Goal: Task Accomplishment & Management: Complete application form

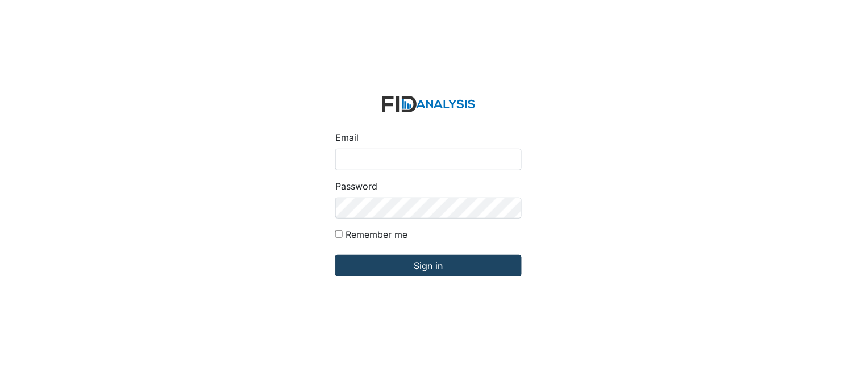
type input "[PERSON_NAME][EMAIL_ADDRESS][DOMAIN_NAME]"
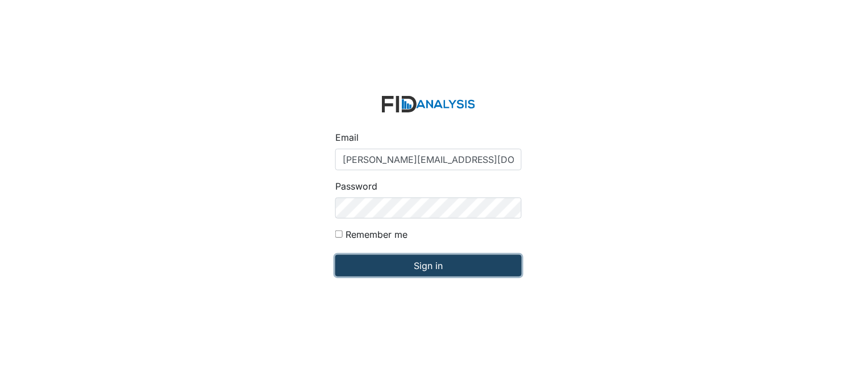
click at [444, 270] on input "Sign in" at bounding box center [428, 266] width 186 height 22
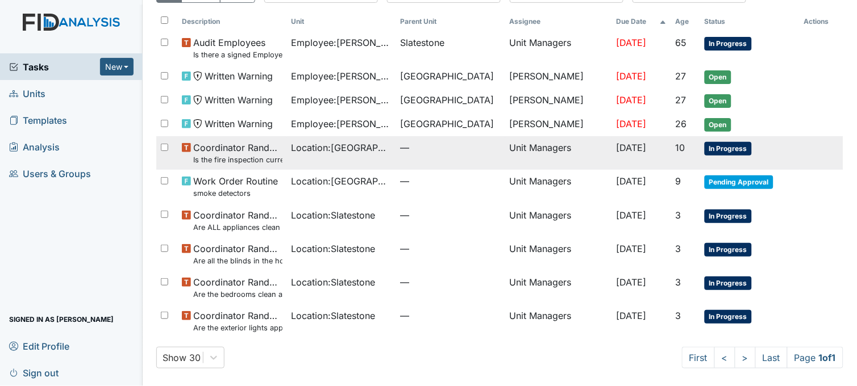
scroll to position [65, 0]
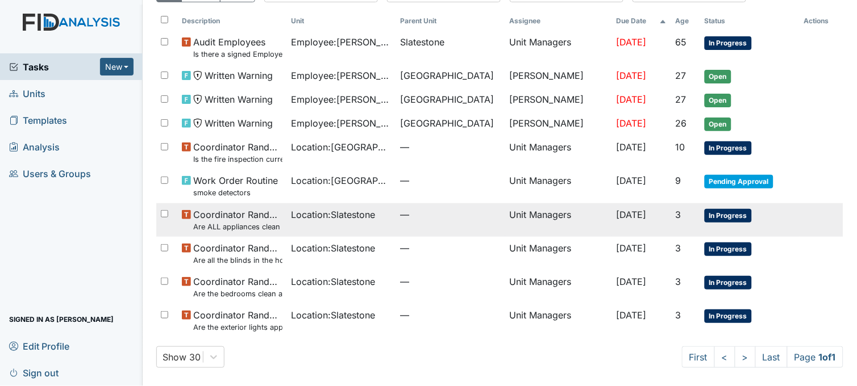
click at [344, 214] on span "Location : Slatestone" at bounding box center [334, 215] width 84 height 14
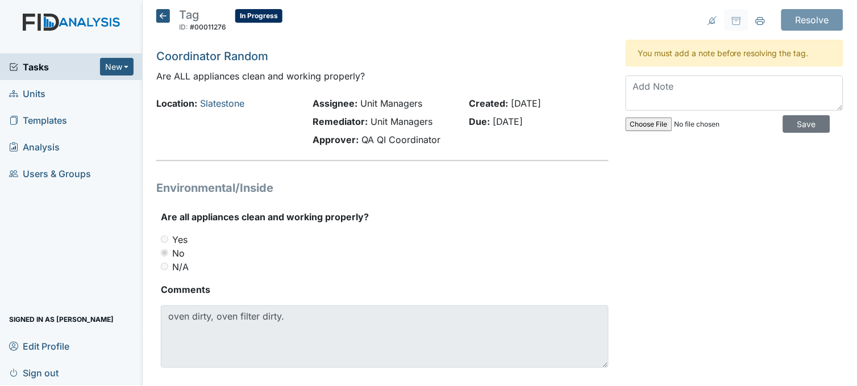
click at [167, 14] on icon at bounding box center [163, 16] width 14 height 14
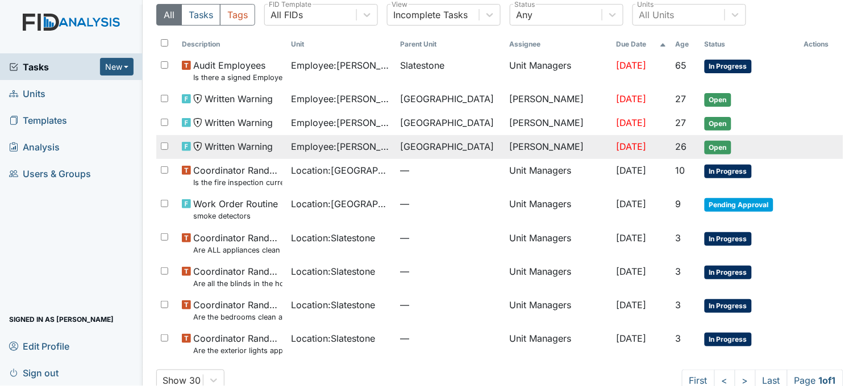
scroll to position [65, 0]
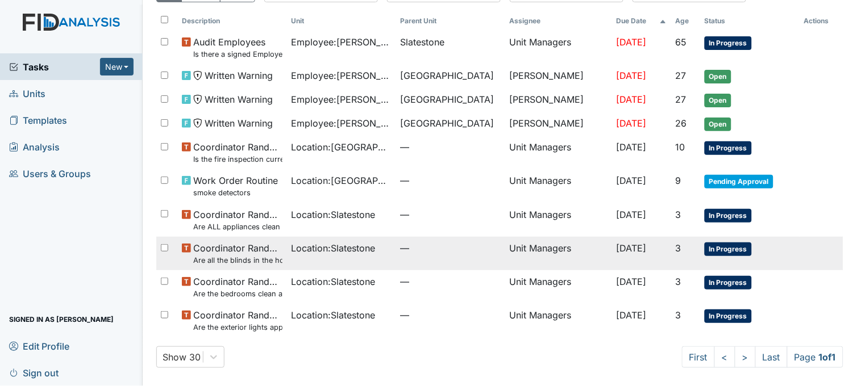
click at [326, 256] on td "Location : Slatestone" at bounding box center [341, 254] width 109 height 34
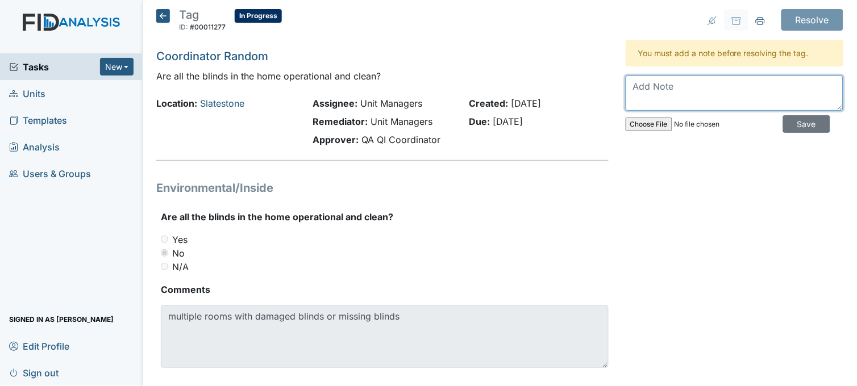
click at [663, 100] on textarea at bounding box center [735, 93] width 218 height 35
type textarea "work order submitted"
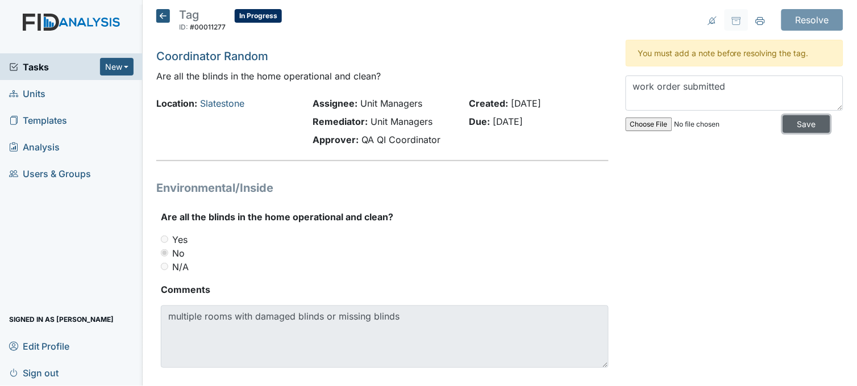
click at [800, 120] on input "Save" at bounding box center [806, 124] width 47 height 18
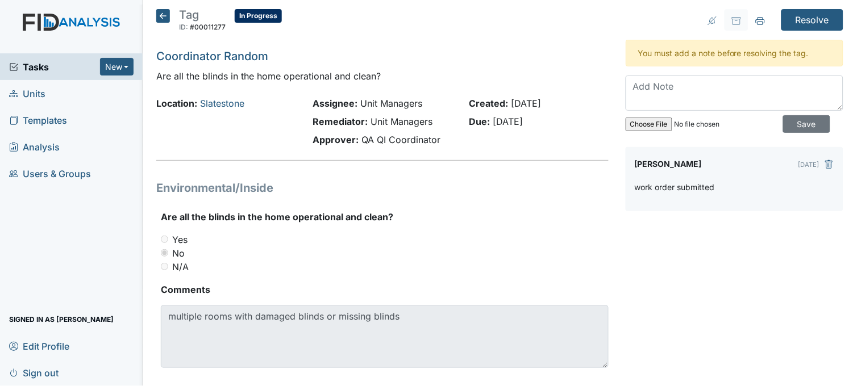
click at [160, 16] on icon at bounding box center [163, 16] width 14 height 14
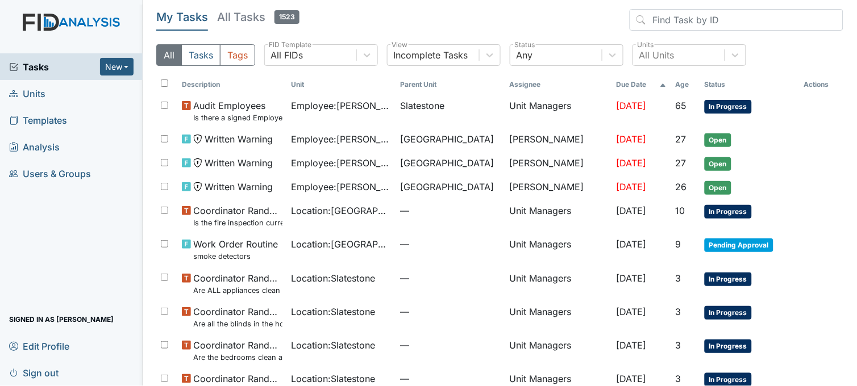
click at [61, 87] on link "Units" at bounding box center [71, 93] width 143 height 27
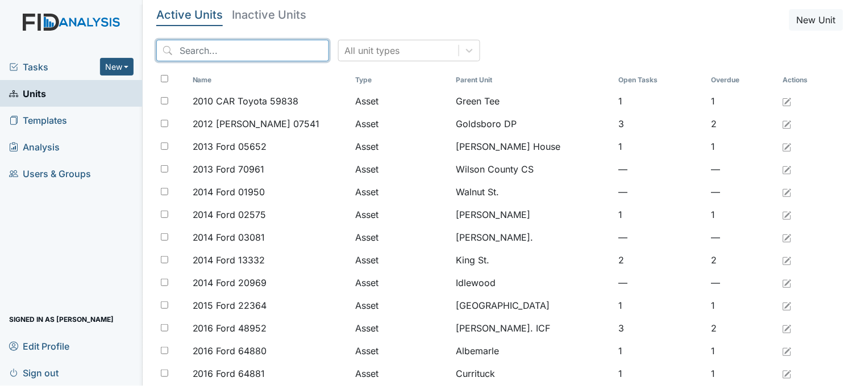
click at [196, 49] on input "search" at bounding box center [242, 51] width 173 height 22
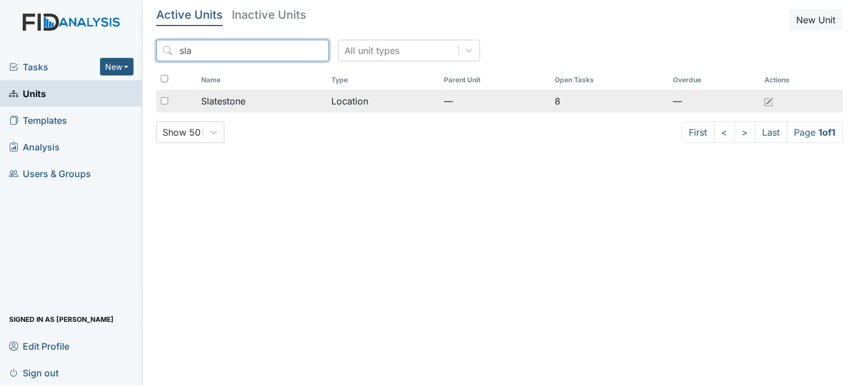
type input "sla"
click at [252, 95] on div "Slatestone" at bounding box center [262, 101] width 122 height 14
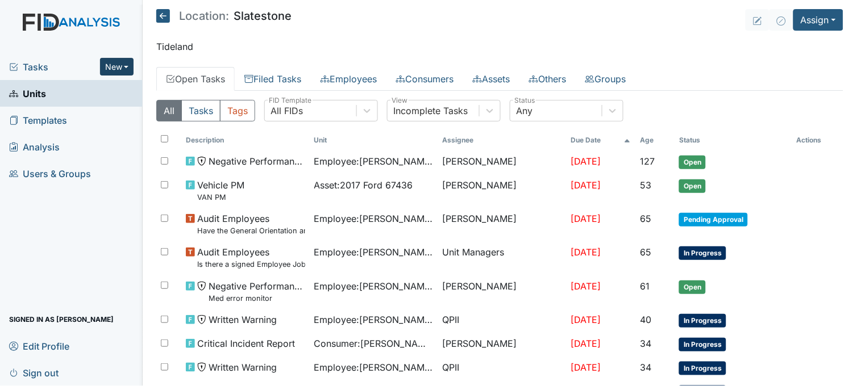
click at [113, 69] on button "New" at bounding box center [117, 67] width 34 height 18
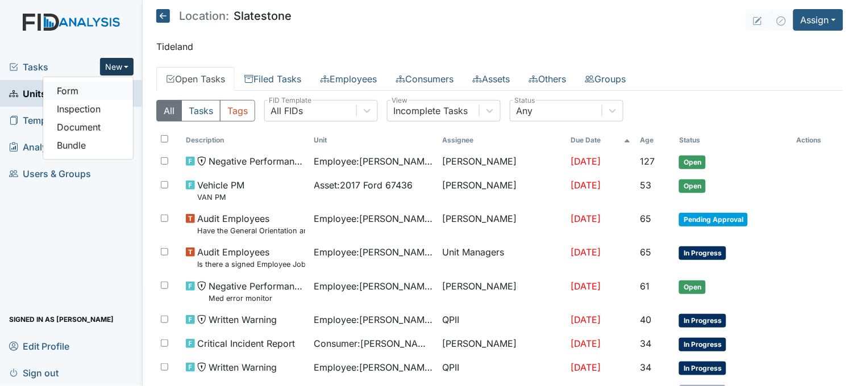
click at [105, 83] on link "Form" at bounding box center [88, 91] width 90 height 18
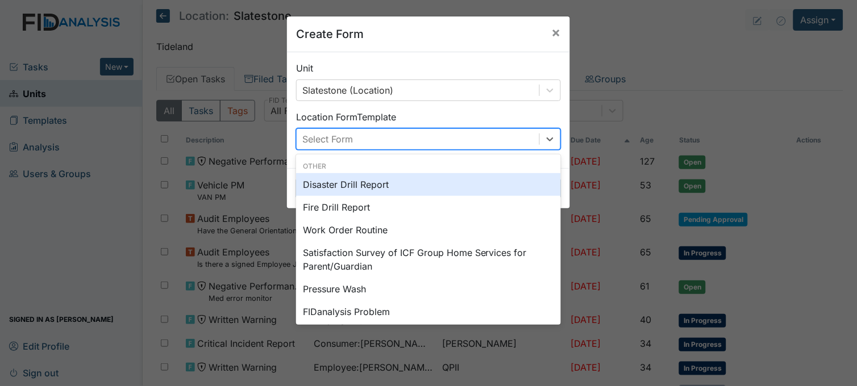
click at [339, 134] on div "Select Form" at bounding box center [327, 139] width 51 height 14
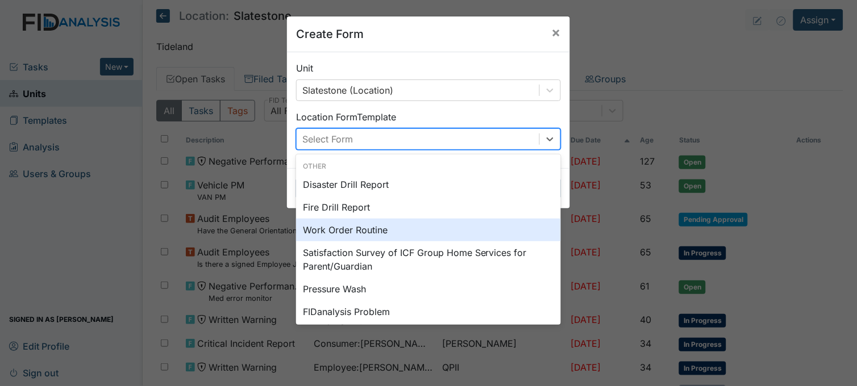
click at [331, 231] on div "Work Order Routine" at bounding box center [428, 230] width 265 height 23
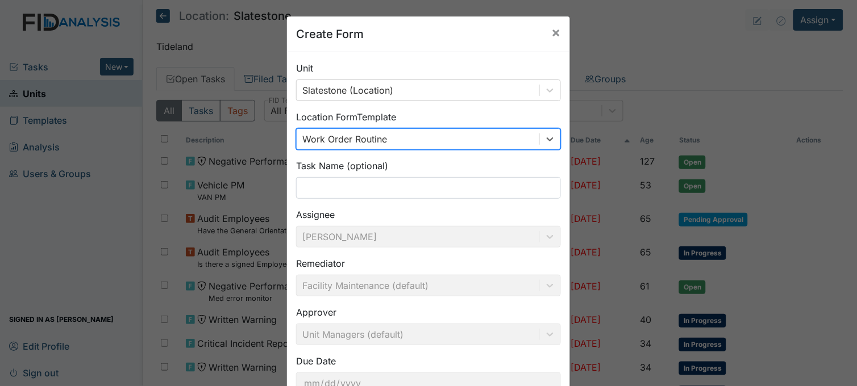
scroll to position [84, 0]
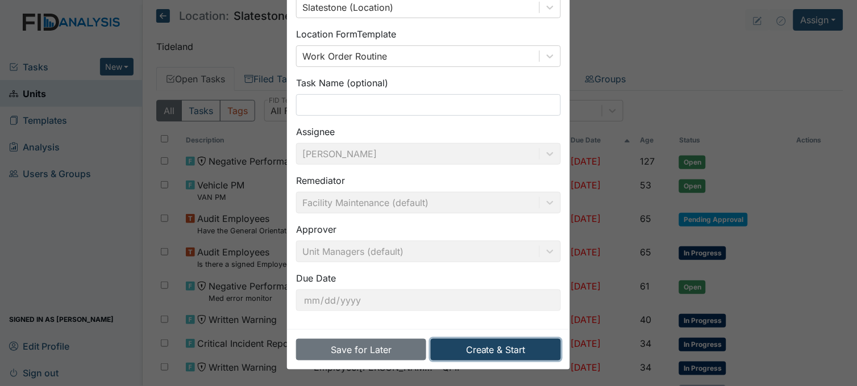
click at [496, 344] on button "Create & Start" at bounding box center [496, 350] width 130 height 22
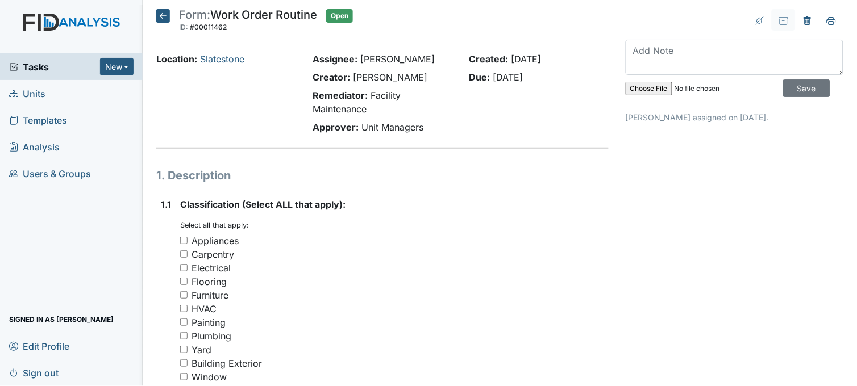
scroll to position [63, 0]
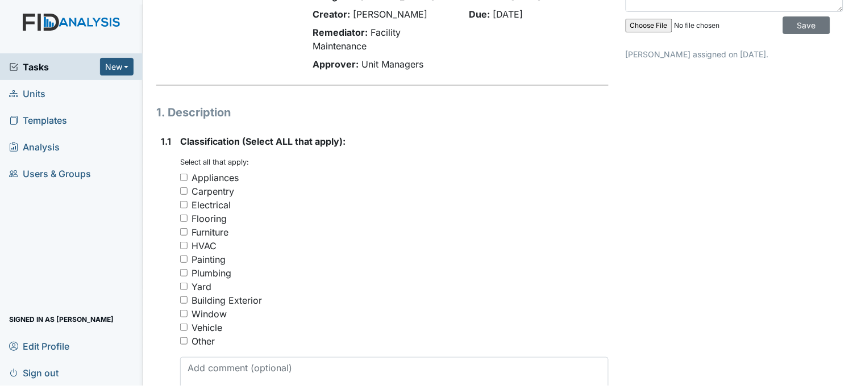
click at [184, 314] on input "Window" at bounding box center [183, 313] width 7 height 7
checkbox input "true"
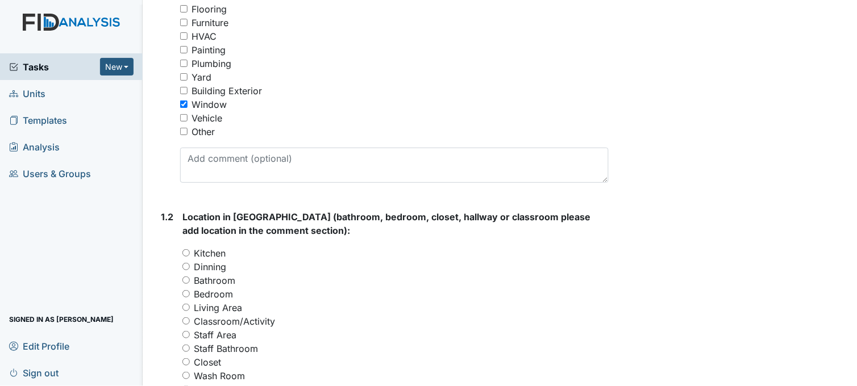
scroll to position [378, 0]
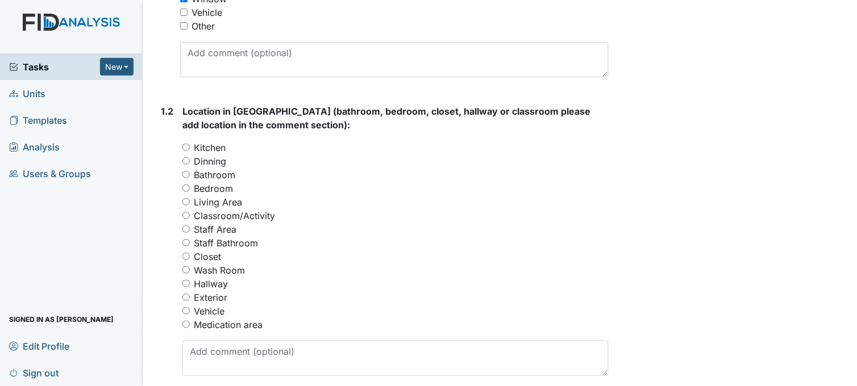
click at [188, 189] on input "Bedroom" at bounding box center [185, 188] width 7 height 7
radio input "true"
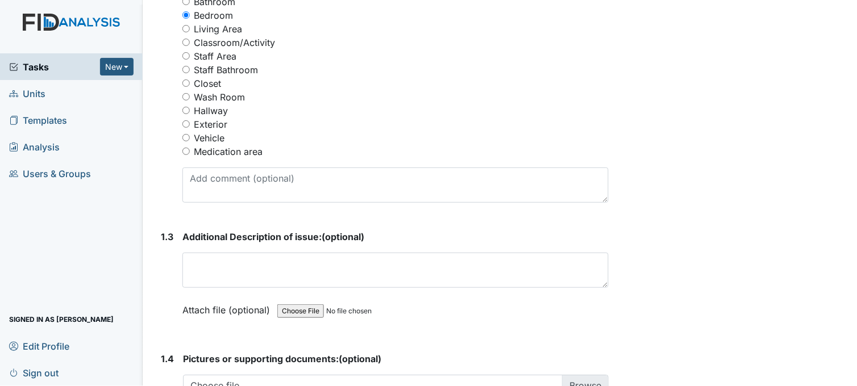
scroll to position [568, 0]
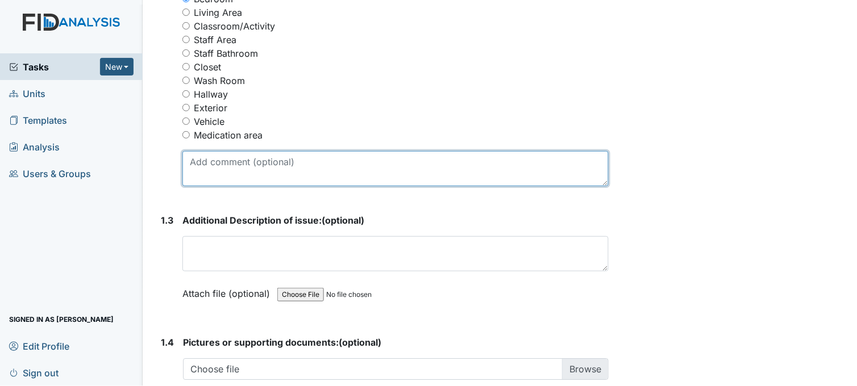
click at [303, 171] on textarea at bounding box center [395, 168] width 426 height 35
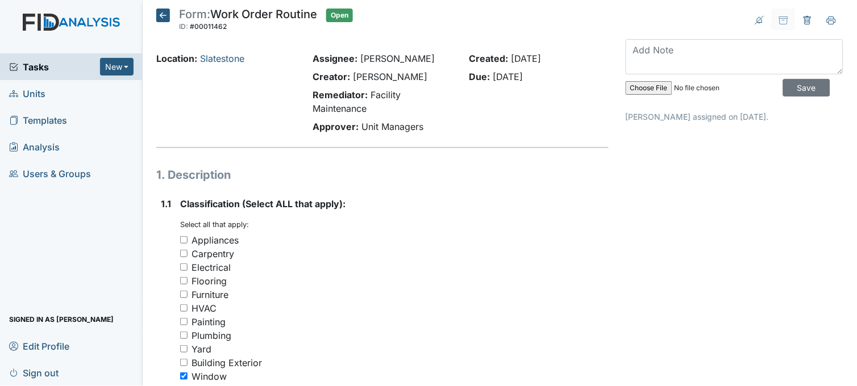
scroll to position [0, 0]
click at [803, 25] on icon at bounding box center [807, 20] width 9 height 9
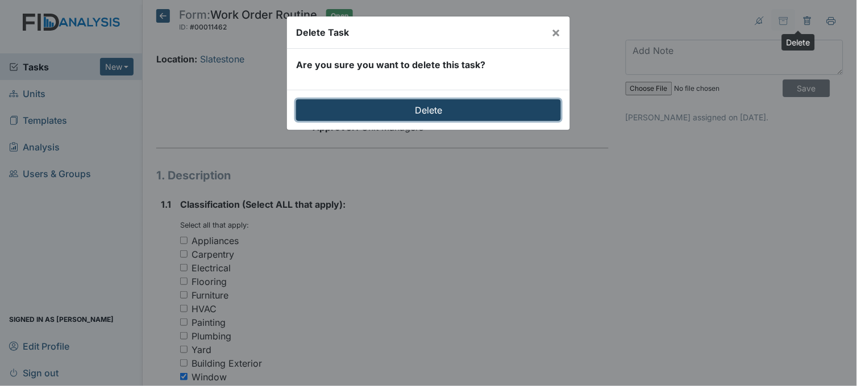
click at [475, 109] on input "Delete" at bounding box center [428, 110] width 265 height 22
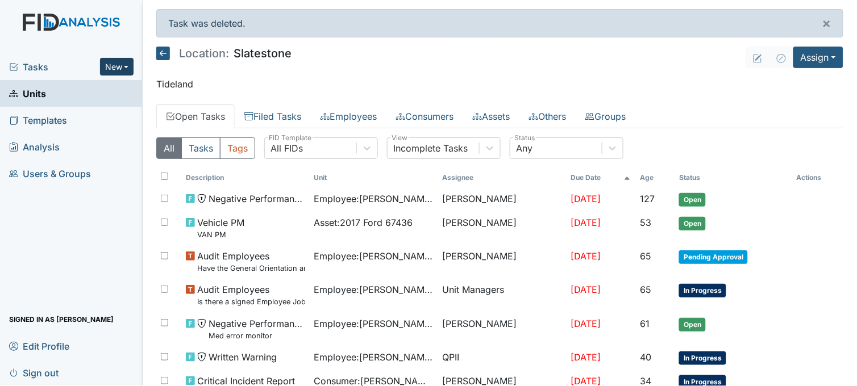
click at [120, 69] on button "New" at bounding box center [117, 67] width 34 height 18
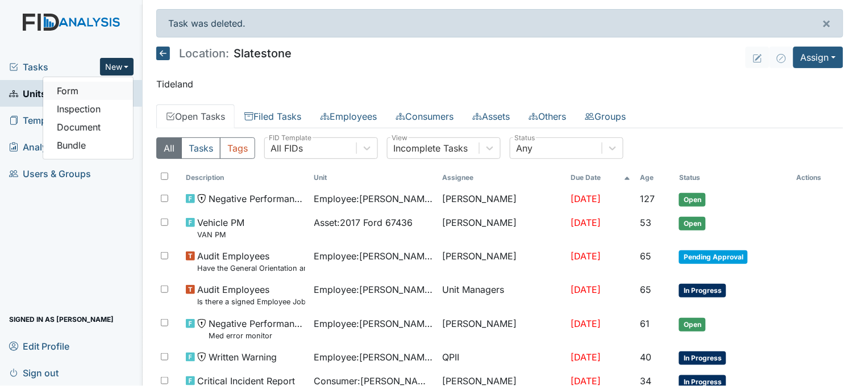
click at [116, 89] on link "Form" at bounding box center [88, 91] width 90 height 18
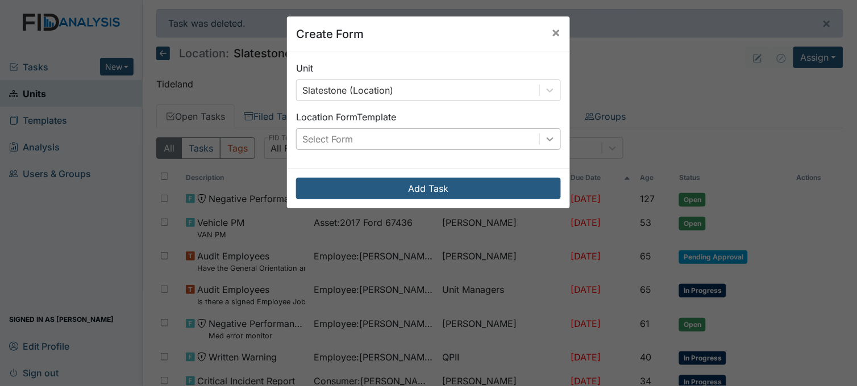
click at [544, 138] on icon at bounding box center [549, 139] width 11 height 11
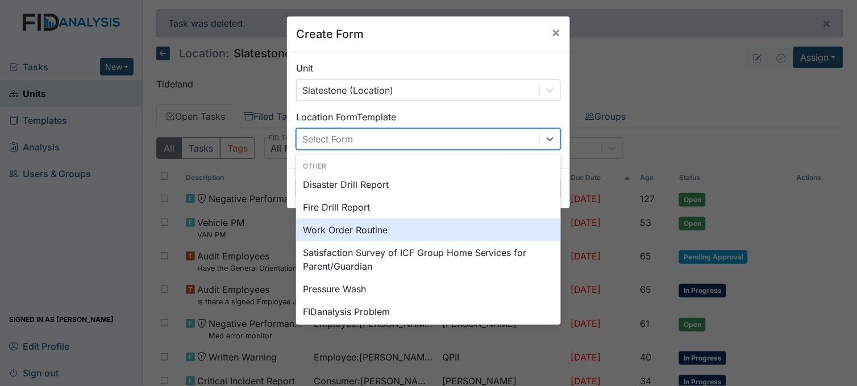
click at [388, 232] on div "Work Order Routine" at bounding box center [428, 230] width 265 height 23
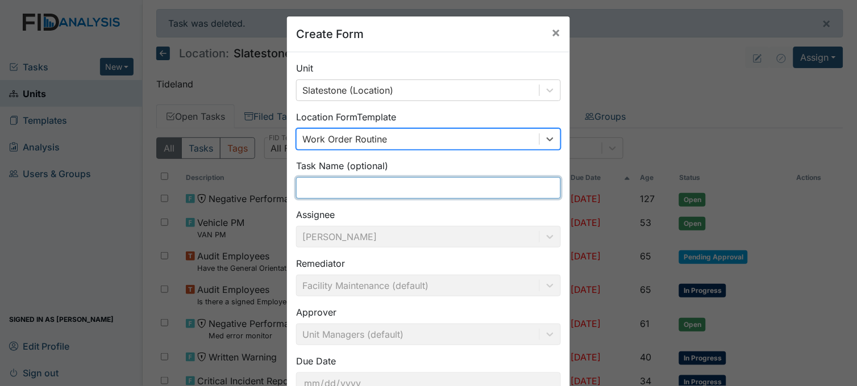
click at [372, 186] on input "text" at bounding box center [428, 188] width 265 height 22
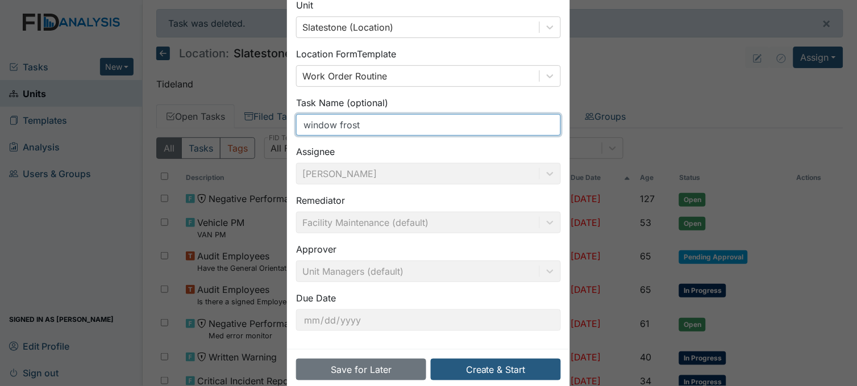
scroll to position [84, 0]
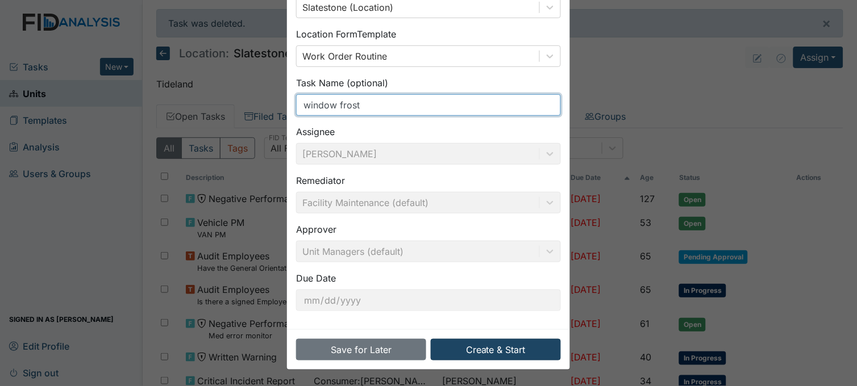
type input "window frost"
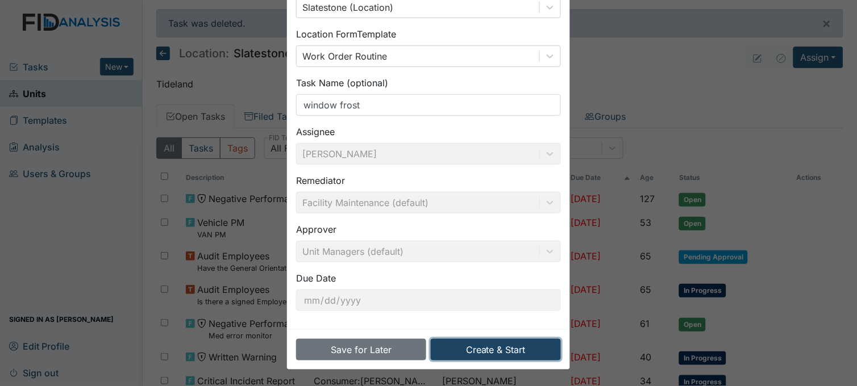
click at [505, 352] on button "Create & Start" at bounding box center [496, 350] width 130 height 22
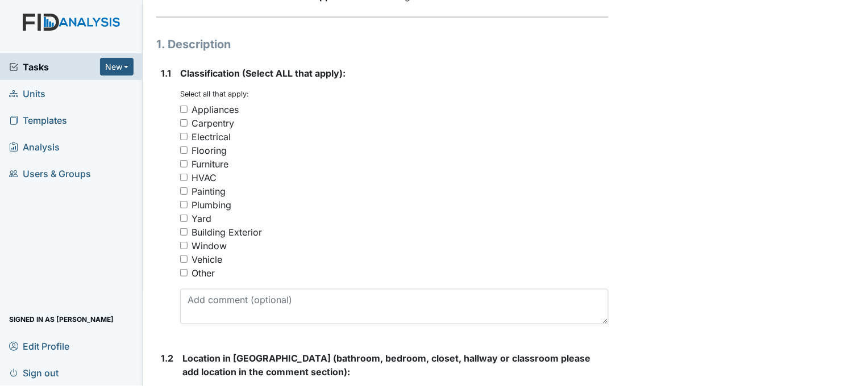
scroll to position [189, 0]
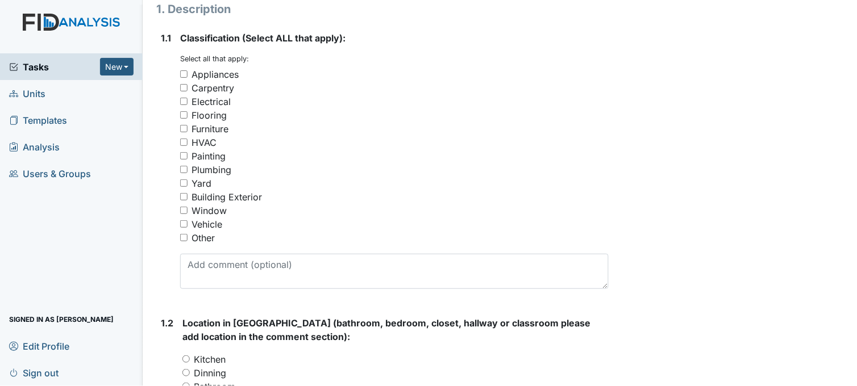
click at [183, 208] on input "Window" at bounding box center [183, 210] width 7 height 7
checkbox input "true"
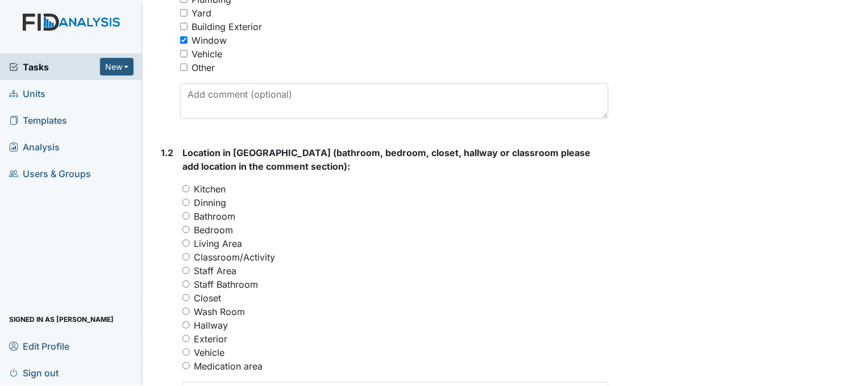
scroll to position [378, 0]
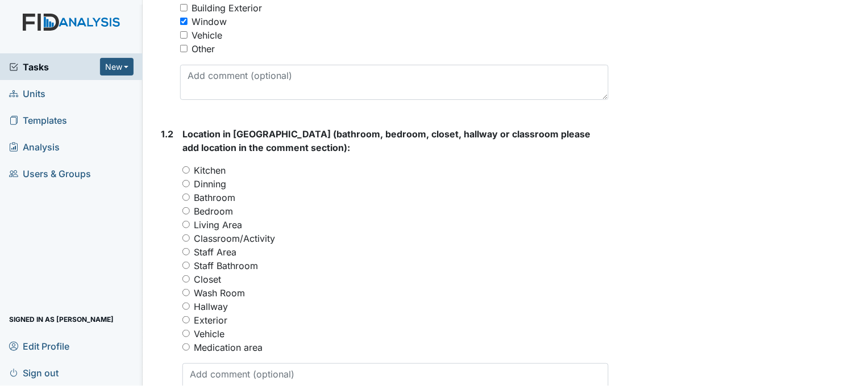
click at [188, 211] on input "Bedroom" at bounding box center [185, 210] width 7 height 7
radio input "true"
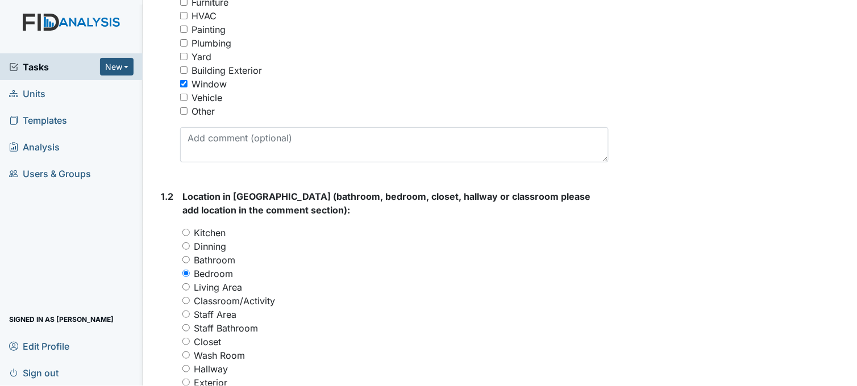
scroll to position [315, 0]
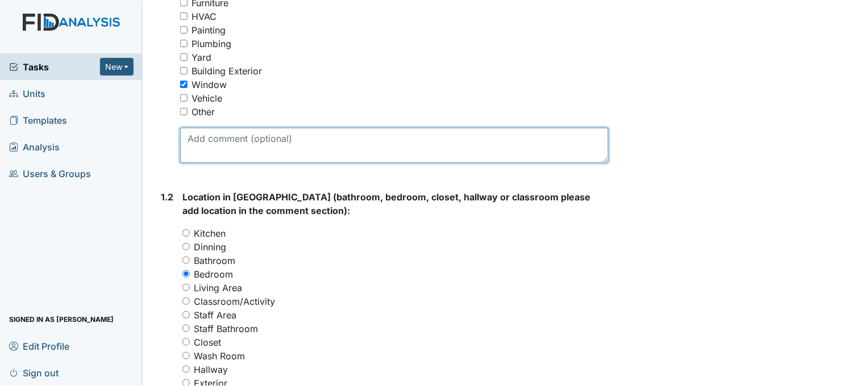
click at [280, 144] on textarea at bounding box center [394, 145] width 428 height 35
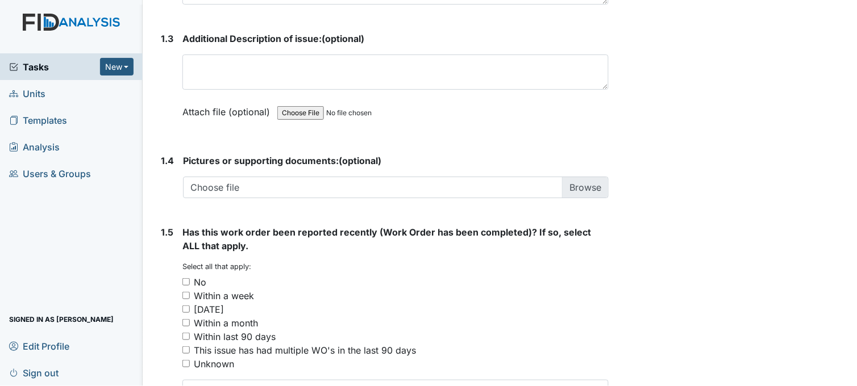
scroll to position [859, 0]
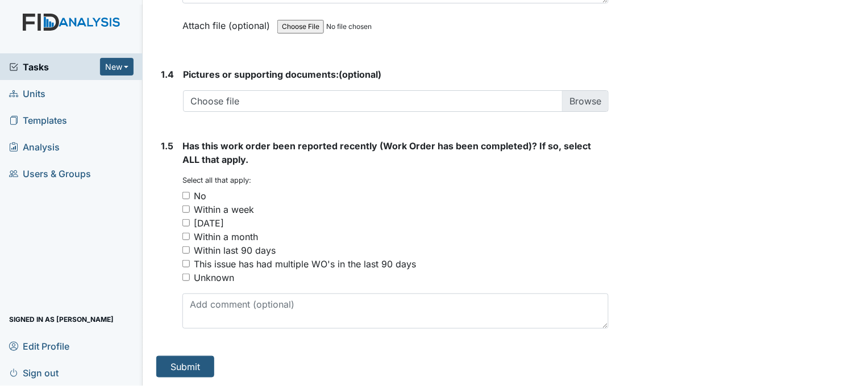
click at [185, 193] on input "No" at bounding box center [185, 195] width 7 height 7
checkbox input "true"
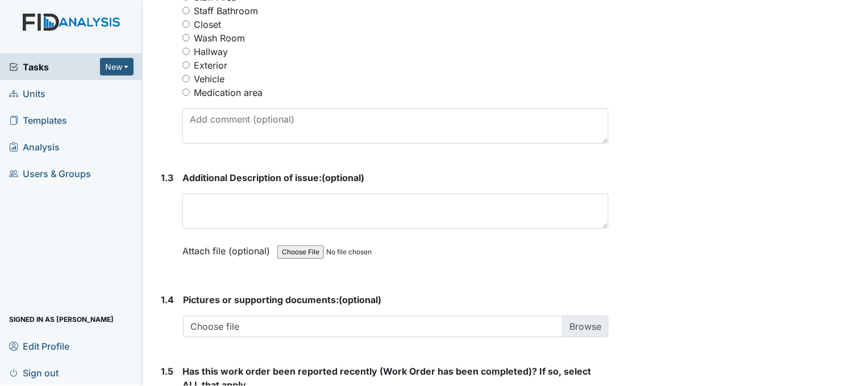
scroll to position [606, 0]
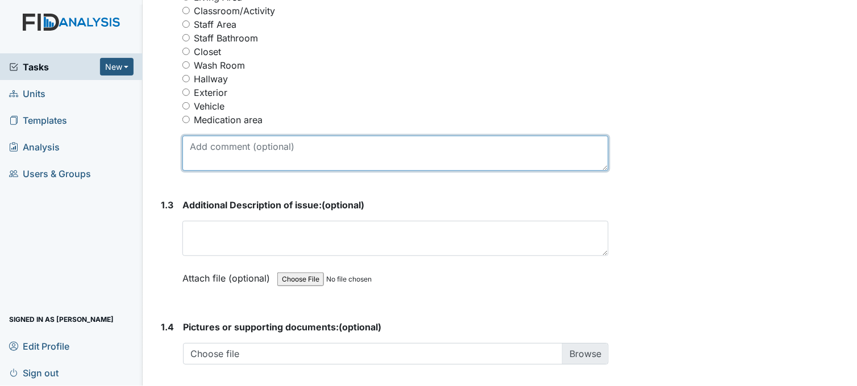
click at [263, 151] on textarea at bounding box center [395, 153] width 426 height 35
type textarea "w"
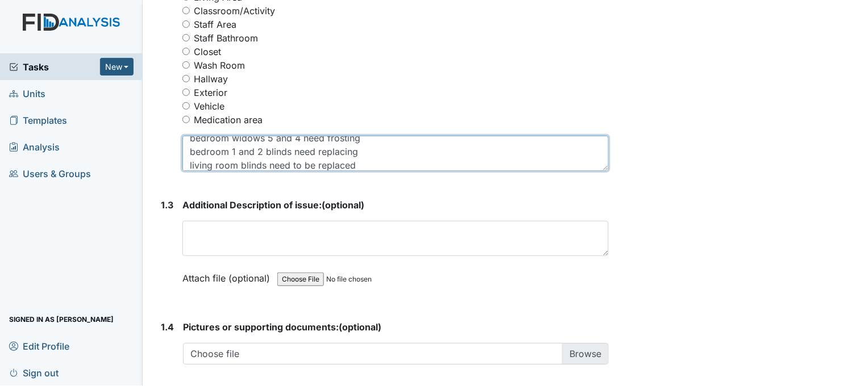
click at [332, 155] on textarea "bedroom widows 5 and 4 need frosting bedroom 1 and 2 blinds need replacing livi…" at bounding box center [395, 153] width 426 height 35
click at [317, 149] on textarea "bedroom widows 5 and 4 need frosting bedroom 1 and 2 blinds need replacing livi…" at bounding box center [395, 153] width 426 height 35
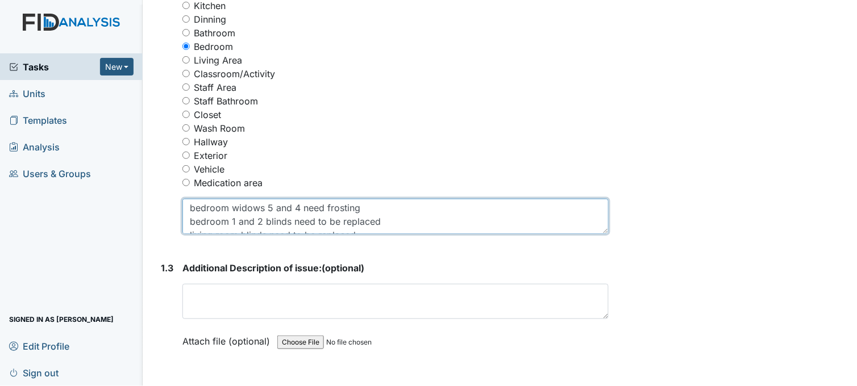
scroll to position [0, 0]
click at [238, 208] on textarea "bedroom widows 5 and 4 need frosting bedroom 1 and 2 blinds need to be replaced…" at bounding box center [395, 216] width 426 height 35
click at [240, 208] on textarea "bedroom widows 5 and 4 need frosting bedroom 1 and 2 blinds need to be replaced…" at bounding box center [395, 216] width 426 height 35
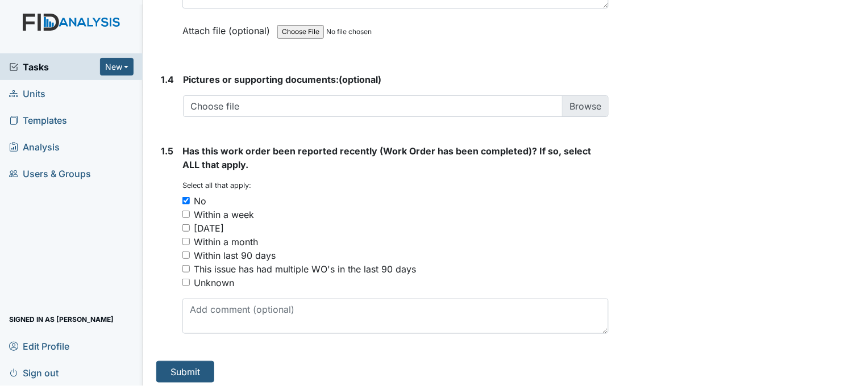
scroll to position [859, 0]
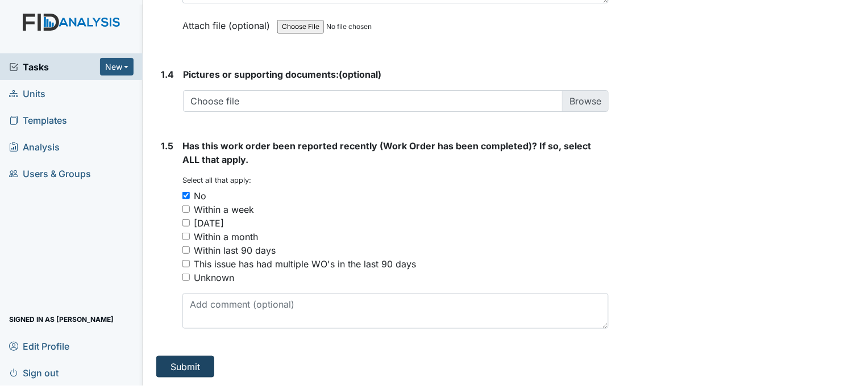
type textarea "bedroom windows 5 and 4 need frosting bedroom 1 and 2 blinds need to be replace…"
click at [206, 365] on button "Submit" at bounding box center [185, 367] width 58 height 22
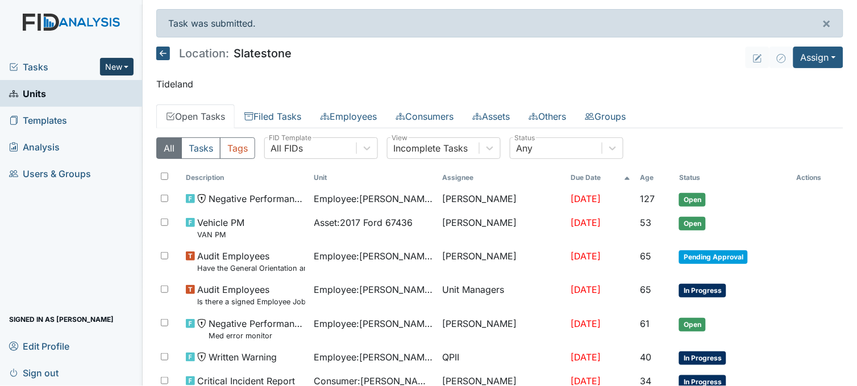
click at [131, 69] on button "New" at bounding box center [117, 67] width 34 height 18
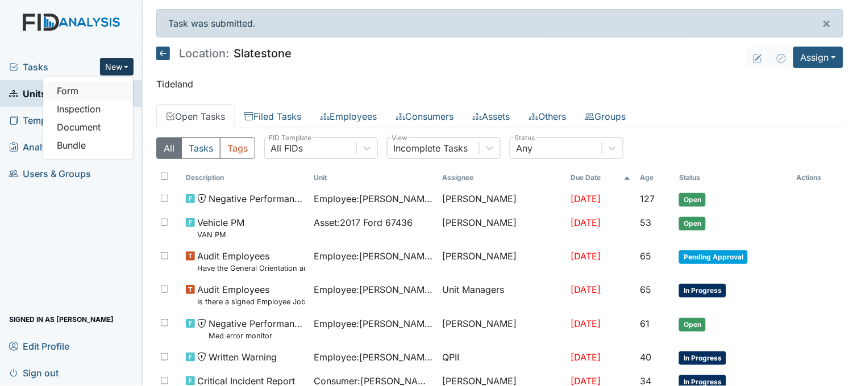
click at [95, 88] on link "Form" at bounding box center [88, 91] width 90 height 18
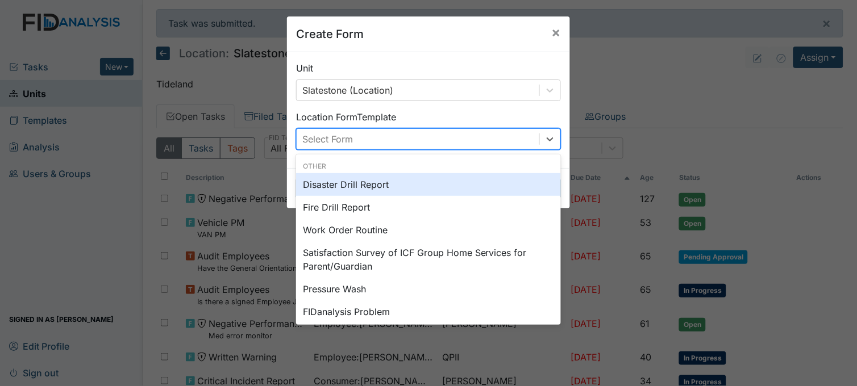
click at [396, 140] on div "Select Form" at bounding box center [418, 139] width 243 height 20
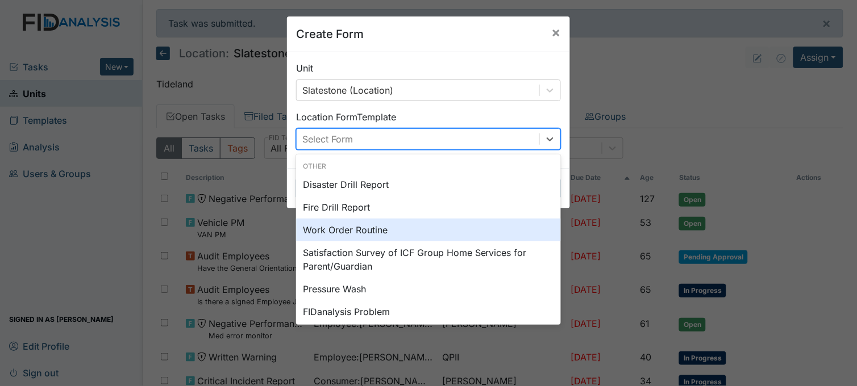
click at [356, 229] on div "Work Order Routine" at bounding box center [428, 230] width 265 height 23
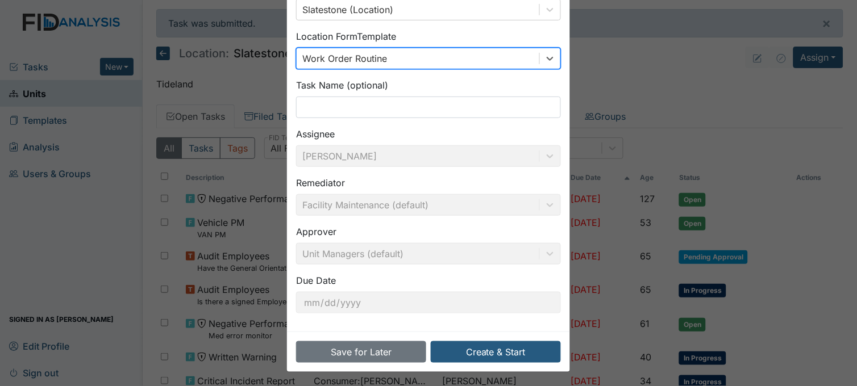
scroll to position [84, 0]
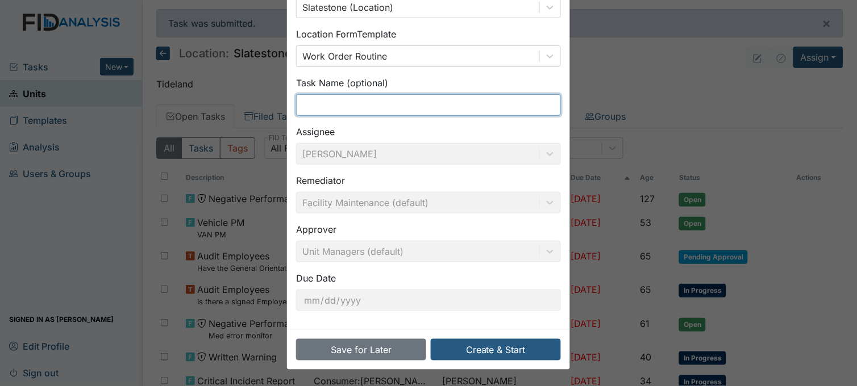
click at [387, 107] on input "text" at bounding box center [428, 105] width 265 height 22
type input "torn mattress"
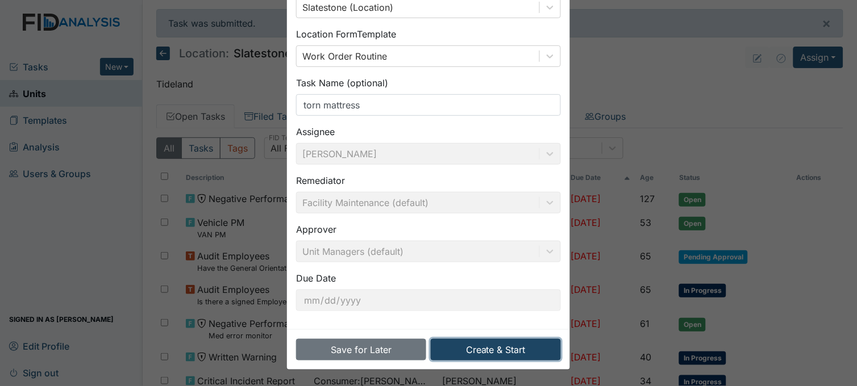
click at [506, 344] on button "Create & Start" at bounding box center [496, 350] width 130 height 22
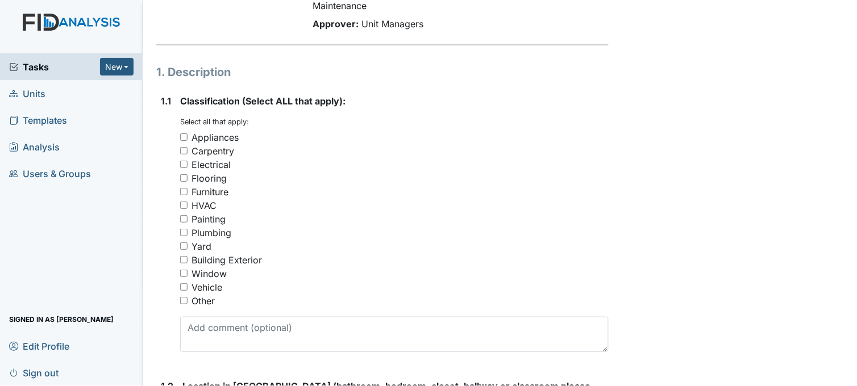
scroll to position [189, 0]
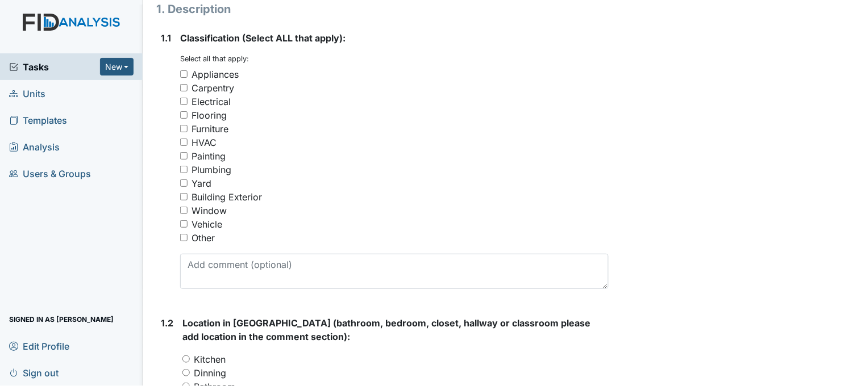
click at [182, 127] on input "Furniture" at bounding box center [183, 128] width 7 height 7
checkbox input "true"
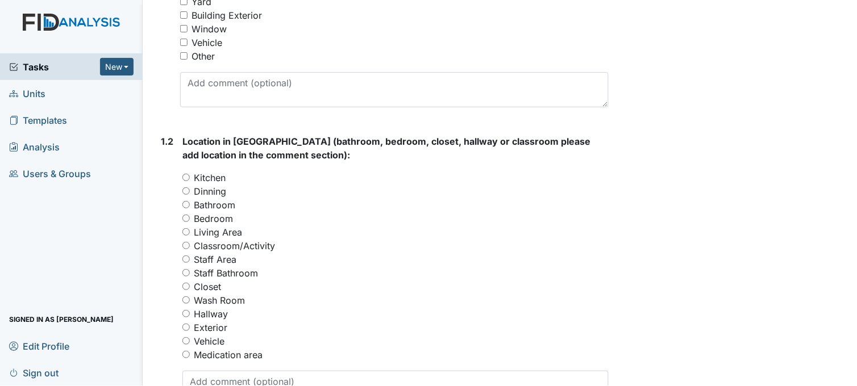
scroll to position [378, 0]
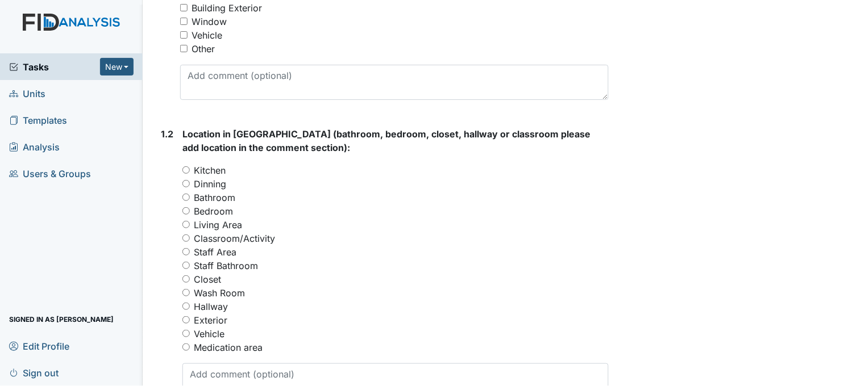
click at [185, 211] on input "Bedroom" at bounding box center [185, 210] width 7 height 7
radio input "true"
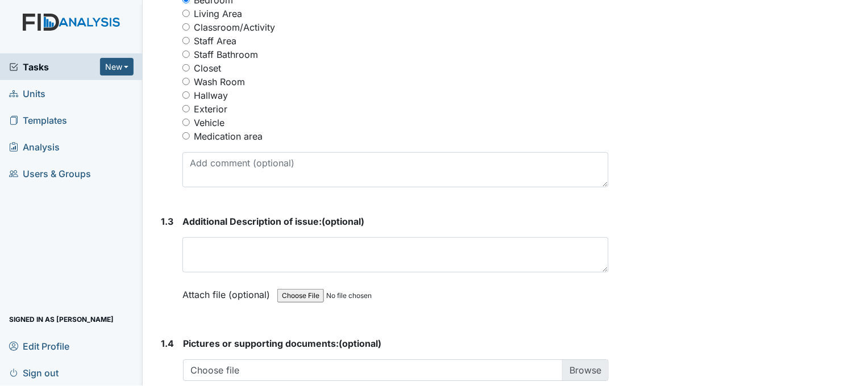
scroll to position [631, 0]
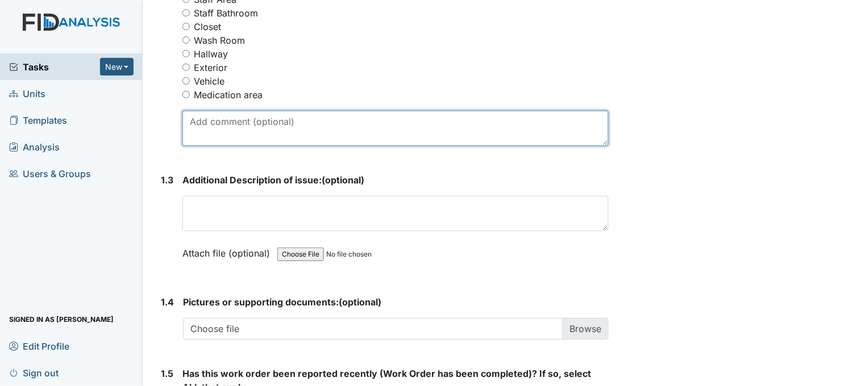
click at [303, 124] on textarea at bounding box center [395, 128] width 426 height 35
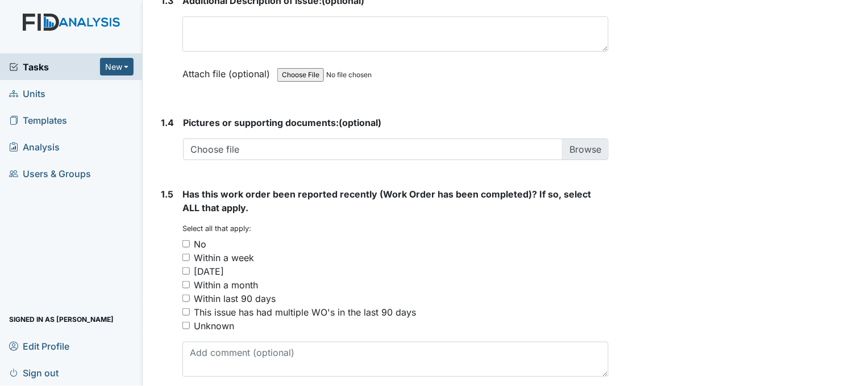
scroll to position [821, 0]
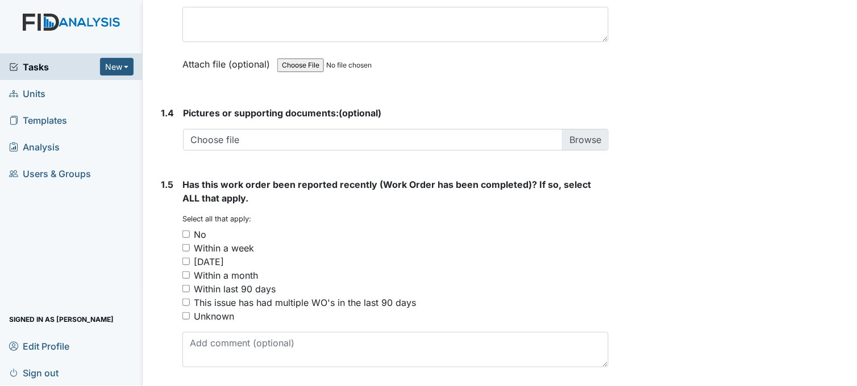
type textarea "bedroom 6 mattress is ripped. need replacement"
click at [183, 231] on input "No" at bounding box center [185, 234] width 7 height 7
checkbox input "true"
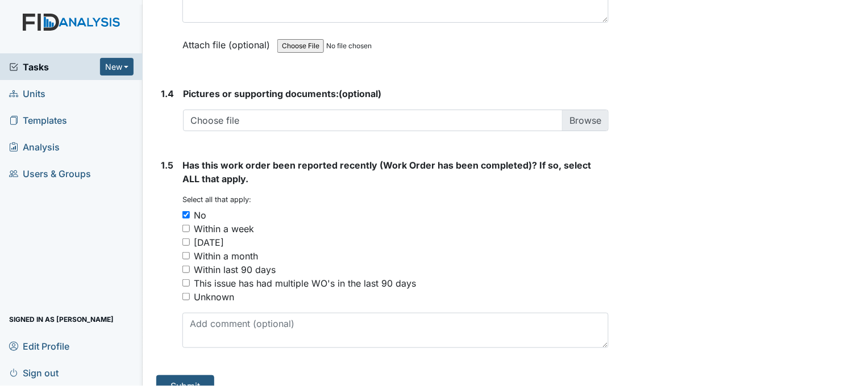
scroll to position [859, 0]
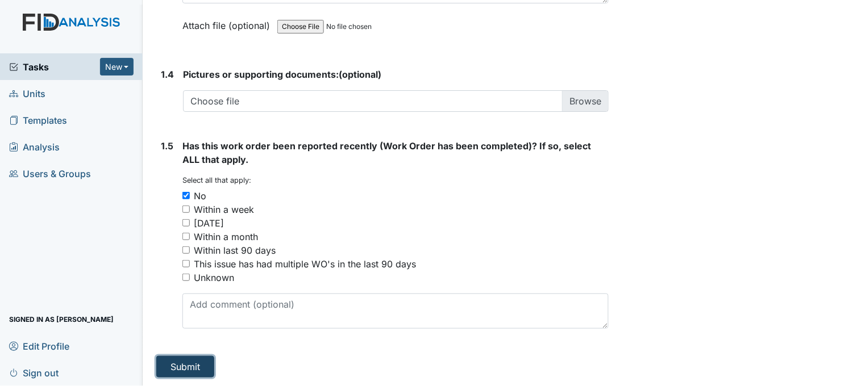
click at [185, 372] on button "Submit" at bounding box center [185, 367] width 58 height 22
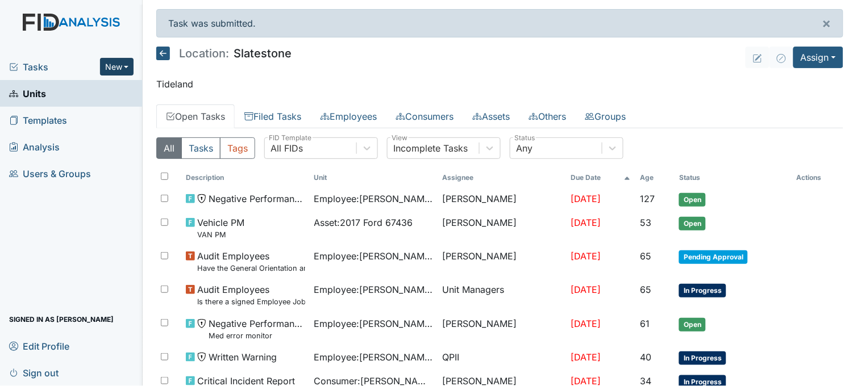
click at [108, 67] on button "New" at bounding box center [117, 67] width 34 height 18
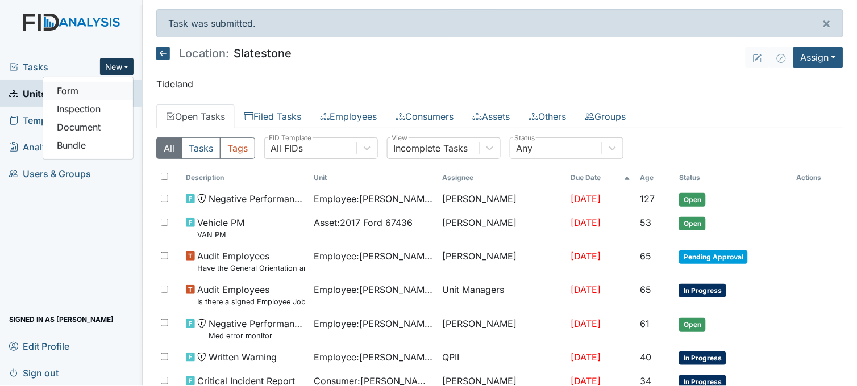
click at [86, 91] on link "Form" at bounding box center [88, 91] width 90 height 18
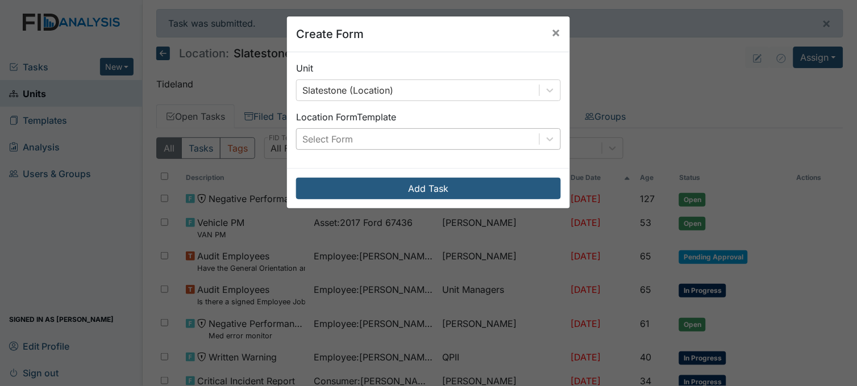
click at [365, 139] on div "Select Form" at bounding box center [418, 139] width 243 height 20
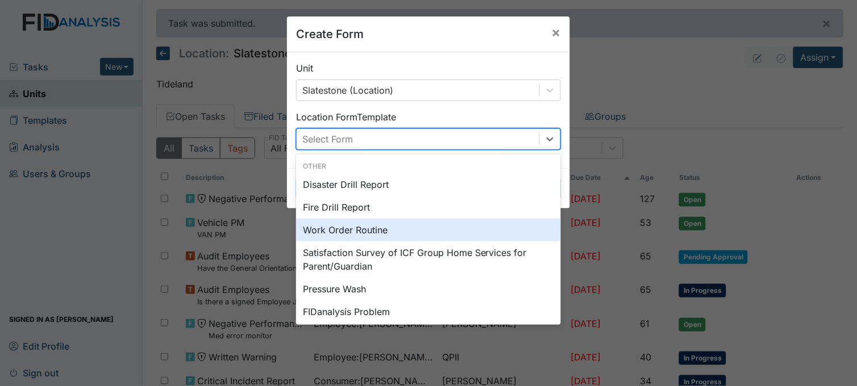
click at [343, 224] on div "Work Order Routine" at bounding box center [428, 230] width 265 height 23
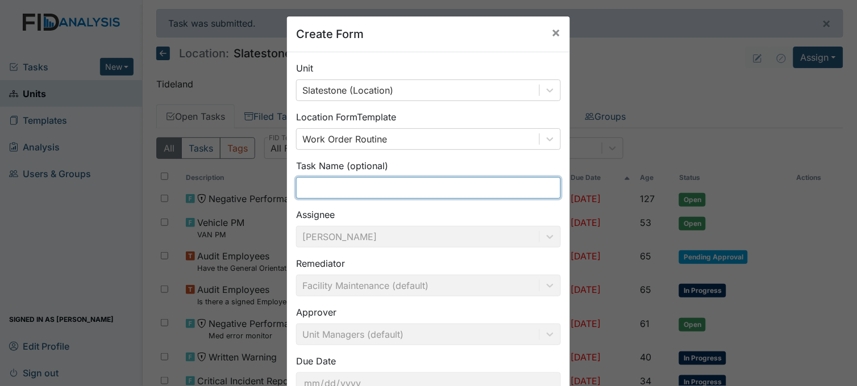
click at [334, 192] on input "text" at bounding box center [428, 188] width 265 height 22
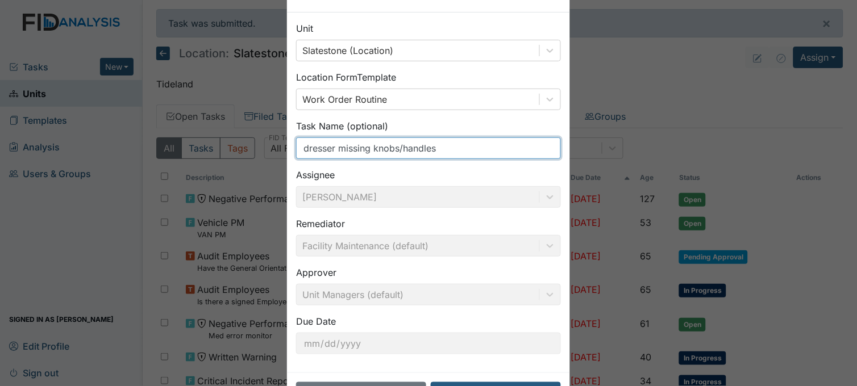
scroll to position [84, 0]
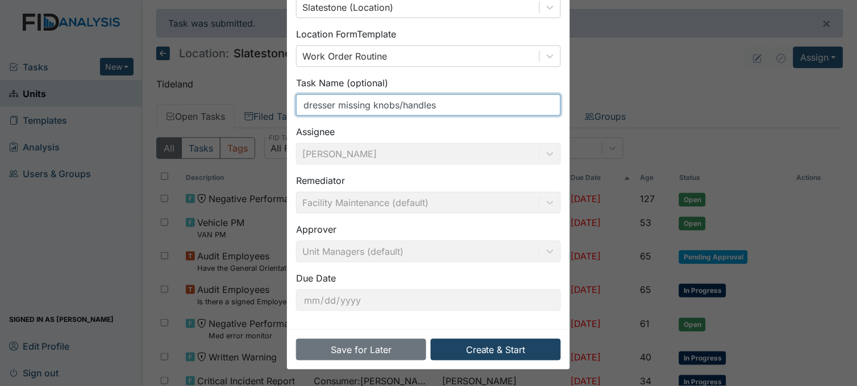
type input "dresser missing knobs/handles"
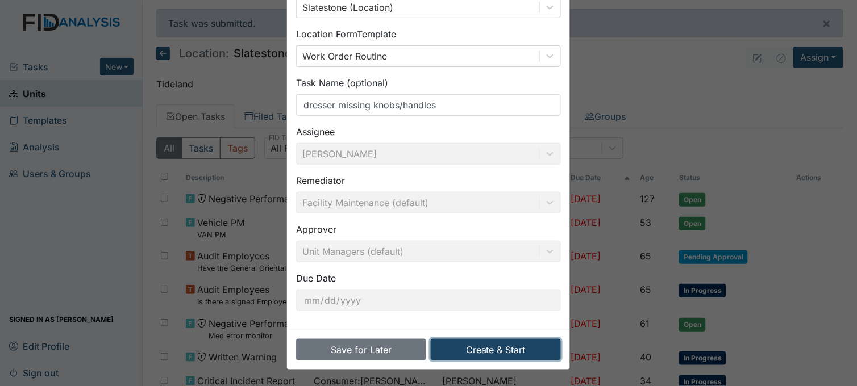
click at [475, 351] on button "Create & Start" at bounding box center [496, 350] width 130 height 22
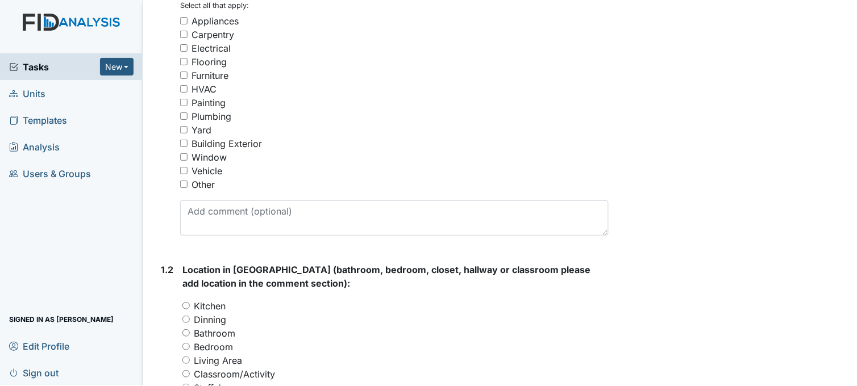
scroll to position [252, 0]
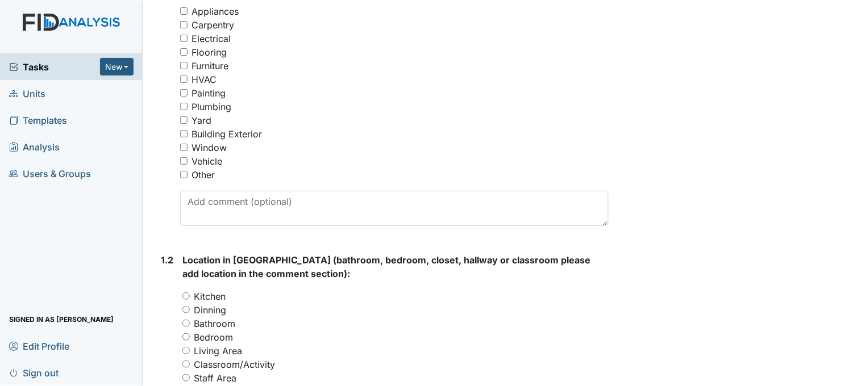
click at [184, 65] on input "Furniture" at bounding box center [183, 65] width 7 height 7
checkbox input "true"
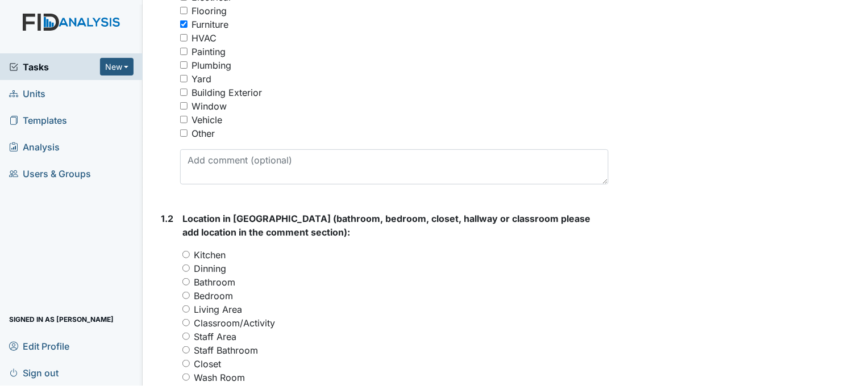
scroll to position [315, 0]
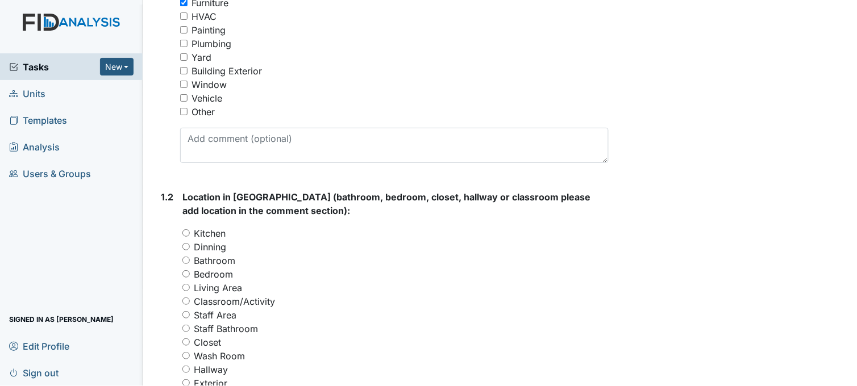
click at [185, 273] on input "Bedroom" at bounding box center [185, 273] width 7 height 7
radio input "true"
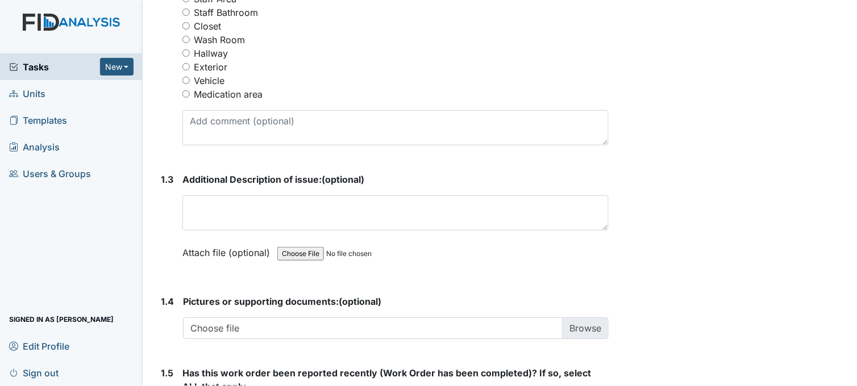
scroll to position [631, 0]
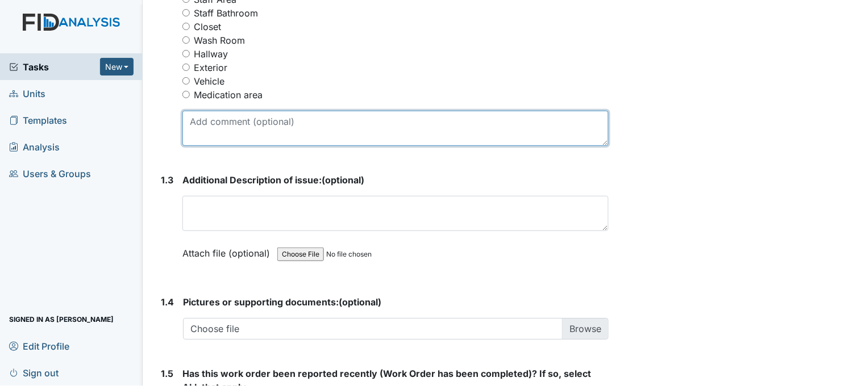
click at [291, 119] on textarea at bounding box center [395, 128] width 426 height 35
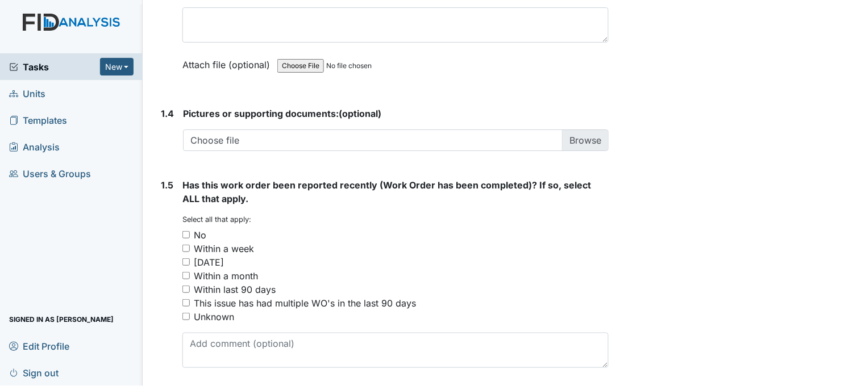
scroll to position [821, 0]
type textarea "bedroom 1 dresser top damaged, bedroom 5 dresser handles, bedroom 3 dresser han…"
click at [184, 234] on input "No" at bounding box center [185, 234] width 7 height 7
checkbox input "true"
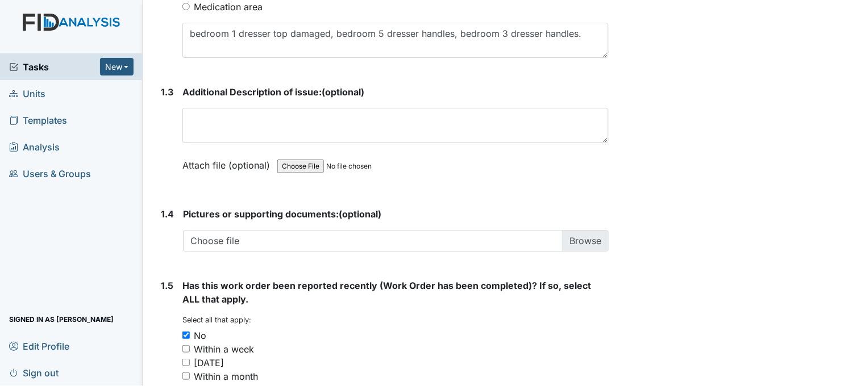
scroll to position [859, 0]
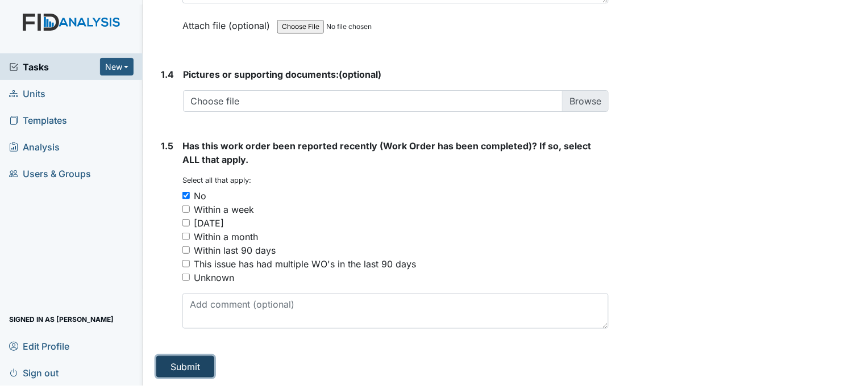
click at [174, 368] on button "Submit" at bounding box center [185, 367] width 58 height 22
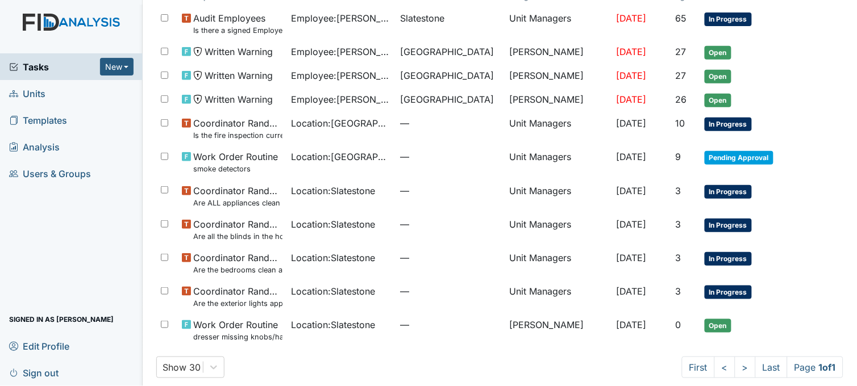
scroll to position [99, 0]
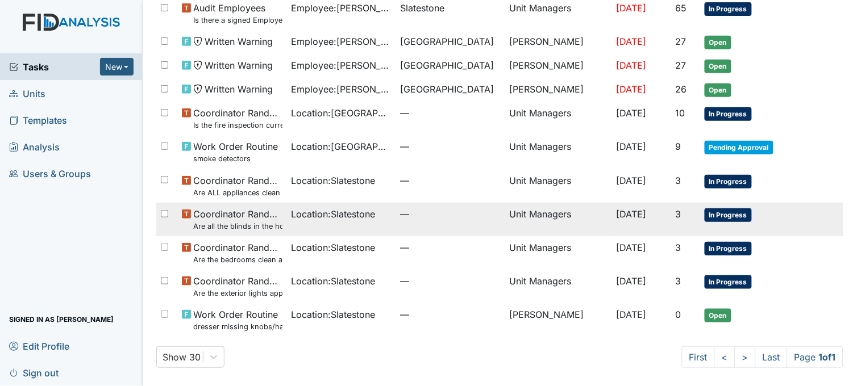
click at [316, 214] on span "Location : Slatestone" at bounding box center [334, 214] width 84 height 14
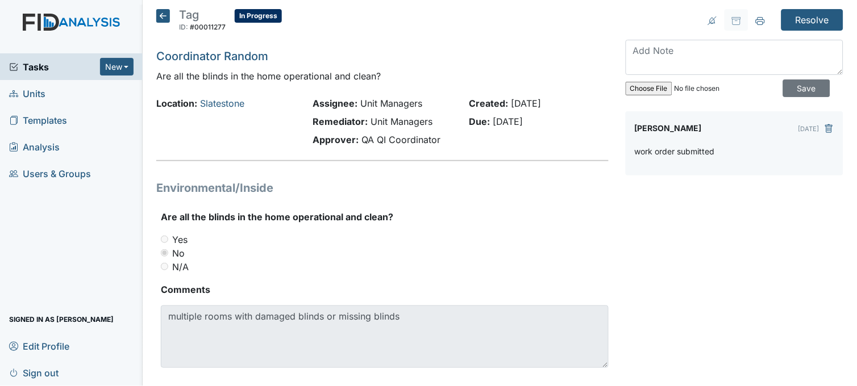
click at [159, 18] on icon at bounding box center [163, 16] width 14 height 14
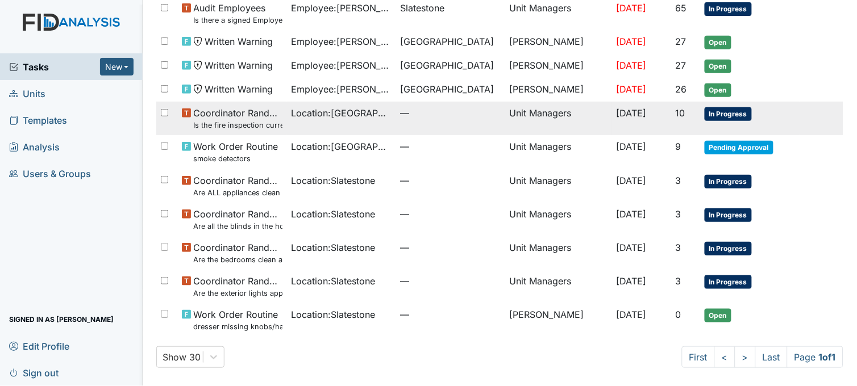
scroll to position [99, 0]
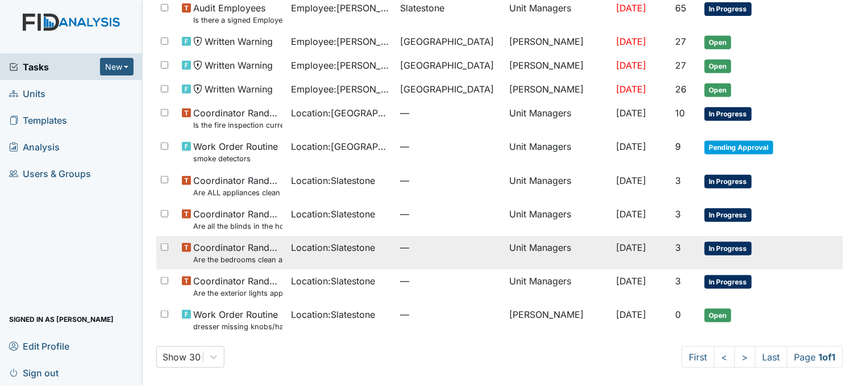
click at [317, 253] on span "Location : Slatestone" at bounding box center [334, 248] width 84 height 14
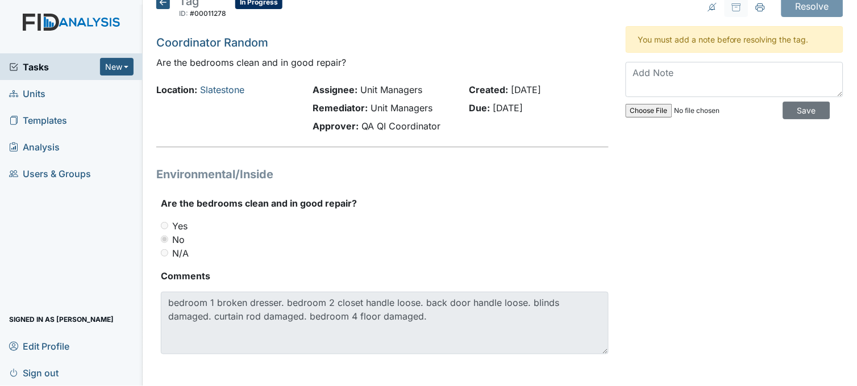
scroll to position [18, 0]
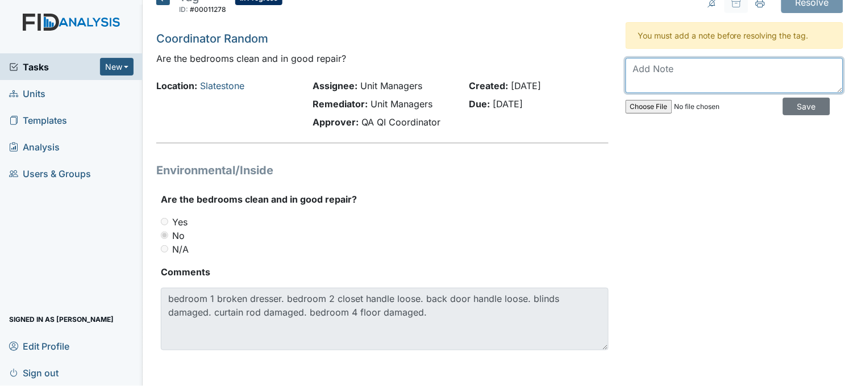
click at [688, 63] on textarea at bounding box center [735, 75] width 218 height 35
type textarea "work order in"
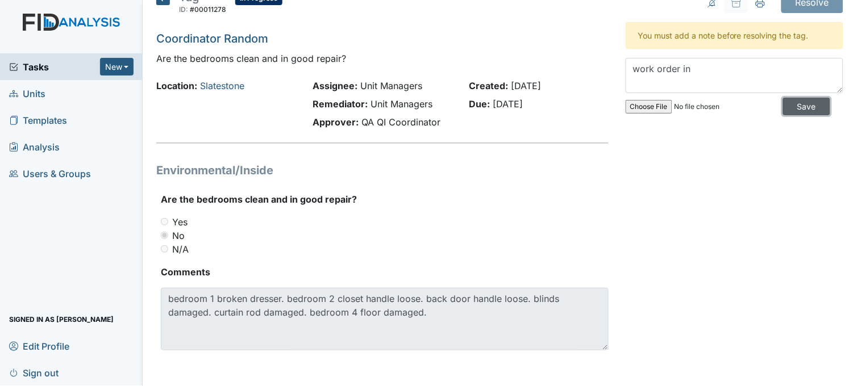
click at [804, 103] on input "Save" at bounding box center [806, 107] width 47 height 18
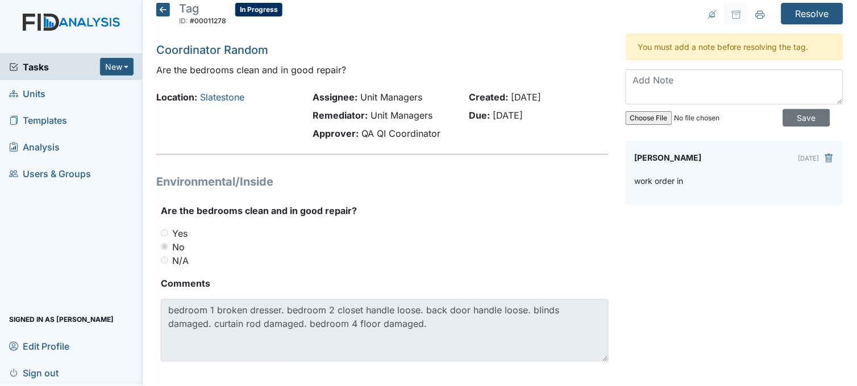
scroll to position [0, 0]
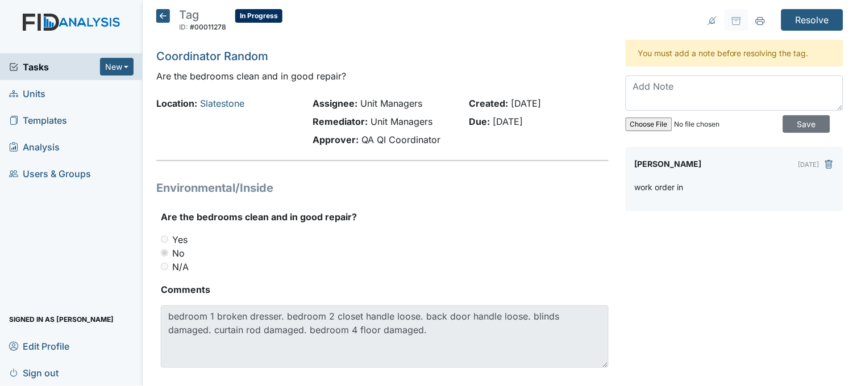
click at [157, 16] on icon at bounding box center [163, 16] width 14 height 14
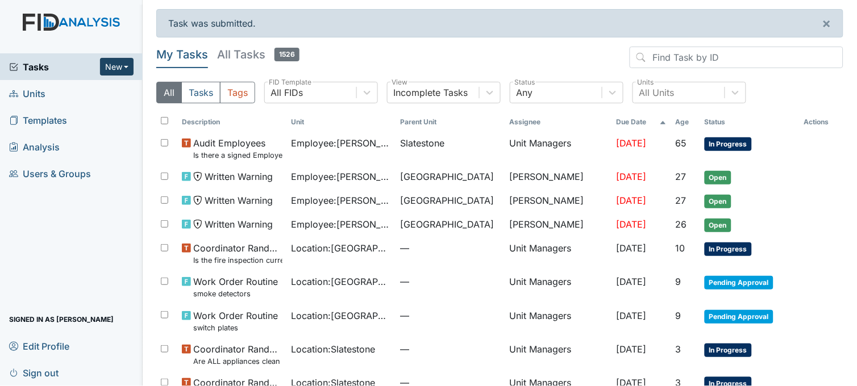
click at [118, 61] on button "New" at bounding box center [117, 67] width 34 height 18
click at [112, 88] on link "Form" at bounding box center [88, 91] width 90 height 18
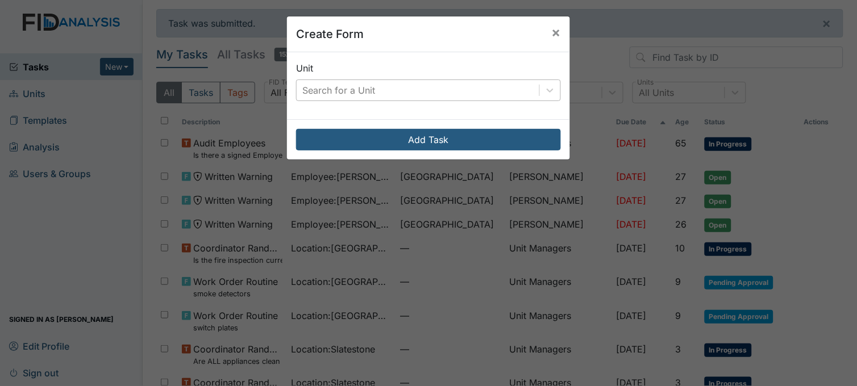
click at [354, 88] on div "Search for a Unit" at bounding box center [338, 91] width 73 height 14
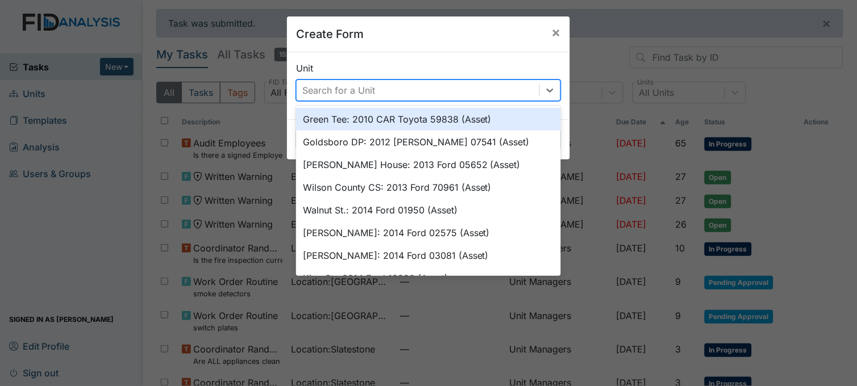
click at [60, 86] on div "Create Form × Unit option Green Tee: 2010 CAR Toyota 59838 (Asset) focused, 1 o…" at bounding box center [428, 193] width 857 height 386
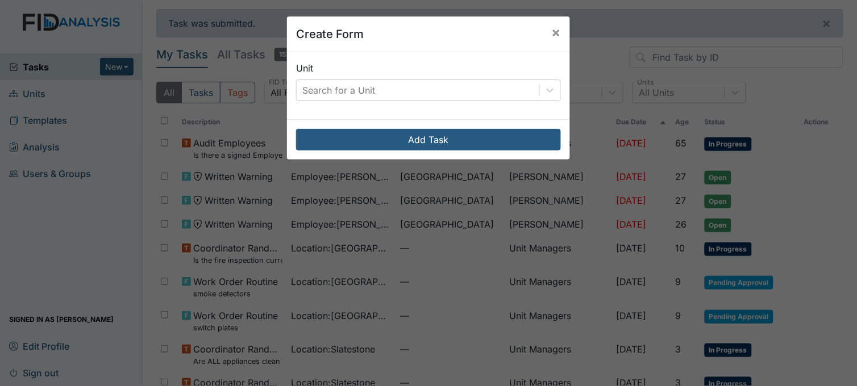
click at [55, 87] on div "Create Form × Unit Search for a Unit Add Task" at bounding box center [428, 193] width 857 height 386
click at [52, 91] on div "Create Form × Unit Search for a Unit Add Task" at bounding box center [428, 193] width 857 height 386
click at [552, 35] on span "×" at bounding box center [556, 32] width 9 height 16
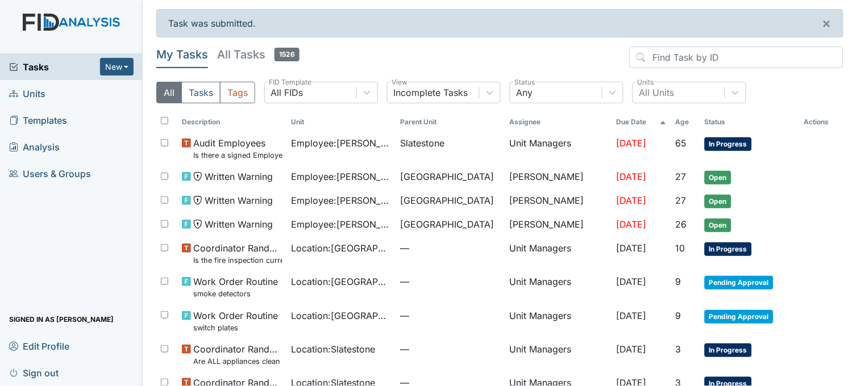
click at [59, 89] on link "Units" at bounding box center [71, 93] width 143 height 27
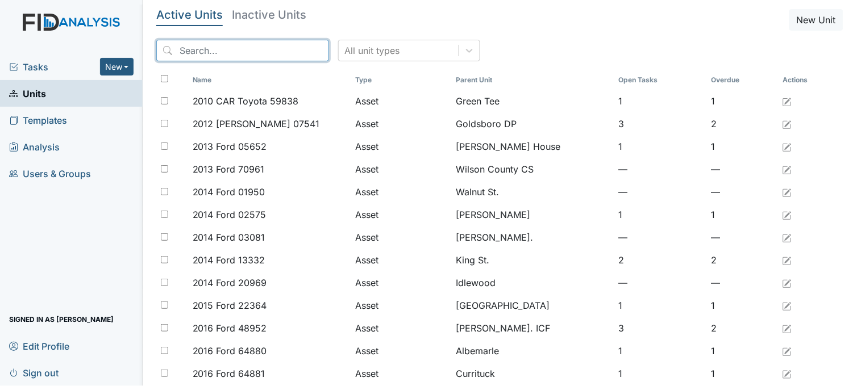
click at [254, 46] on input "search" at bounding box center [242, 51] width 173 height 22
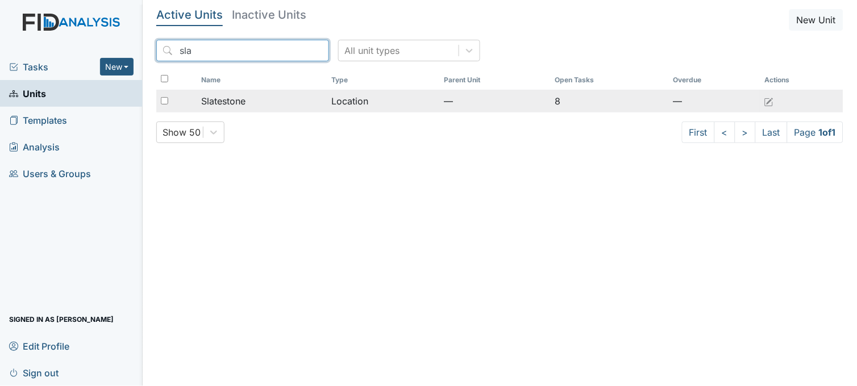
type input "sla"
click at [248, 107] on div "Slatestone" at bounding box center [262, 101] width 122 height 14
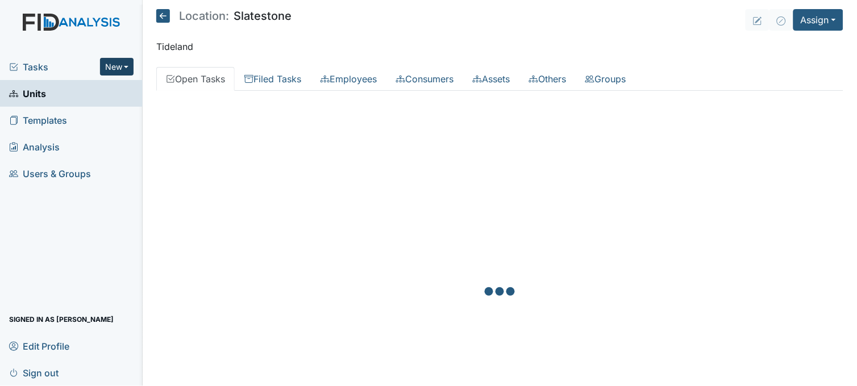
click at [115, 63] on button "New" at bounding box center [117, 67] width 34 height 18
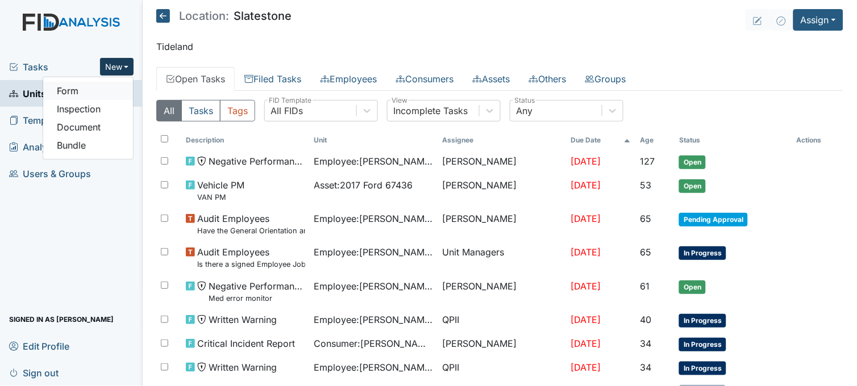
click at [105, 93] on link "Form" at bounding box center [88, 91] width 90 height 18
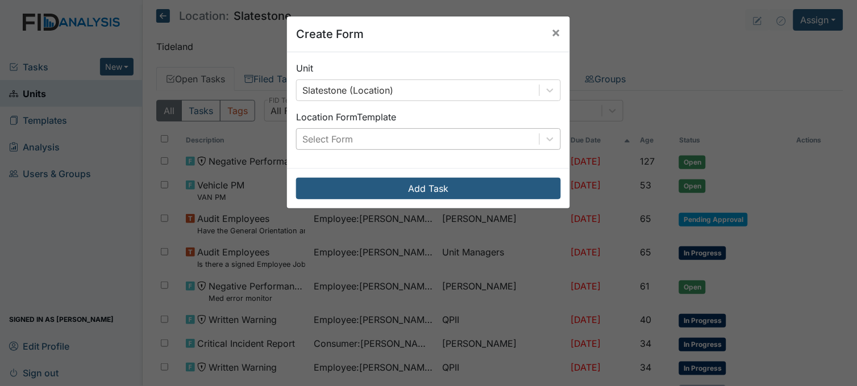
click at [366, 135] on div "Select Form" at bounding box center [418, 139] width 243 height 20
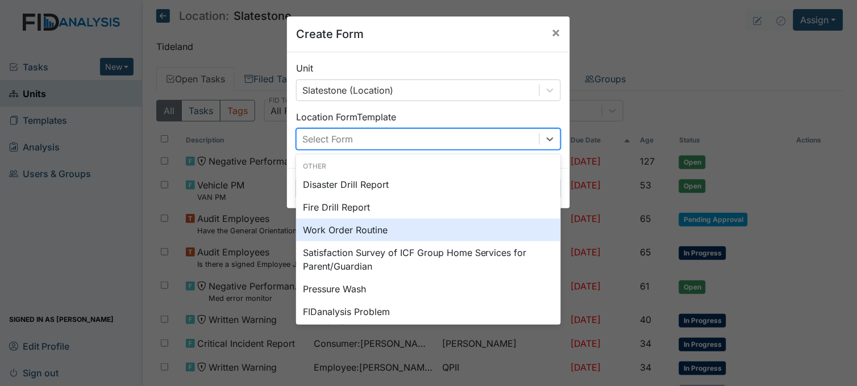
click at [339, 234] on div "Work Order Routine" at bounding box center [428, 230] width 265 height 23
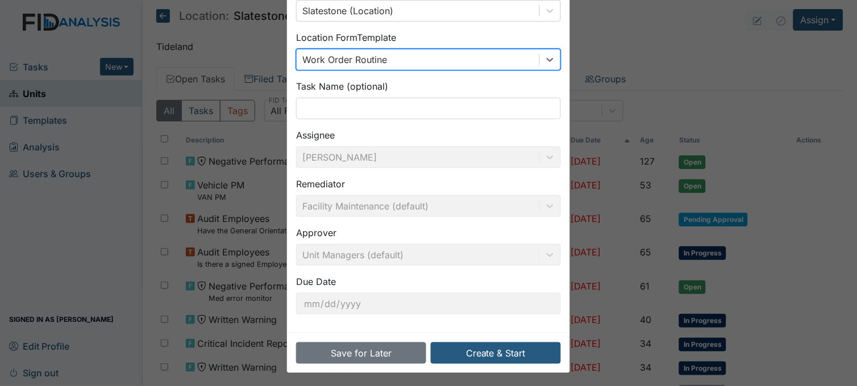
scroll to position [84, 0]
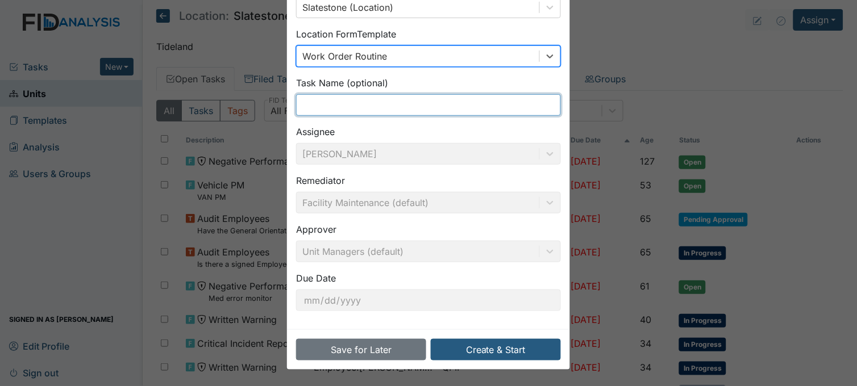
click at [353, 103] on input "text" at bounding box center [428, 105] width 265 height 22
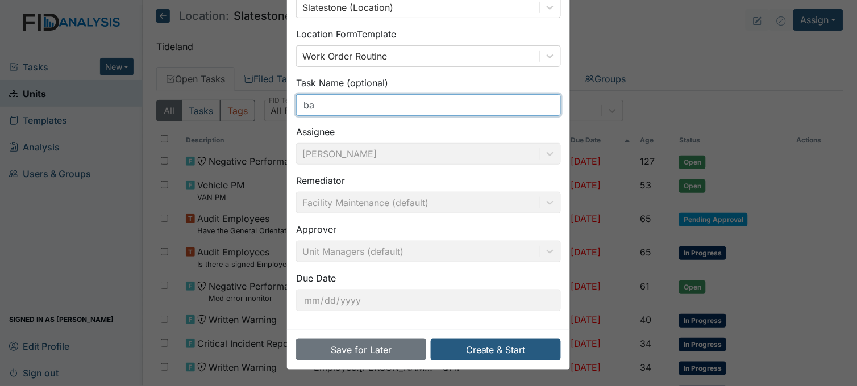
type input "b"
type input "hallway padding"
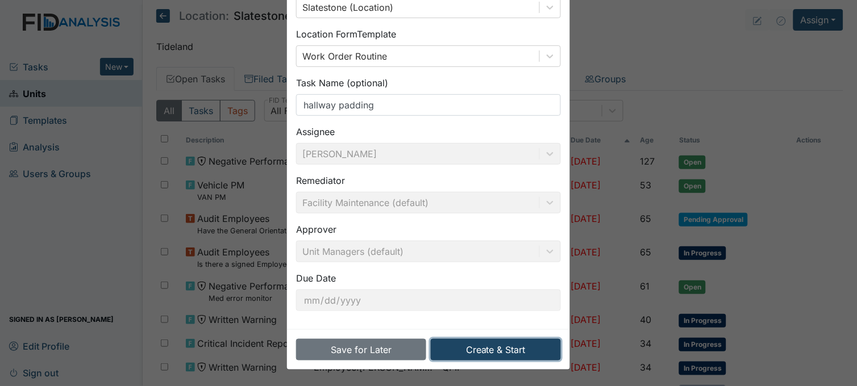
click at [497, 350] on button "Create & Start" at bounding box center [496, 350] width 130 height 22
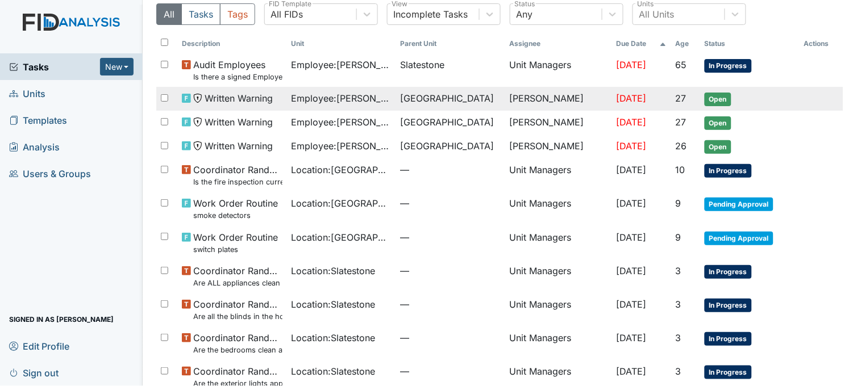
scroll to position [99, 0]
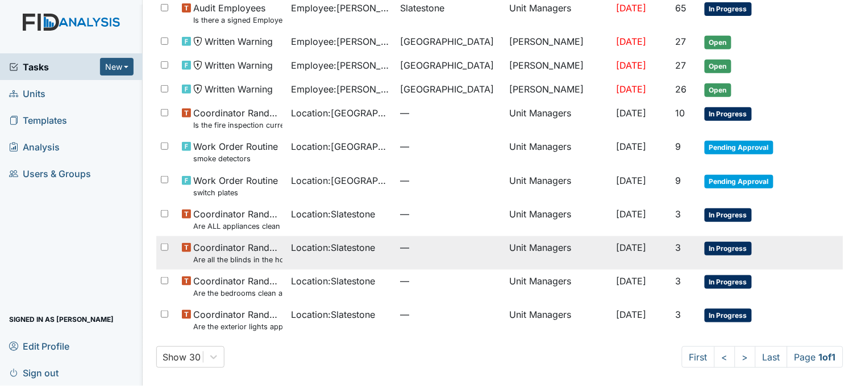
click at [290, 257] on td "Location : Slatestone" at bounding box center [341, 253] width 109 height 34
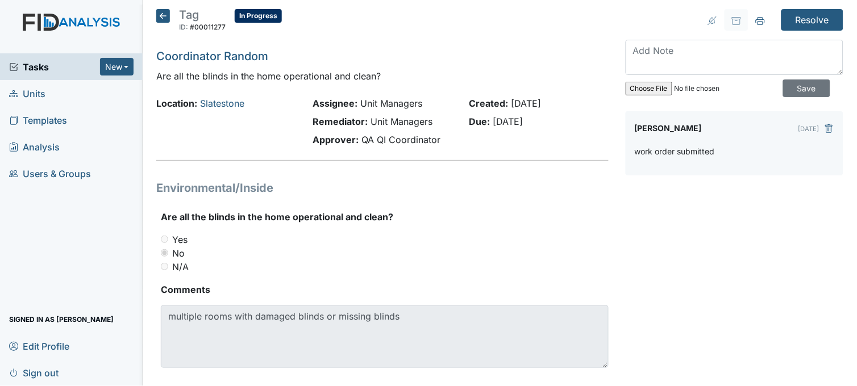
click at [165, 15] on icon at bounding box center [163, 16] width 14 height 14
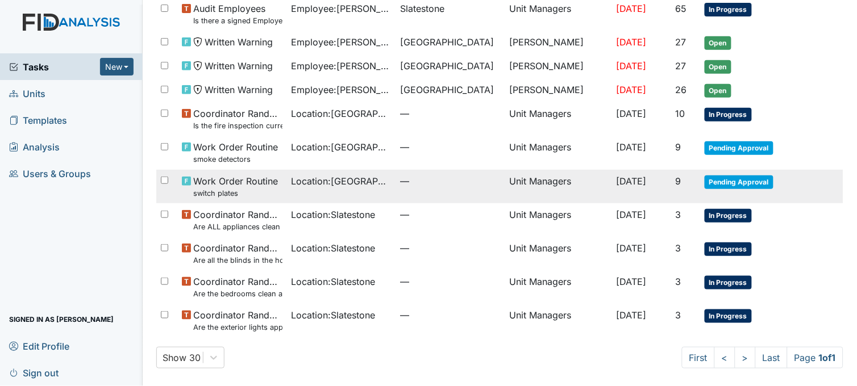
scroll to position [99, 0]
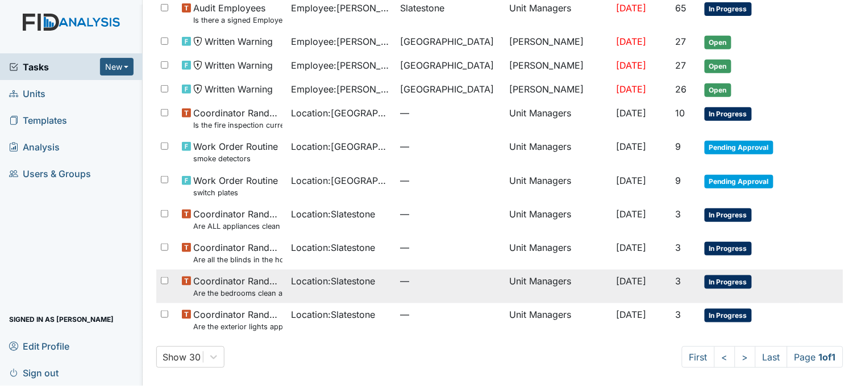
click at [330, 281] on span "Location : Slatestone" at bounding box center [334, 281] width 84 height 14
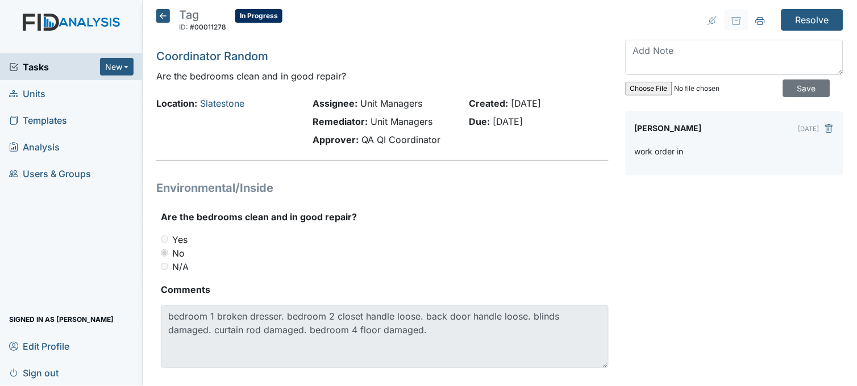
click at [162, 17] on icon at bounding box center [163, 16] width 14 height 14
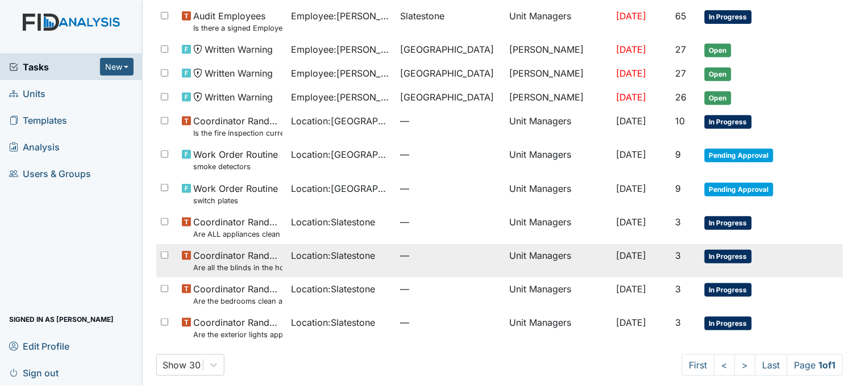
scroll to position [99, 0]
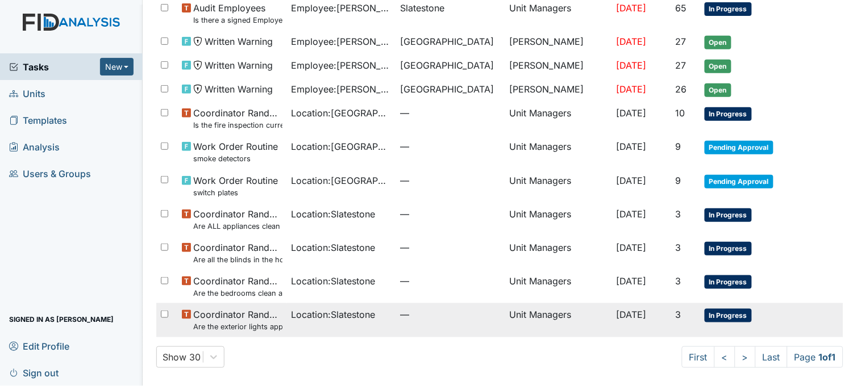
click at [343, 315] on span "Location : Slatestone" at bounding box center [334, 315] width 84 height 14
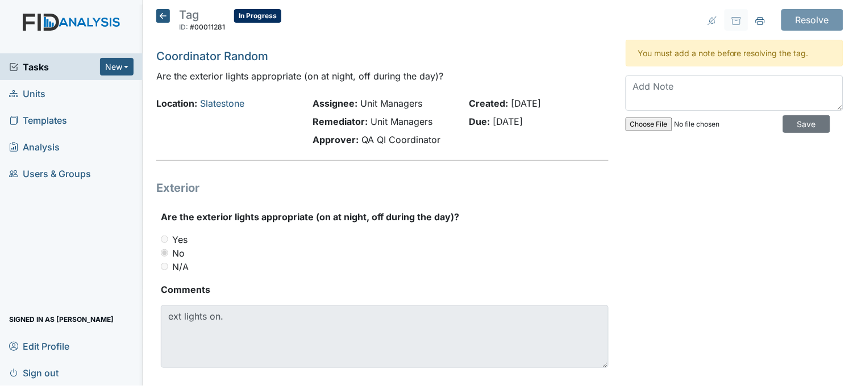
click at [165, 16] on icon at bounding box center [163, 16] width 14 height 14
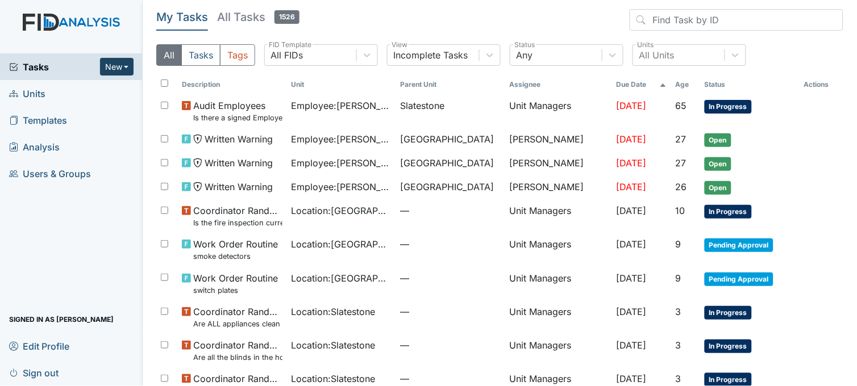
click at [116, 70] on button "New" at bounding box center [117, 67] width 34 height 18
click at [110, 89] on link "Form" at bounding box center [88, 91] width 90 height 18
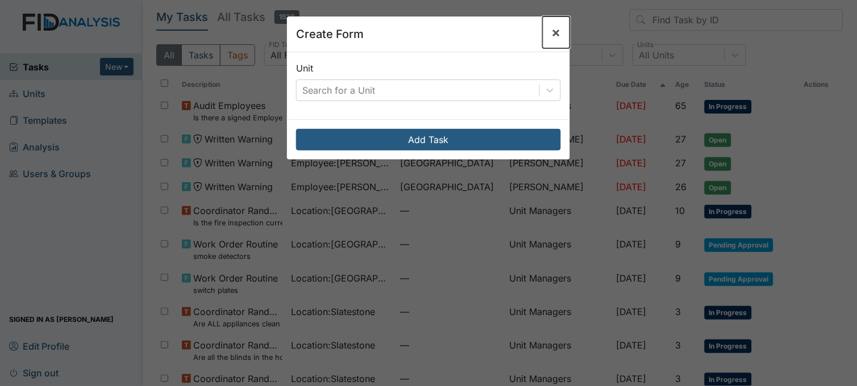
click at [553, 34] on span "×" at bounding box center [556, 32] width 9 height 16
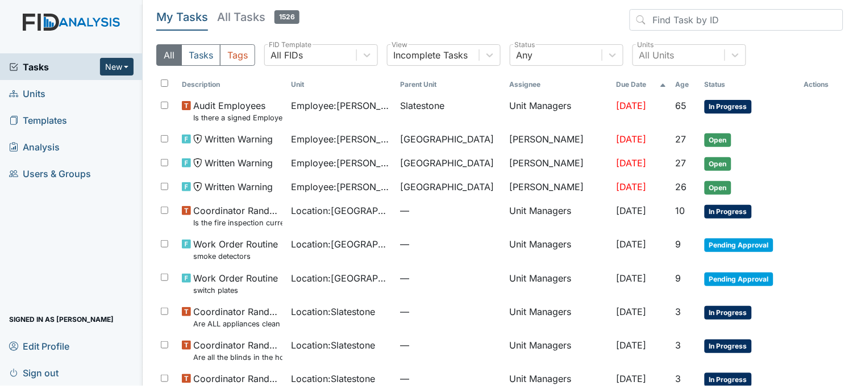
click at [110, 69] on button "New" at bounding box center [117, 67] width 34 height 18
click at [116, 91] on link "Form" at bounding box center [88, 91] width 90 height 18
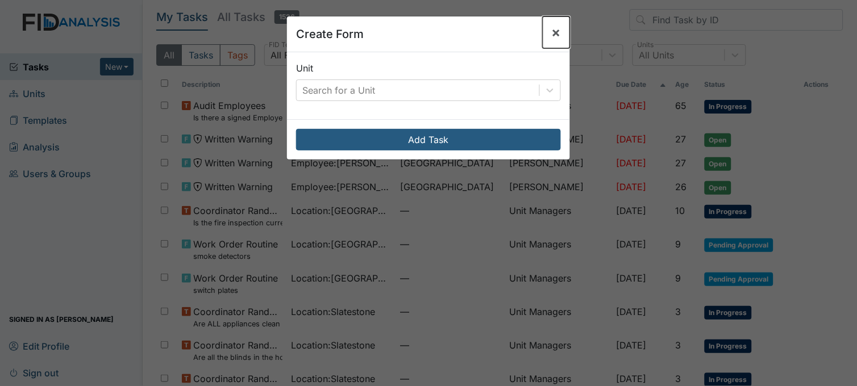
click at [552, 26] on span "×" at bounding box center [556, 32] width 9 height 16
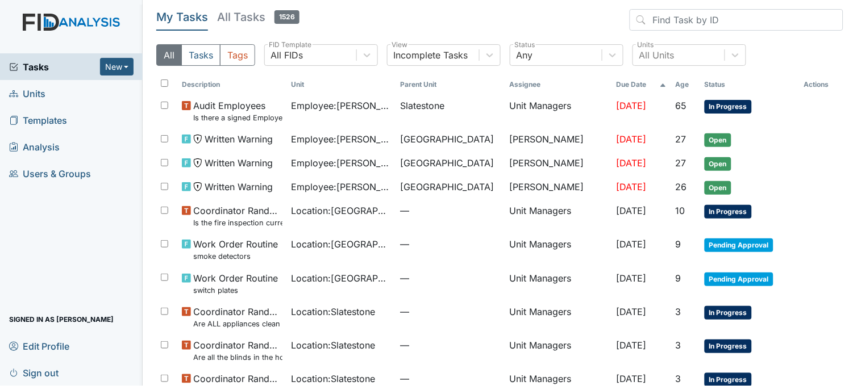
click at [89, 95] on link "Units" at bounding box center [71, 93] width 143 height 27
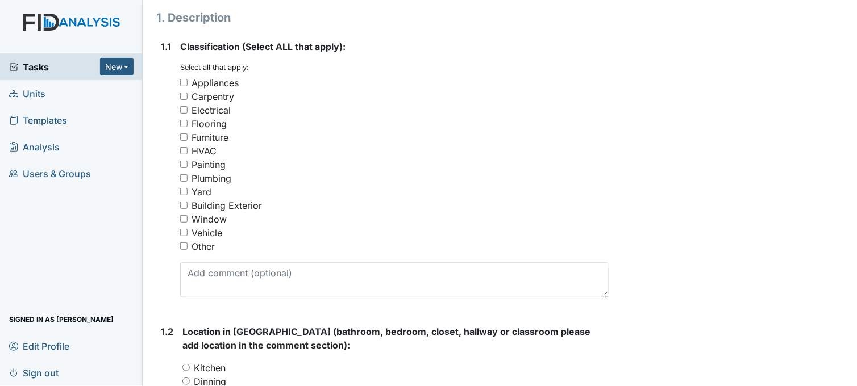
scroll to position [189, 0]
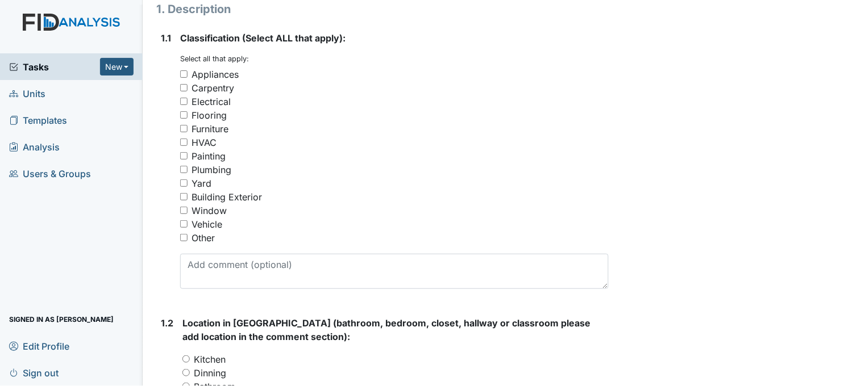
click at [183, 236] on input "Other" at bounding box center [183, 237] width 7 height 7
checkbox input "true"
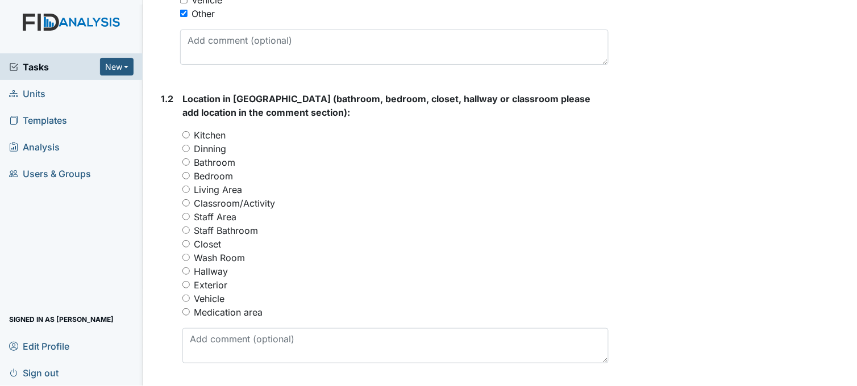
scroll to position [442, 0]
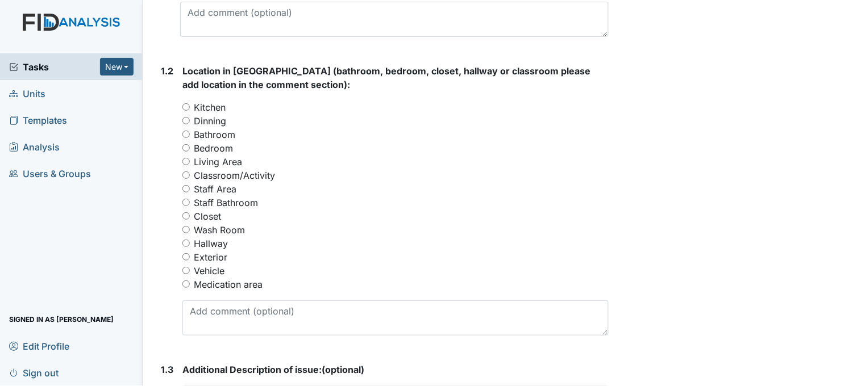
click at [189, 242] on input "Hallway" at bounding box center [185, 243] width 7 height 7
radio input "true"
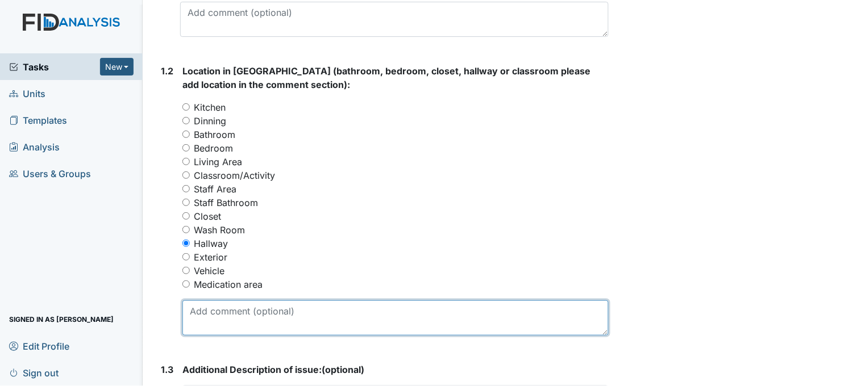
click at [282, 305] on textarea at bounding box center [395, 318] width 426 height 35
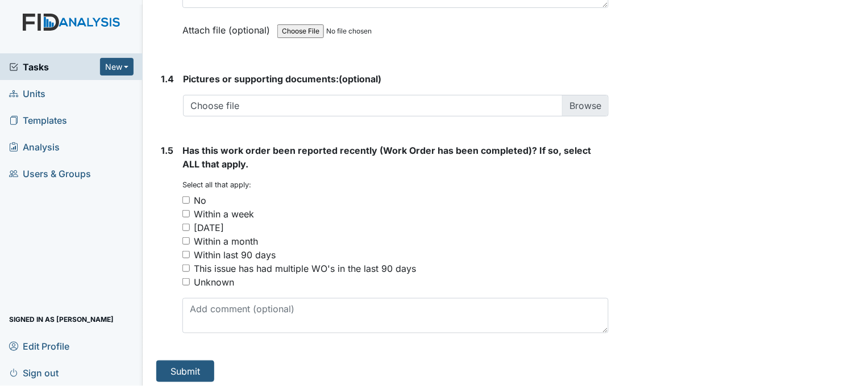
scroll to position [859, 0]
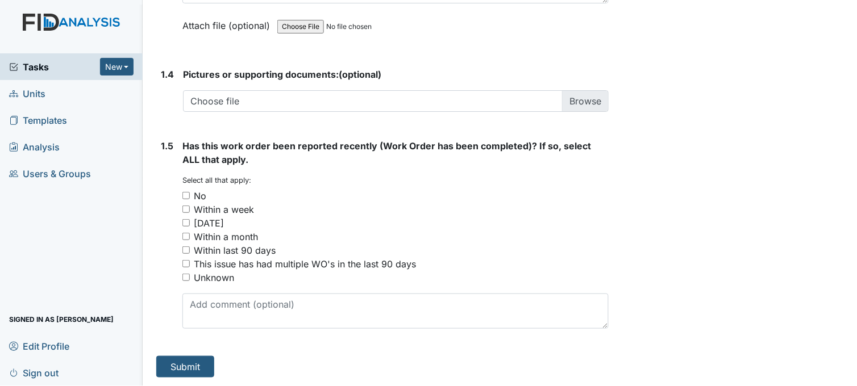
type textarea "padding needs replacing"
click at [186, 194] on input "No" at bounding box center [185, 195] width 7 height 7
checkbox input "true"
click at [195, 372] on button "Submit" at bounding box center [185, 367] width 58 height 22
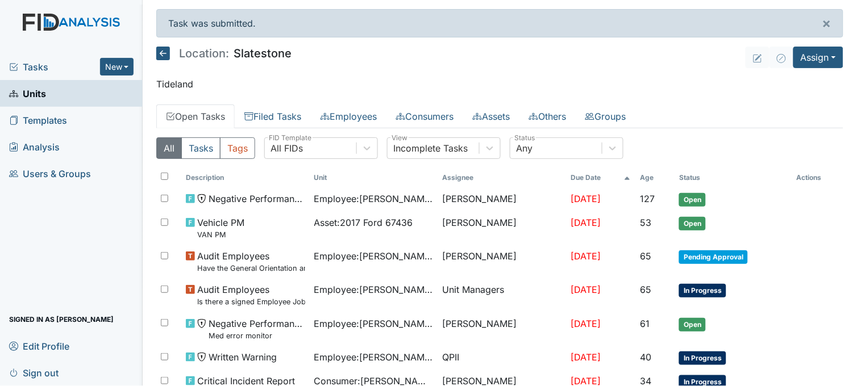
click at [47, 63] on span "Tasks" at bounding box center [54, 67] width 91 height 14
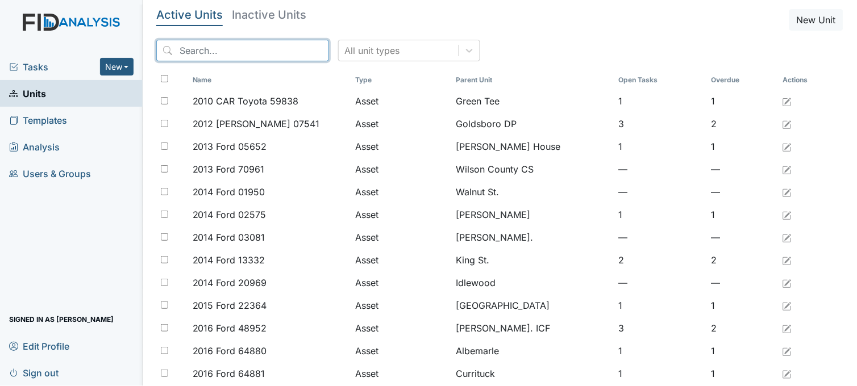
click at [245, 49] on input "search" at bounding box center [242, 51] width 173 height 22
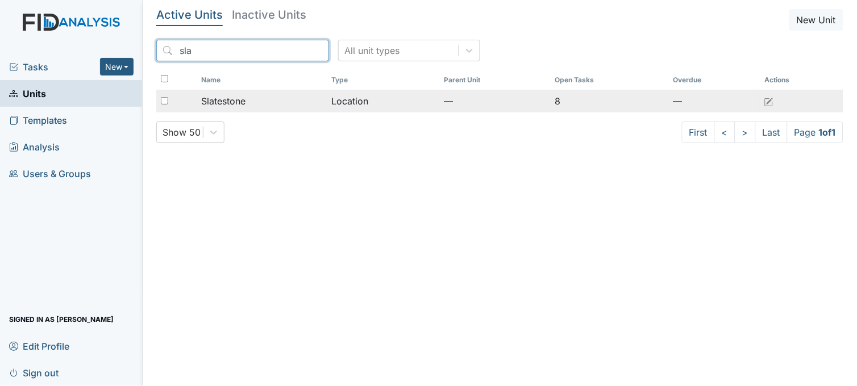
type input "sla"
click at [255, 98] on div "Slatestone" at bounding box center [262, 101] width 122 height 14
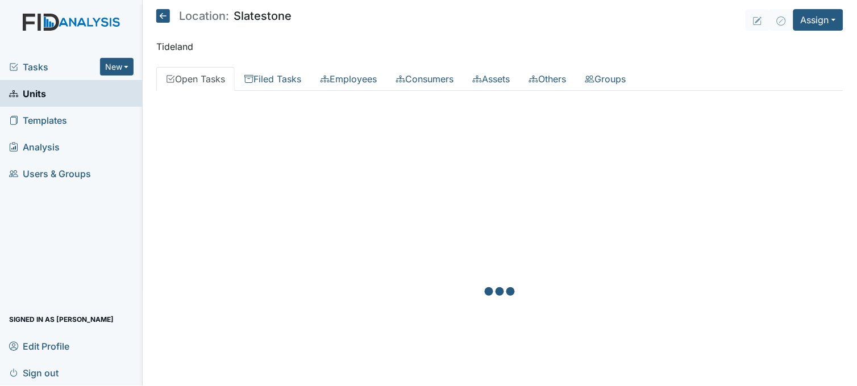
click at [116, 61] on button "New" at bounding box center [117, 67] width 34 height 18
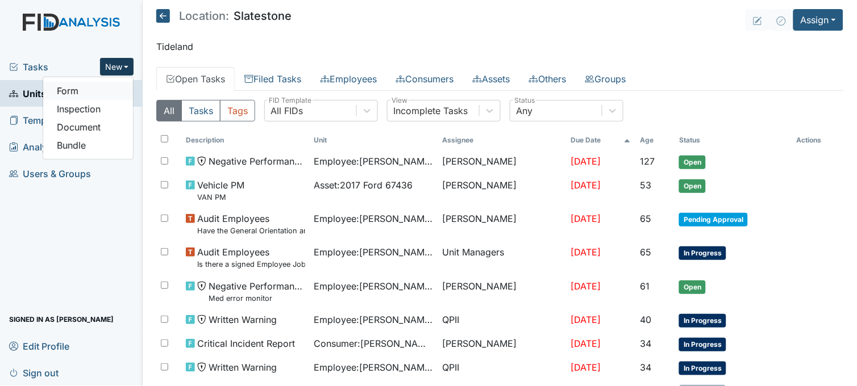
click at [109, 83] on link "Form" at bounding box center [88, 91] width 90 height 18
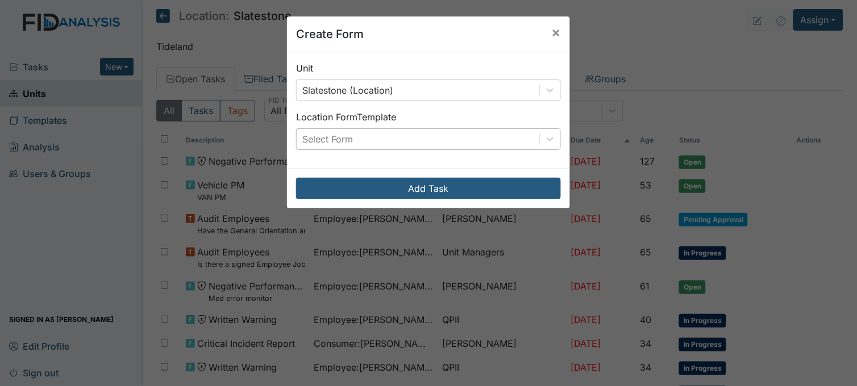
click at [331, 136] on div "Select Form" at bounding box center [327, 139] width 51 height 14
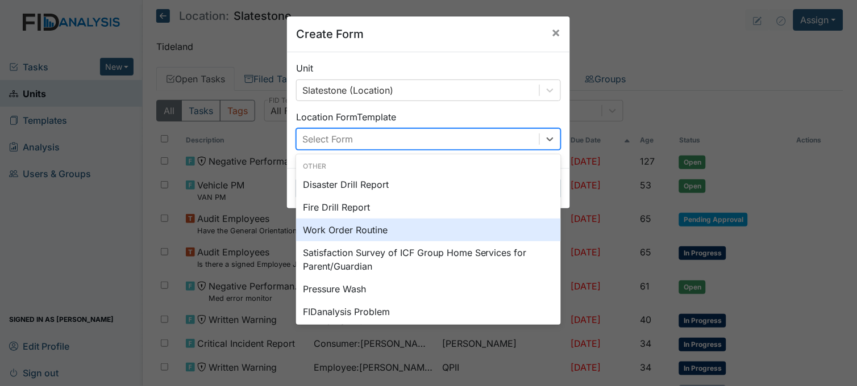
click at [331, 231] on div "Work Order Routine" at bounding box center [428, 230] width 265 height 23
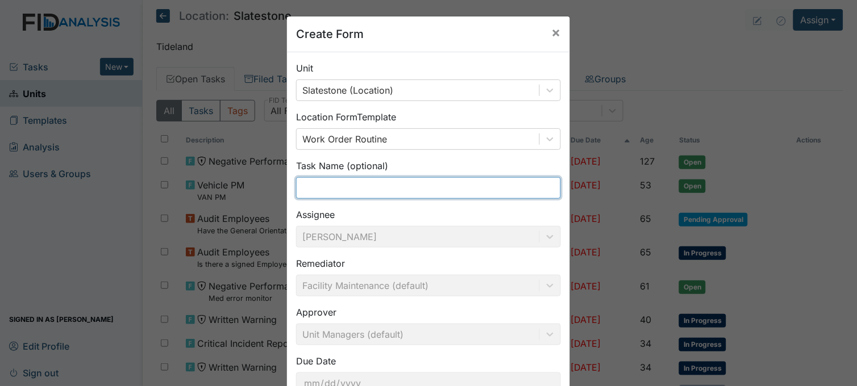
click at [331, 186] on input "text" at bounding box center [428, 188] width 265 height 22
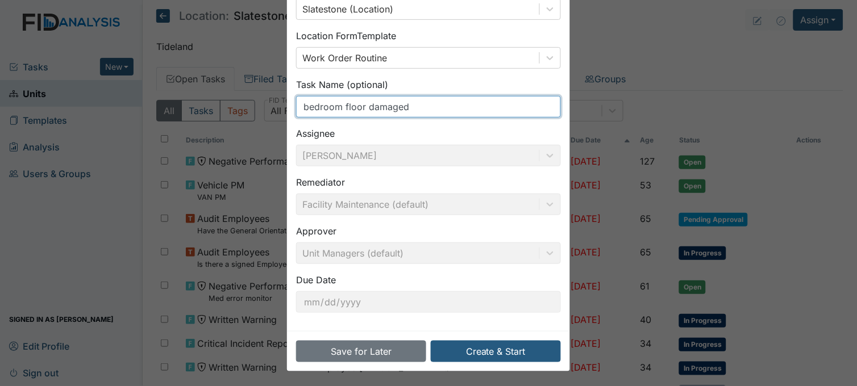
scroll to position [84, 0]
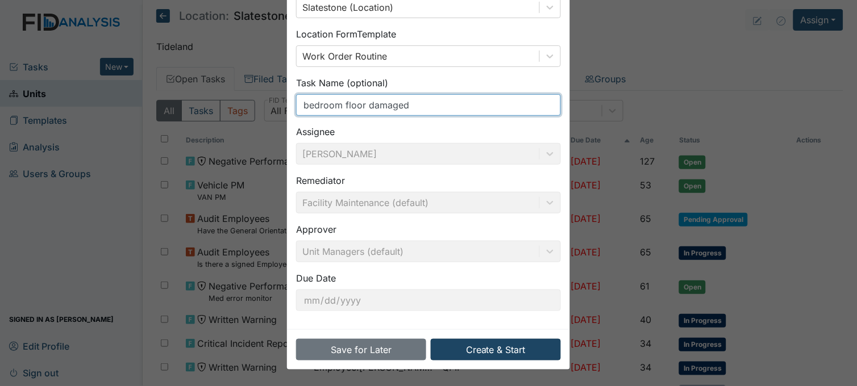
type input "bedroom floor damaged"
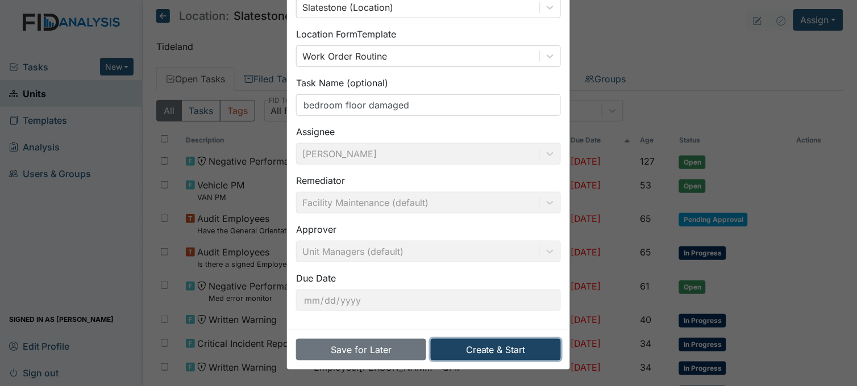
click at [469, 345] on button "Create & Start" at bounding box center [496, 350] width 130 height 22
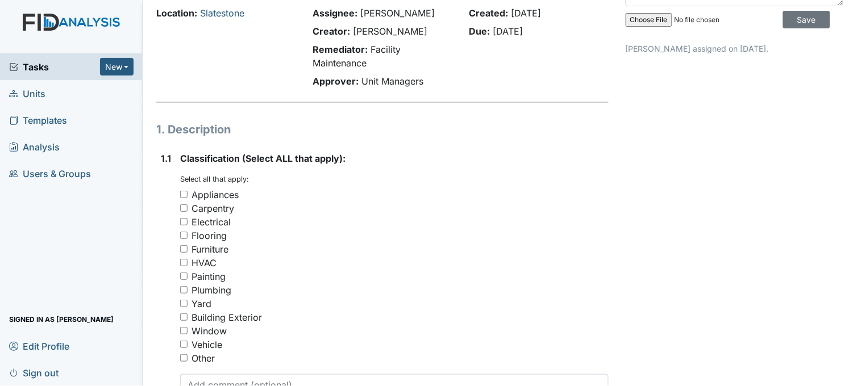
scroll to position [189, 0]
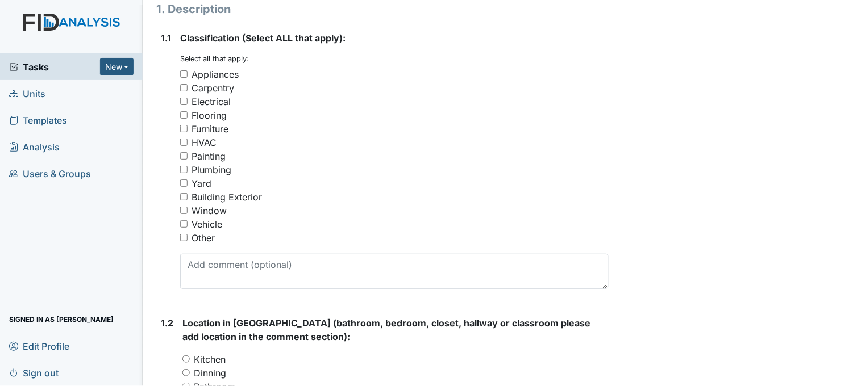
click at [180, 113] on input "Flooring" at bounding box center [183, 114] width 7 height 7
checkbox input "true"
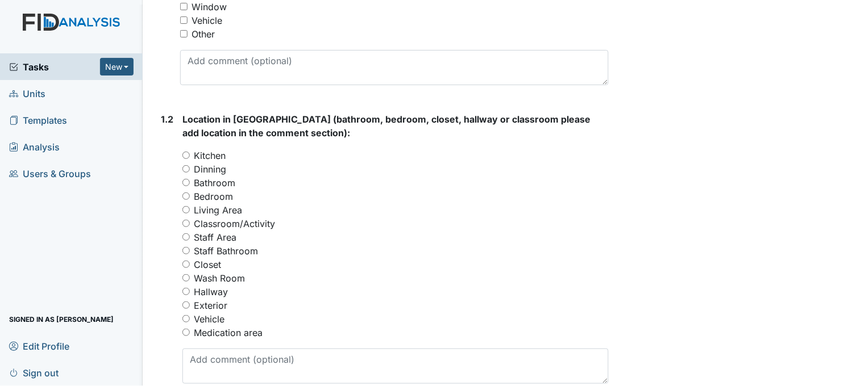
scroll to position [442, 0]
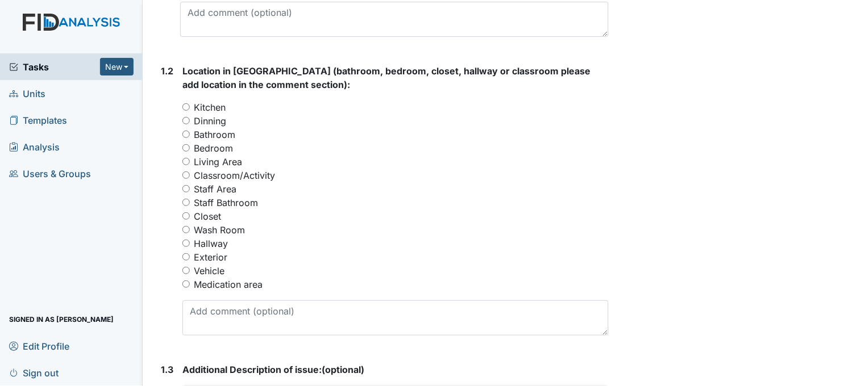
click at [189, 148] on input "Bedroom" at bounding box center [185, 147] width 7 height 7
radio input "true"
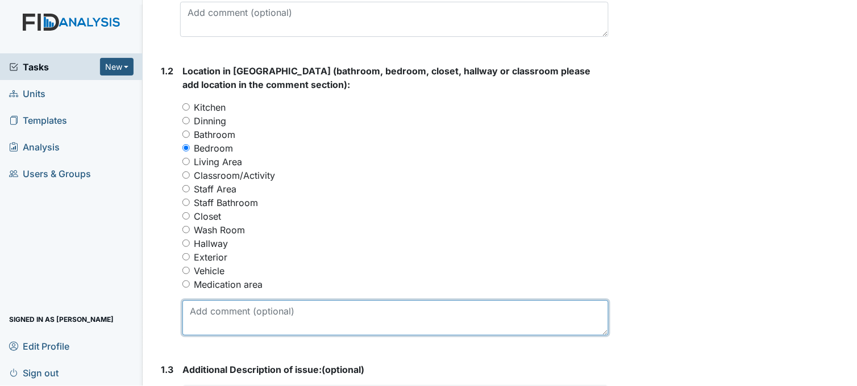
drag, startPoint x: 263, startPoint y: 309, endPoint x: 268, endPoint y: 308, distance: 5.8
click at [268, 308] on textarea at bounding box center [395, 318] width 426 height 35
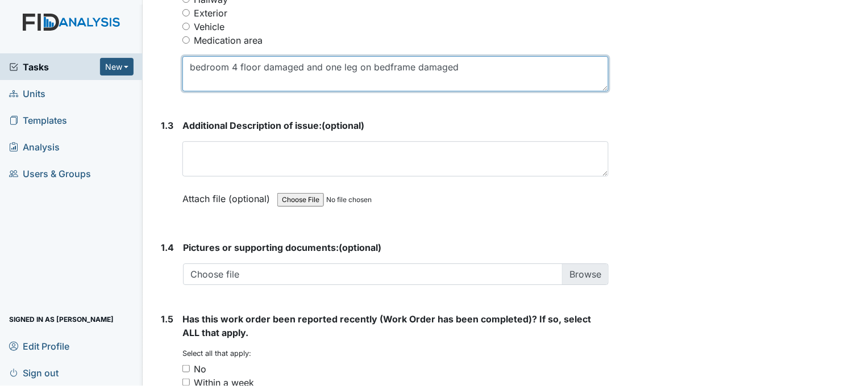
scroll to position [758, 0]
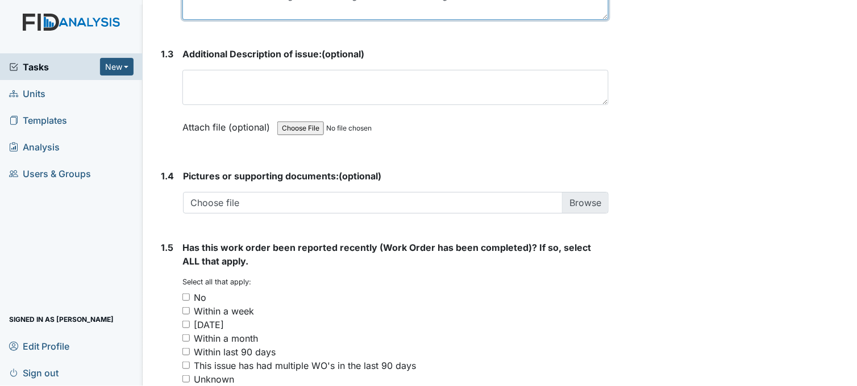
type textarea "bedroom 4 floor damaged and one leg on bedframe damaged"
click at [184, 298] on input "No" at bounding box center [185, 297] width 7 height 7
checkbox input "true"
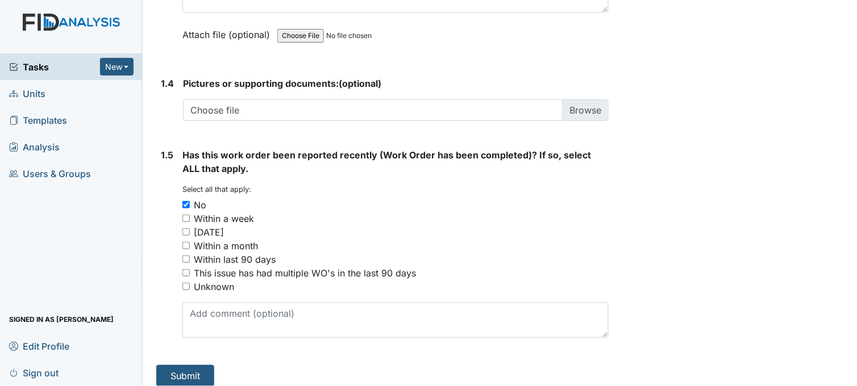
scroll to position [859, 0]
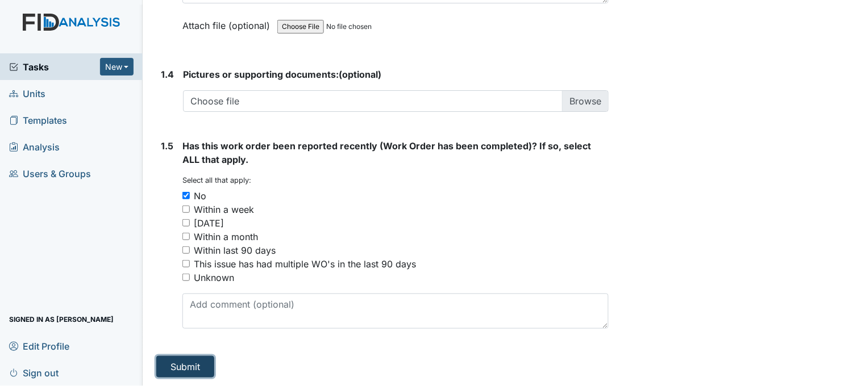
click at [185, 361] on button "Submit" at bounding box center [185, 367] width 58 height 22
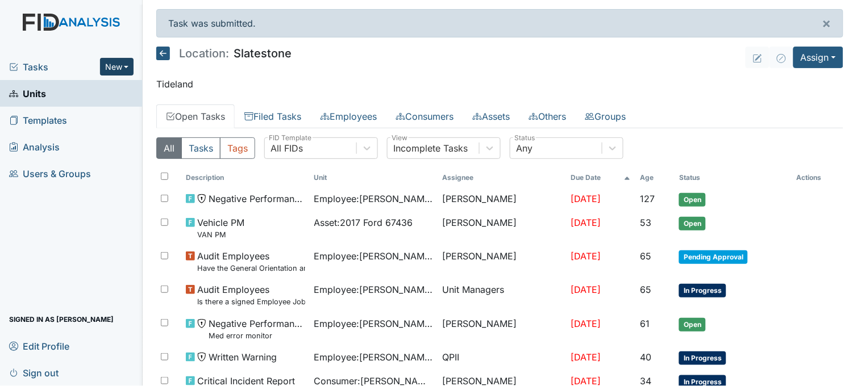
click at [123, 69] on button "New" at bounding box center [117, 67] width 34 height 18
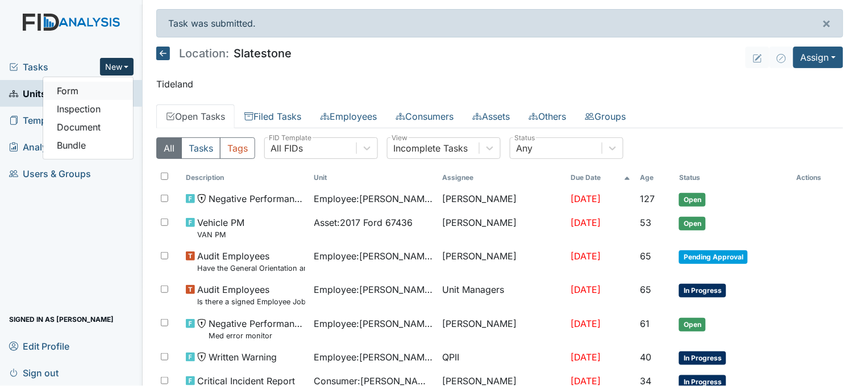
click at [107, 88] on link "Form" at bounding box center [88, 91] width 90 height 18
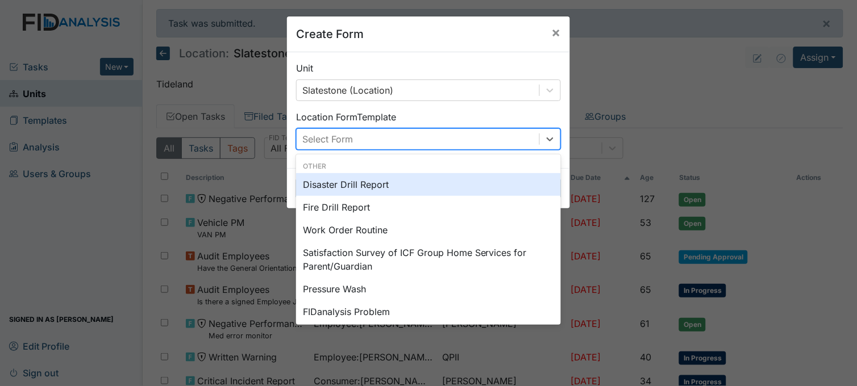
click at [332, 138] on div "Select Form" at bounding box center [327, 139] width 51 height 14
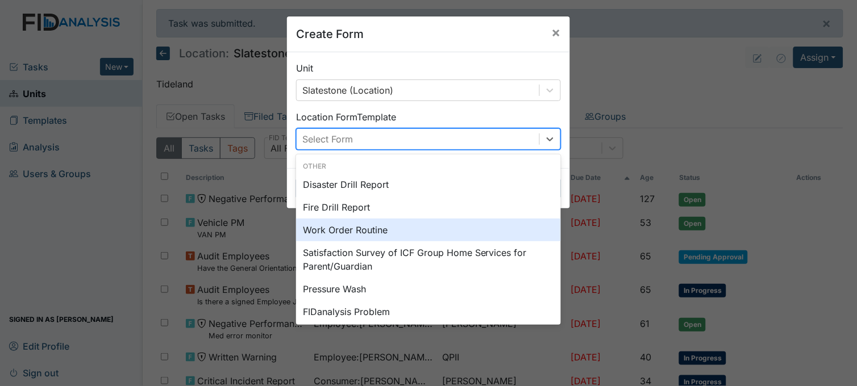
click at [344, 228] on div "Work Order Routine" at bounding box center [428, 230] width 265 height 23
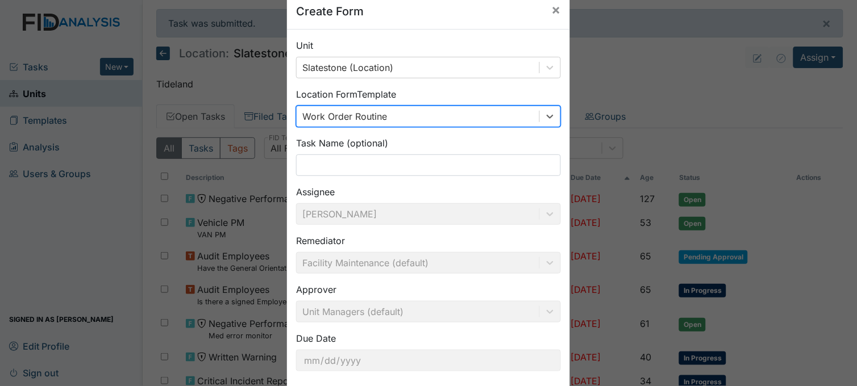
scroll to position [63, 0]
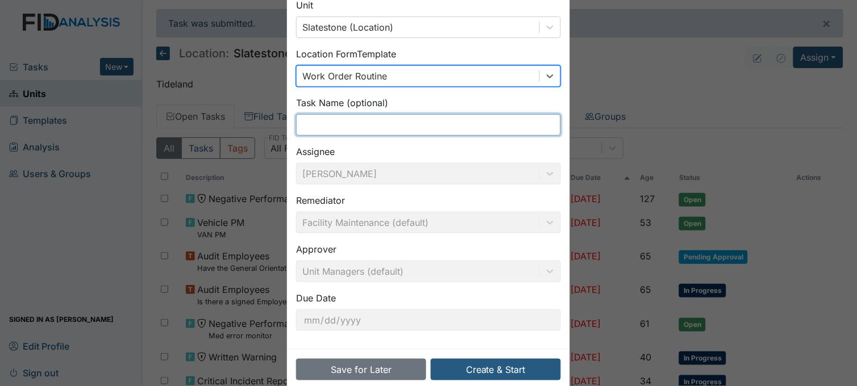
click at [336, 122] on input "text" at bounding box center [428, 125] width 265 height 22
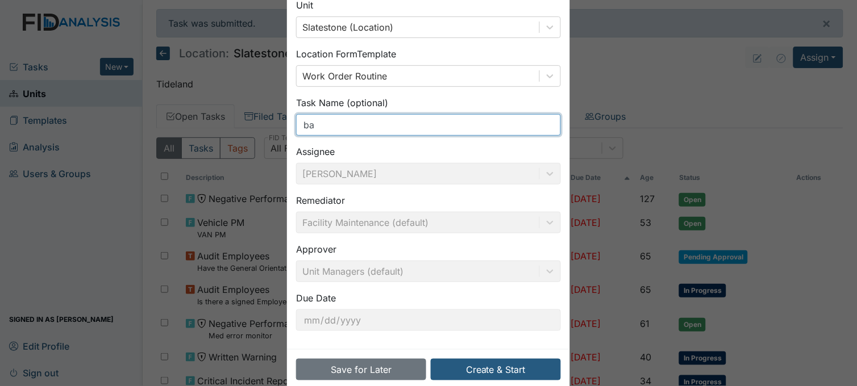
type input "b"
type input "bathroom light swtich"
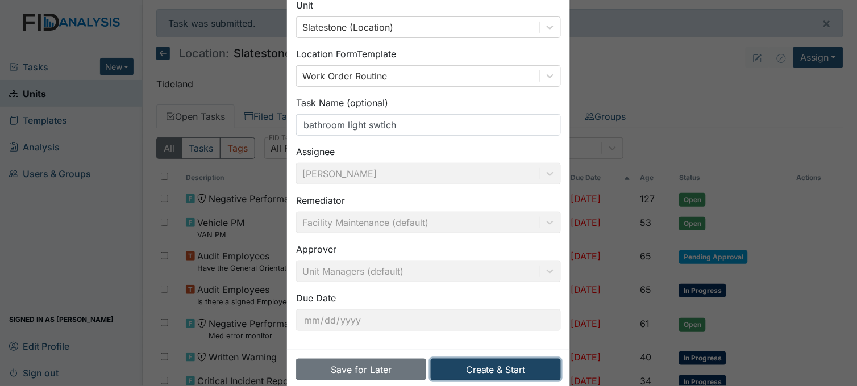
click at [515, 374] on button "Create & Start" at bounding box center [496, 370] width 130 height 22
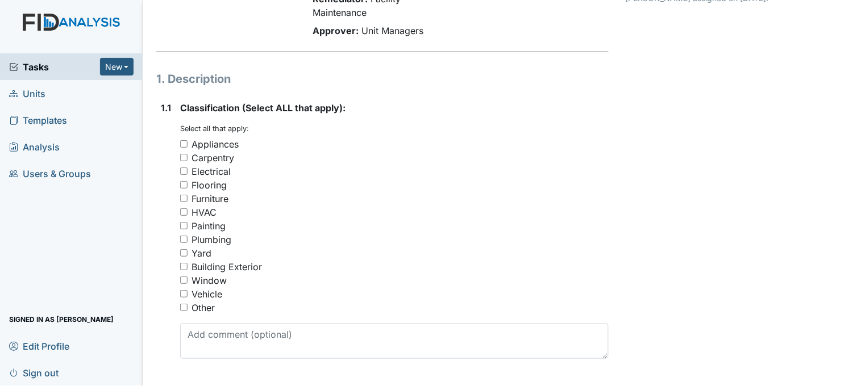
scroll to position [126, 0]
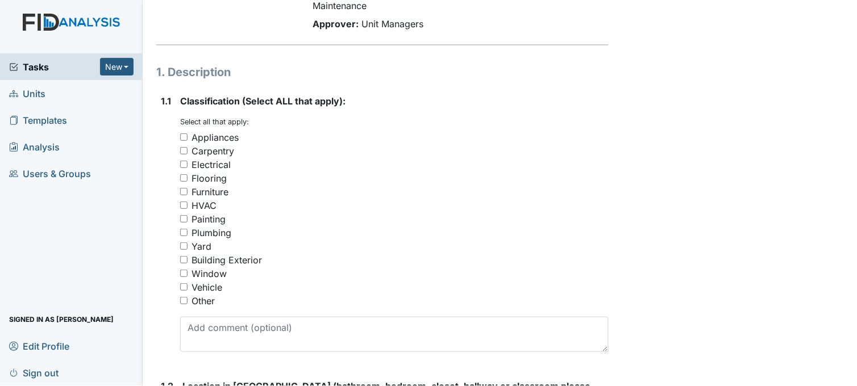
click at [184, 162] on input "Electrical" at bounding box center [183, 164] width 7 height 7
checkbox input "true"
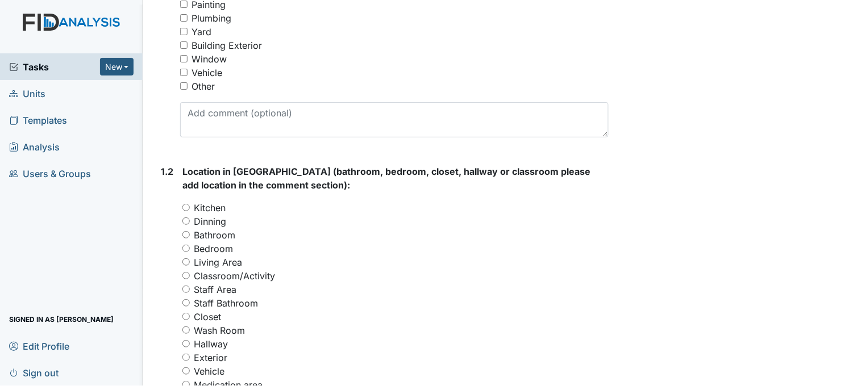
scroll to position [378, 0]
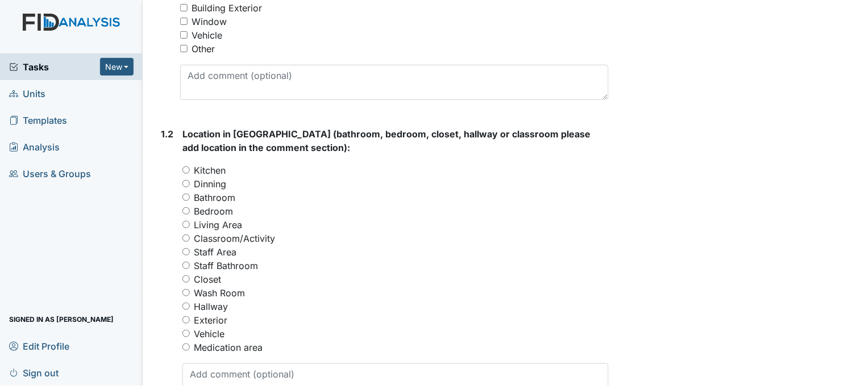
click at [188, 195] on input "Bathroom" at bounding box center [185, 197] width 7 height 7
radio input "true"
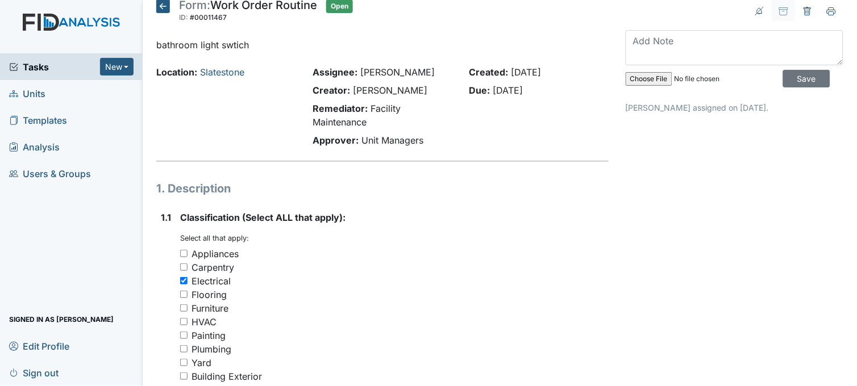
scroll to position [0, 0]
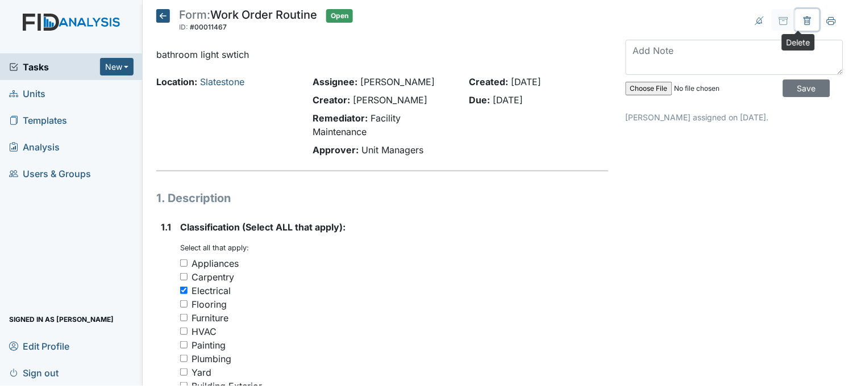
click at [803, 24] on icon at bounding box center [807, 20] width 9 height 9
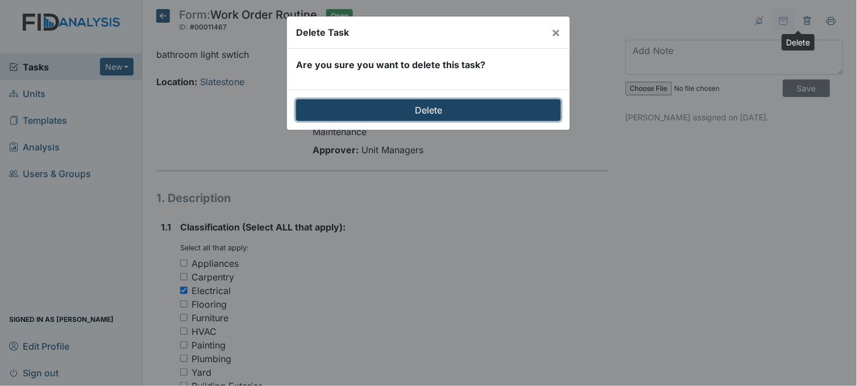
click at [443, 102] on input "Delete" at bounding box center [428, 110] width 265 height 22
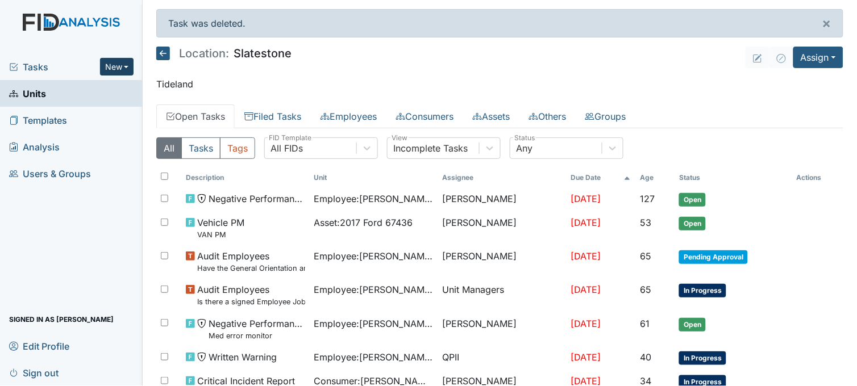
click at [129, 66] on button "New" at bounding box center [117, 67] width 34 height 18
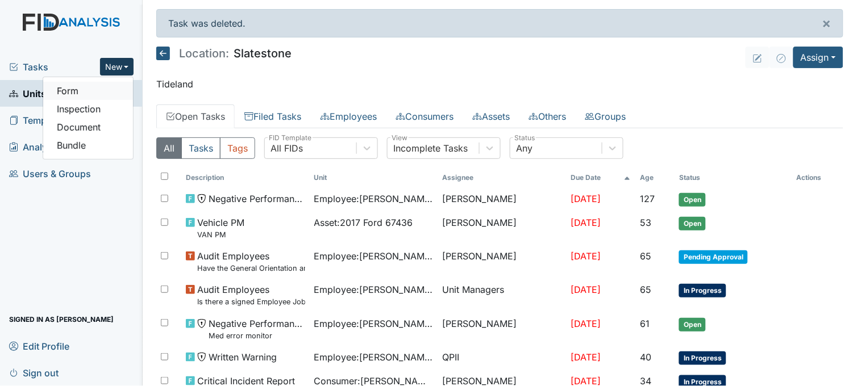
click at [116, 84] on link "Form" at bounding box center [88, 91] width 90 height 18
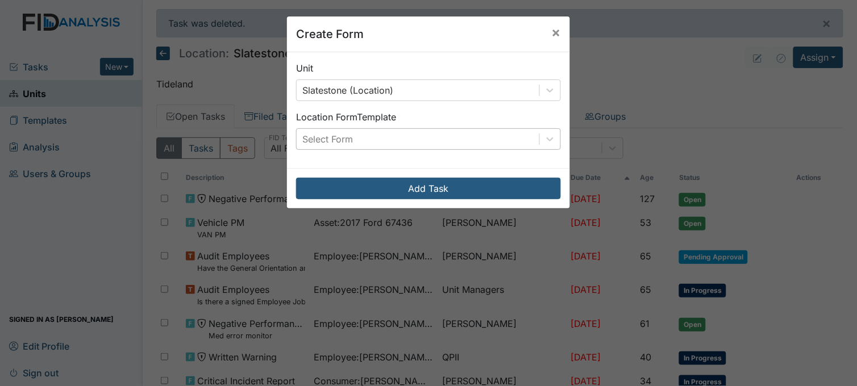
click at [372, 135] on div "Select Form" at bounding box center [418, 139] width 243 height 20
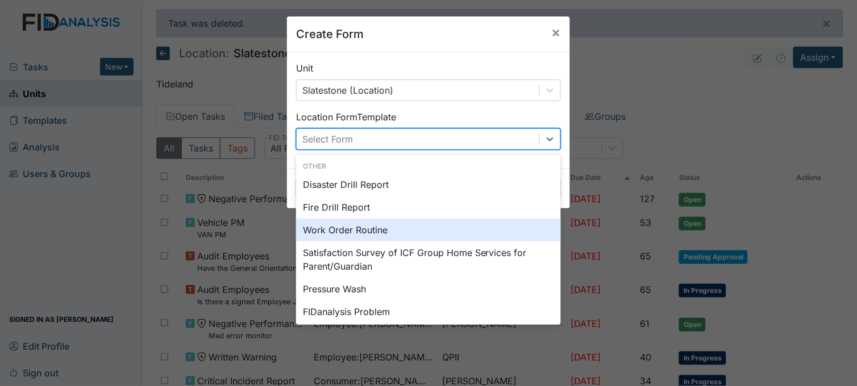
click at [344, 228] on div "Work Order Routine" at bounding box center [428, 230] width 265 height 23
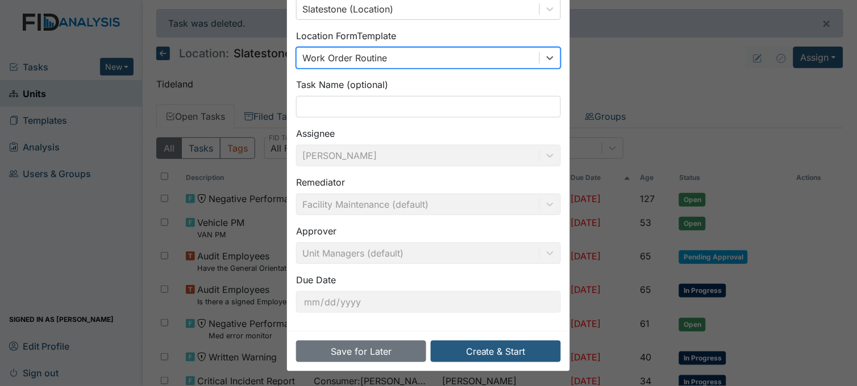
scroll to position [84, 0]
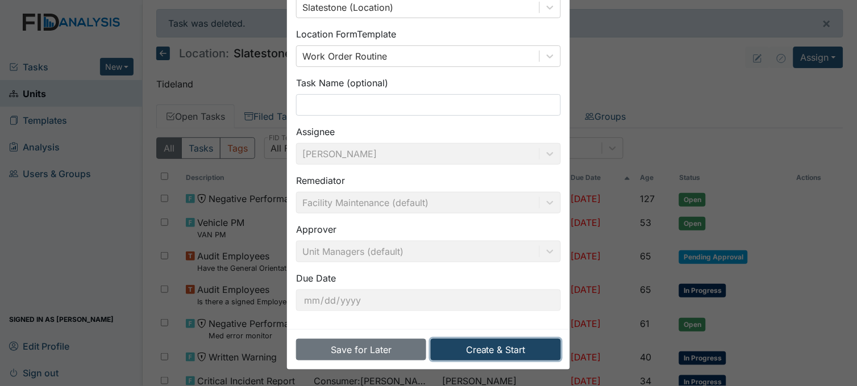
click at [484, 342] on button "Create & Start" at bounding box center [496, 350] width 130 height 22
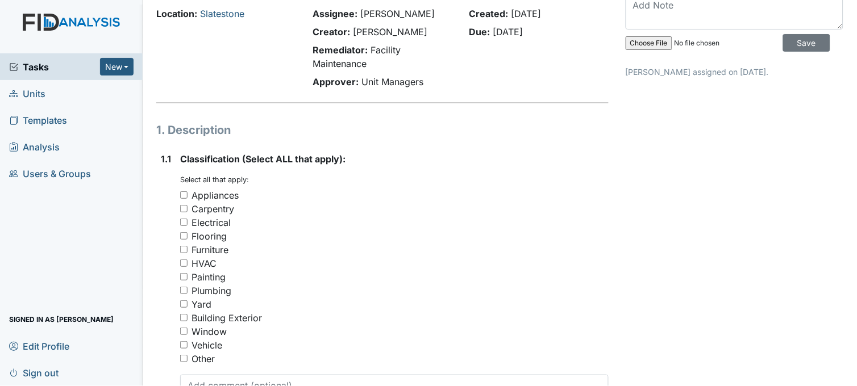
scroll to position [189, 0]
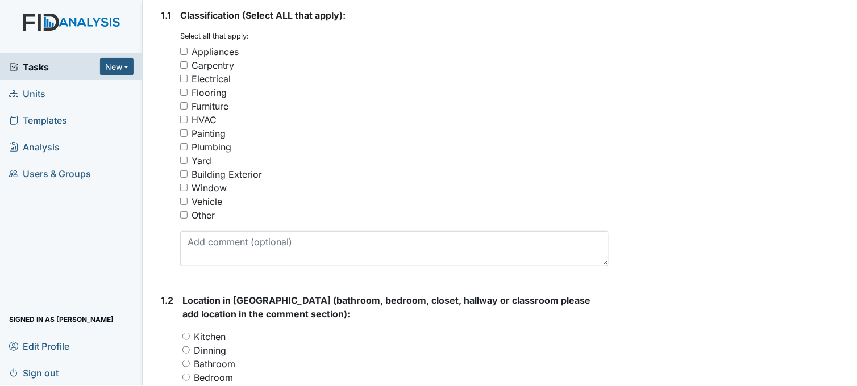
click at [185, 76] on input "Electrical" at bounding box center [183, 78] width 7 height 7
checkbox input "true"
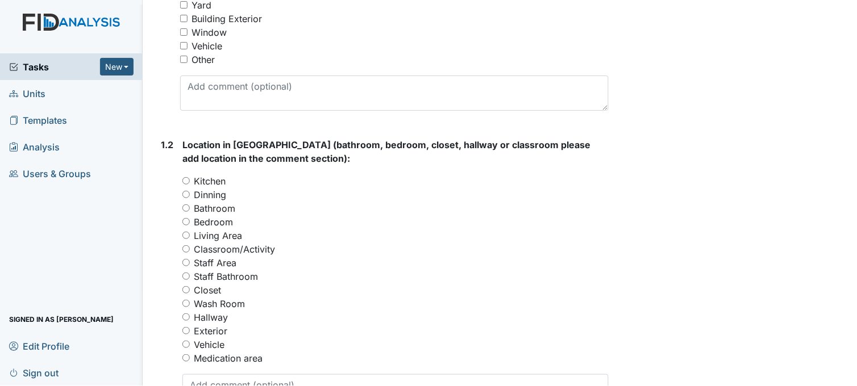
scroll to position [378, 0]
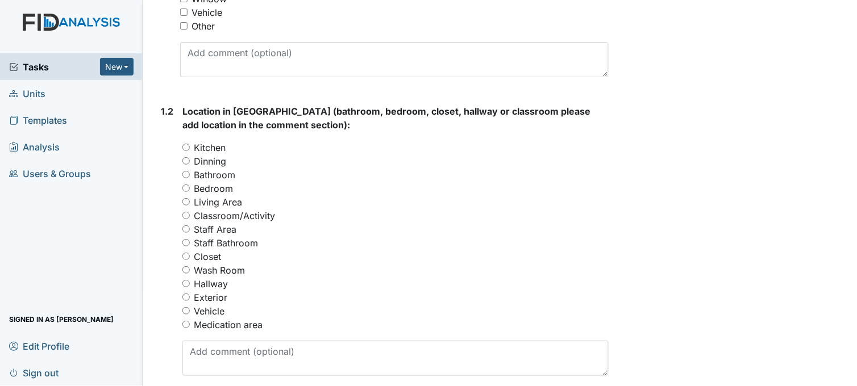
click at [188, 173] on input "Bathroom" at bounding box center [185, 174] width 7 height 7
radio input "true"
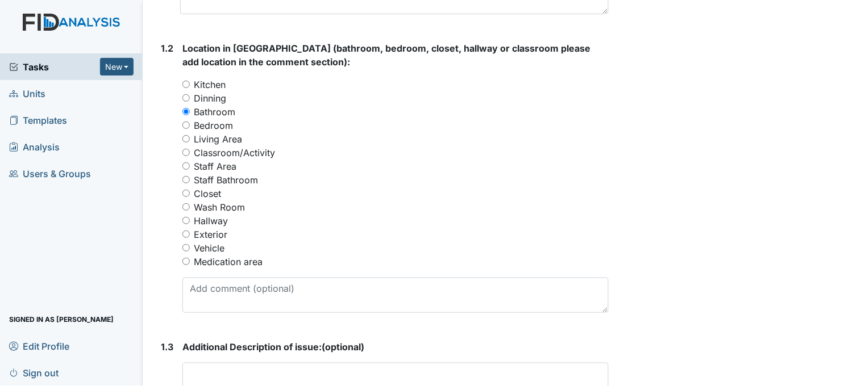
click at [184, 205] on input "Wash Room" at bounding box center [185, 206] width 7 height 7
radio input "true"
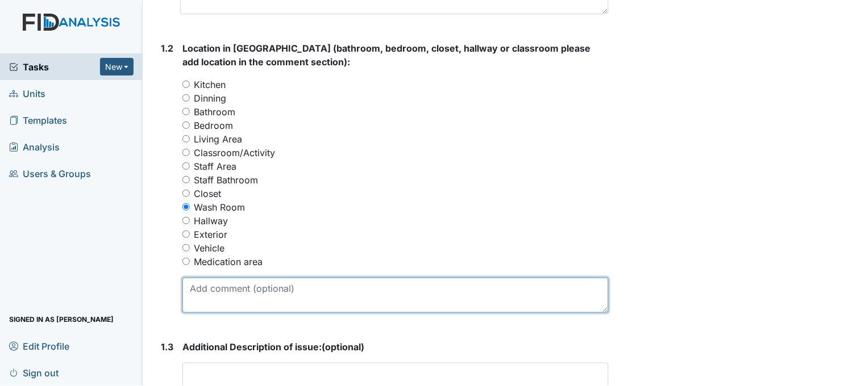
click at [309, 294] on textarea at bounding box center [395, 295] width 426 height 35
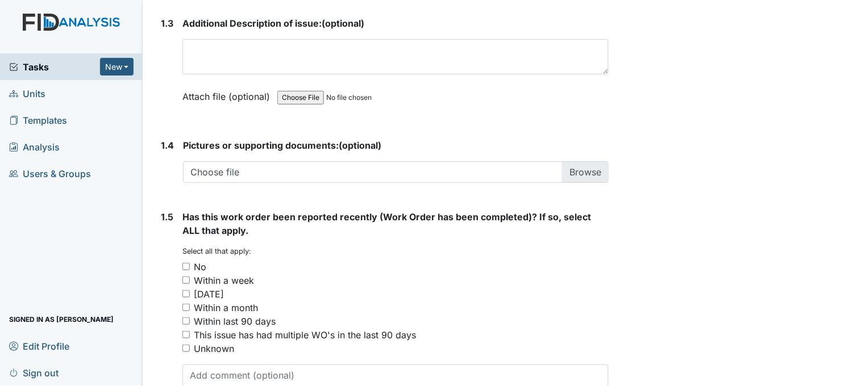
scroll to position [821, 0]
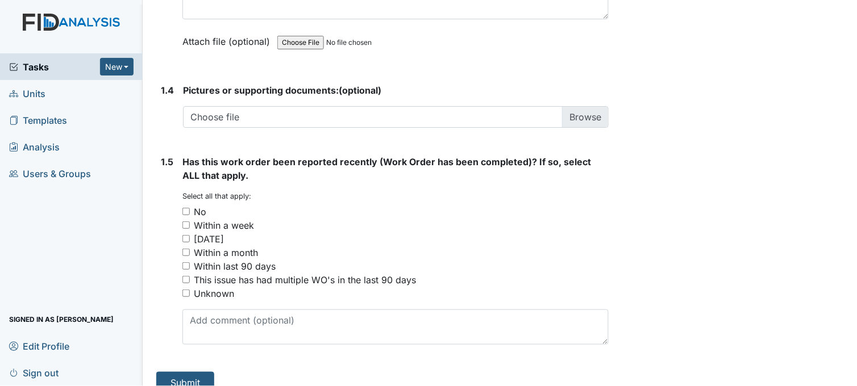
type textarea "laundry room light is out handicap bathroom light switch plate is broken bedroo…"
click at [182, 212] on div "1.5 Has this work order been reported recently (Work Order has been completed)?…" at bounding box center [382, 254] width 452 height 199
click at [186, 211] on input "No" at bounding box center [185, 211] width 7 height 7
checkbox input "true"
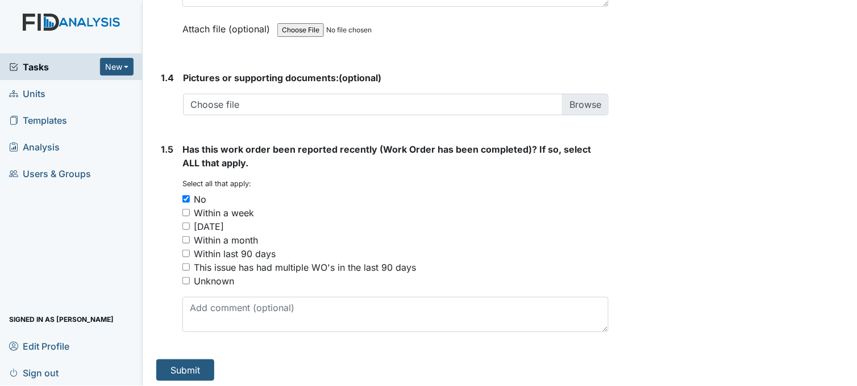
scroll to position [837, 0]
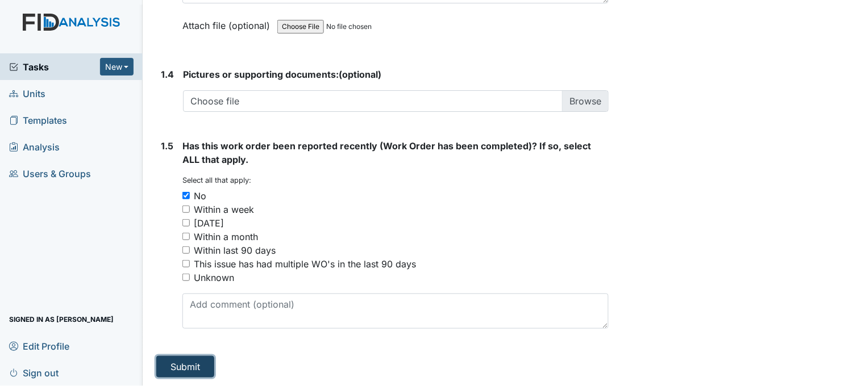
click at [194, 365] on button "Submit" at bounding box center [185, 367] width 58 height 22
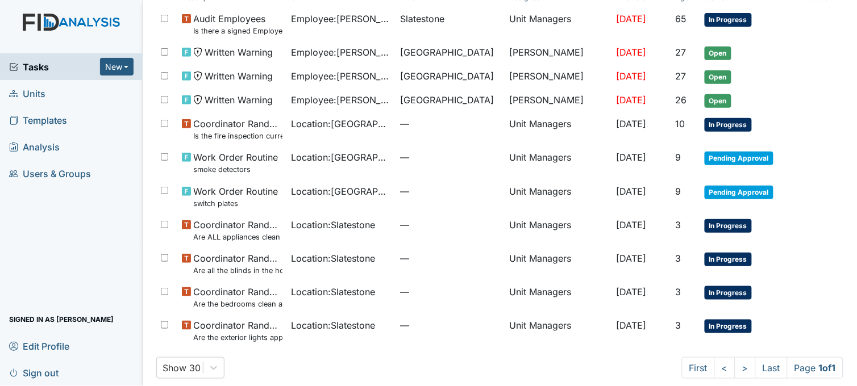
scroll to position [99, 0]
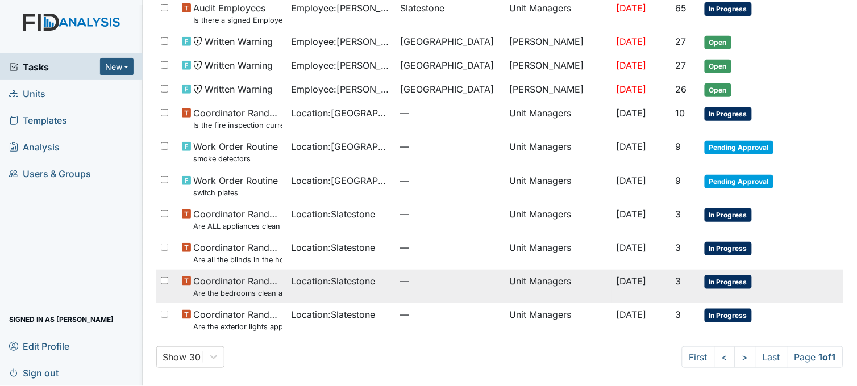
click at [292, 283] on span "Location : Slatestone" at bounding box center [334, 281] width 84 height 14
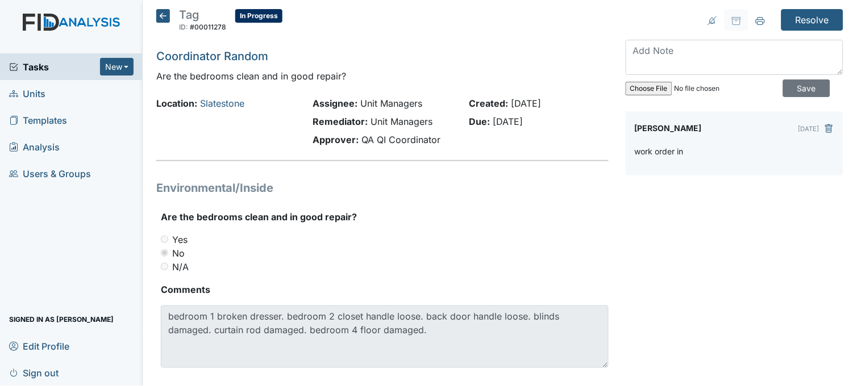
click at [163, 14] on icon at bounding box center [163, 16] width 14 height 14
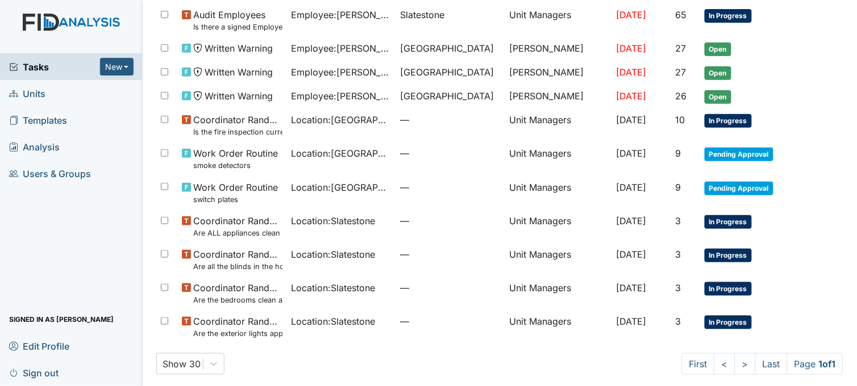
scroll to position [99, 0]
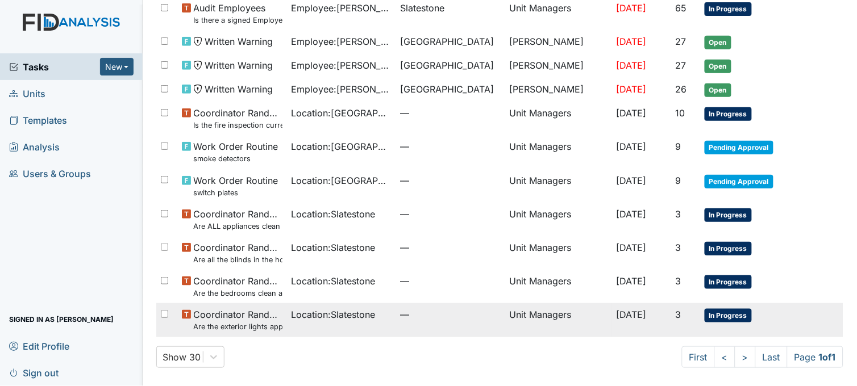
click at [259, 310] on span "Coordinator Random Are the exterior lights appropriate (on at night, off during…" at bounding box center [237, 320] width 89 height 24
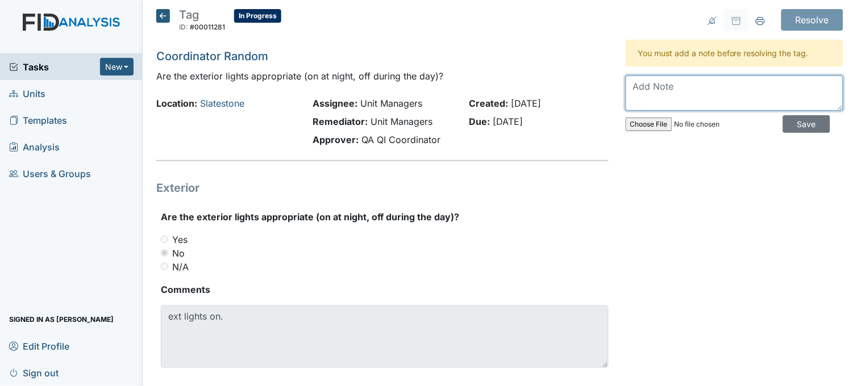
click at [643, 94] on textarea at bounding box center [735, 93] width 218 height 35
click at [626, 99] on textarea "lights are off and encouraged staff to make lights are off during the day." at bounding box center [735, 93] width 218 height 35
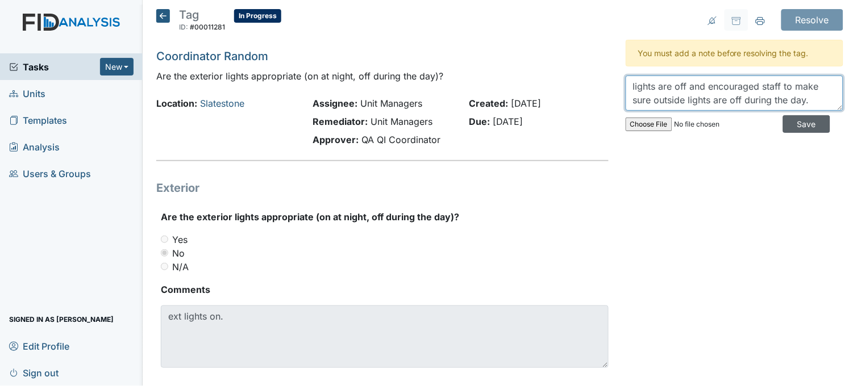
type textarea "lights are off and encouraged staff to make sure outside lights are off during …"
click at [787, 126] on input "Save" at bounding box center [806, 124] width 47 height 18
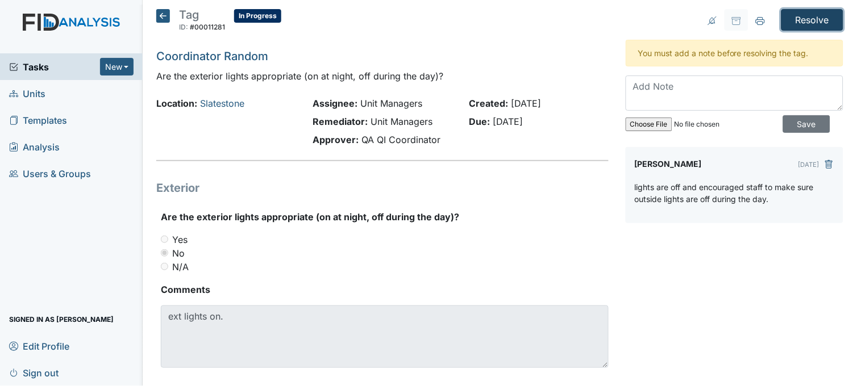
click at [790, 20] on input "Resolve" at bounding box center [812, 20] width 62 height 22
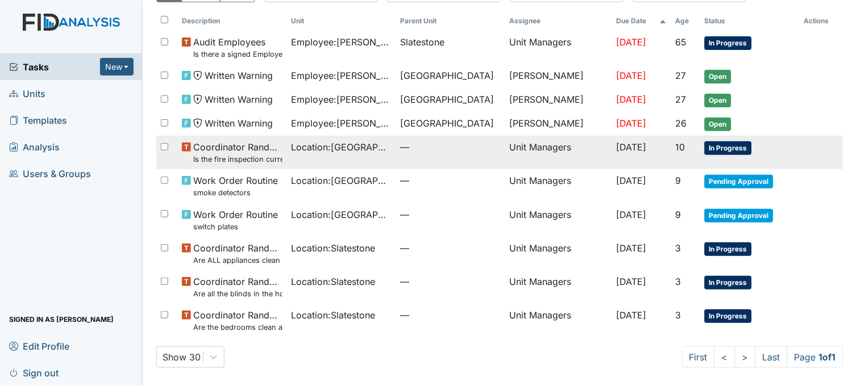
scroll to position [103, 0]
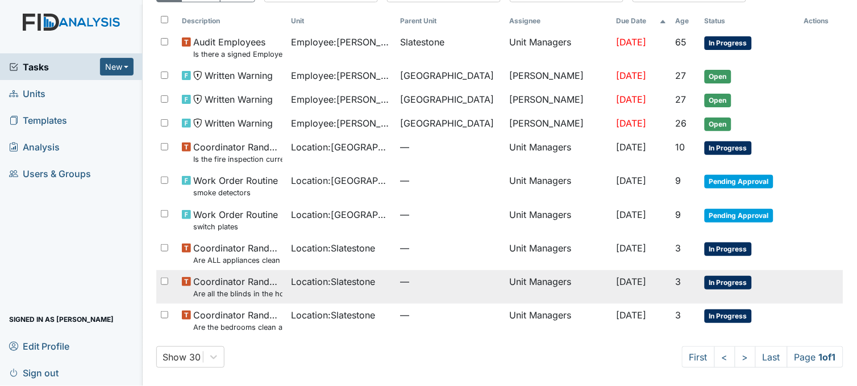
click at [303, 282] on span "Location : Slatestone" at bounding box center [334, 282] width 84 height 14
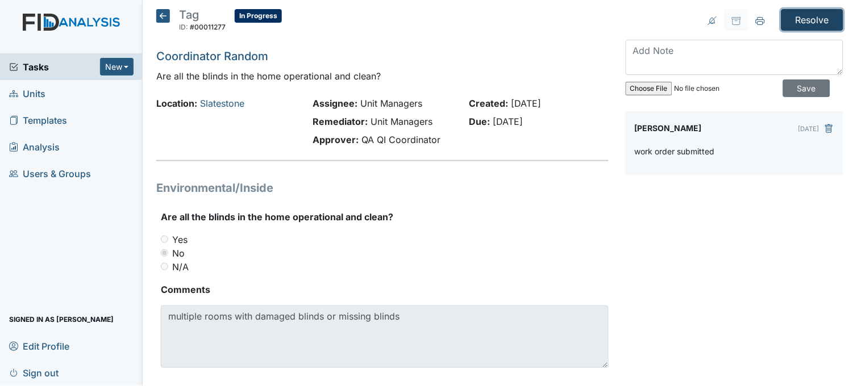
click at [790, 19] on input "Resolve" at bounding box center [812, 20] width 62 height 22
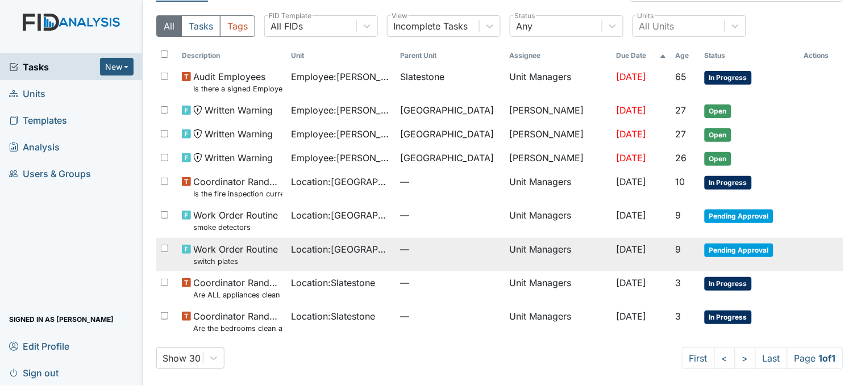
scroll to position [70, 0]
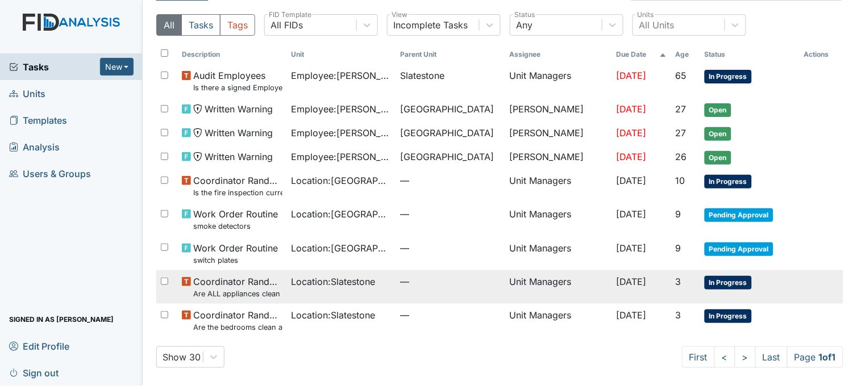
click at [305, 288] on td "Location : Slatestone" at bounding box center [341, 287] width 109 height 34
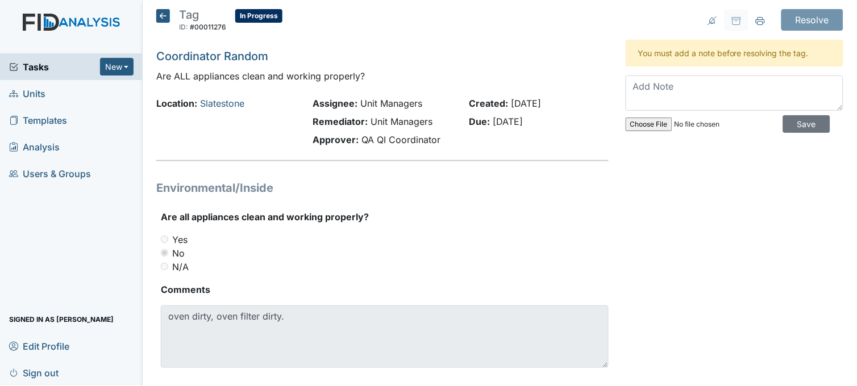
click at [160, 15] on icon at bounding box center [163, 16] width 14 height 14
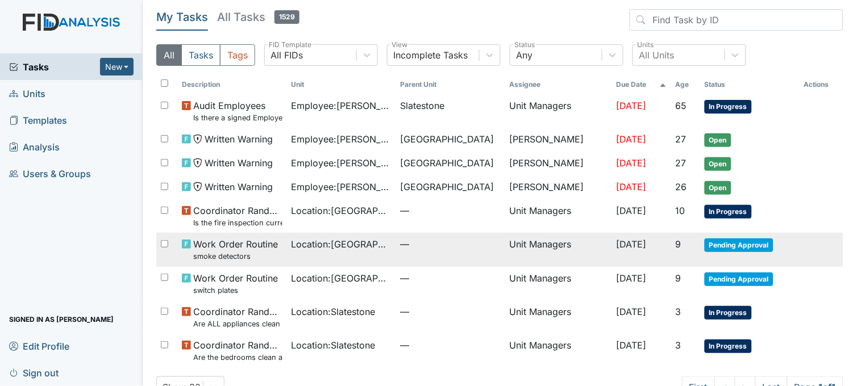
click at [317, 244] on span "Location : Beaufort Heights" at bounding box center [342, 245] width 100 height 14
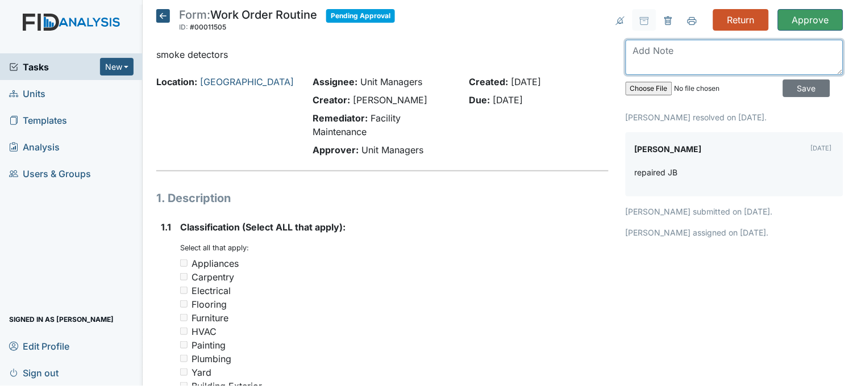
click at [656, 50] on textarea at bounding box center [735, 57] width 218 height 35
click at [162, 14] on icon at bounding box center [163, 16] width 14 height 14
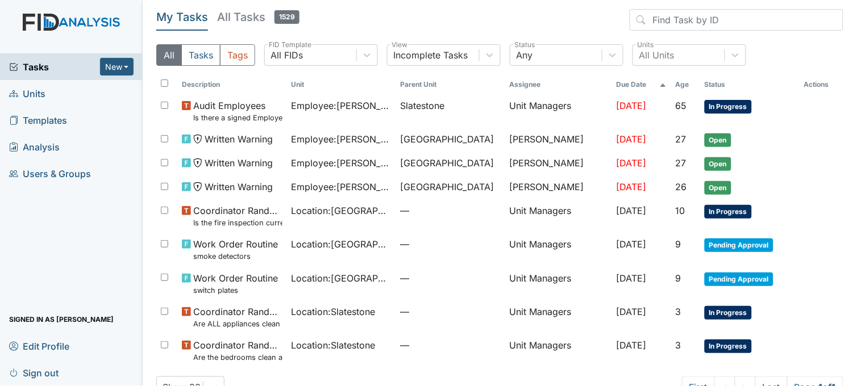
click at [80, 84] on link "Units" at bounding box center [71, 93] width 143 height 27
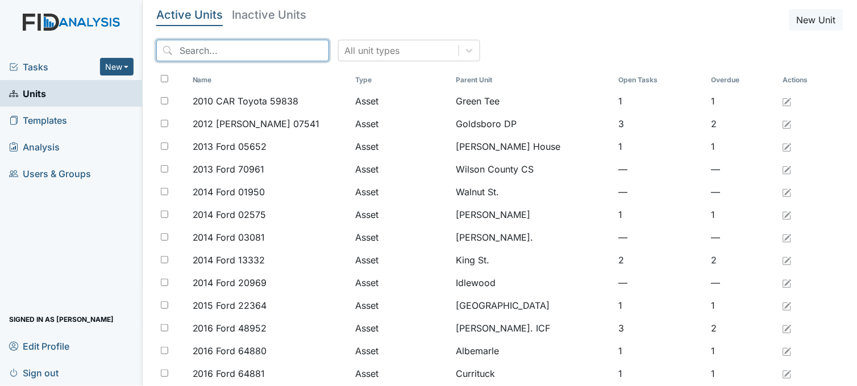
click at [214, 51] on input "search" at bounding box center [242, 51] width 173 height 22
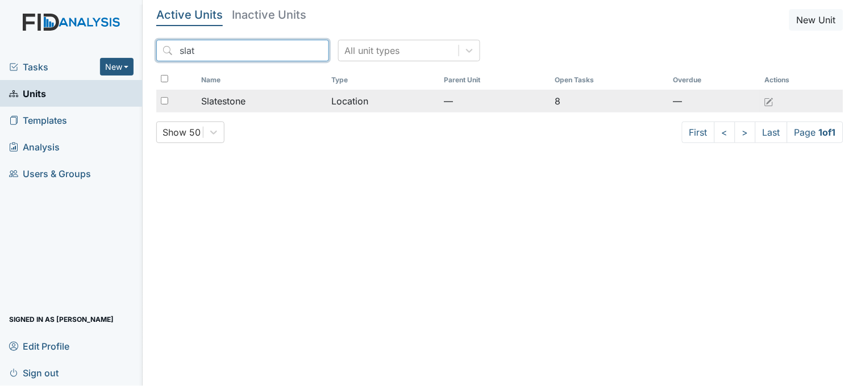
type input "slat"
click at [253, 103] on div "Slatestone" at bounding box center [262, 101] width 122 height 14
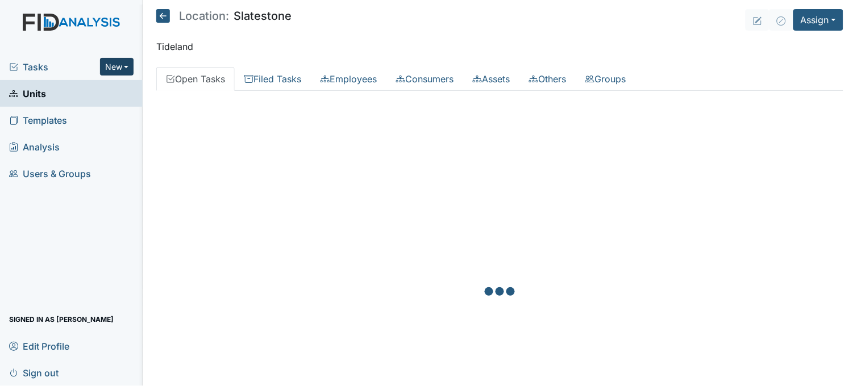
click at [120, 65] on button "New" at bounding box center [117, 67] width 34 height 18
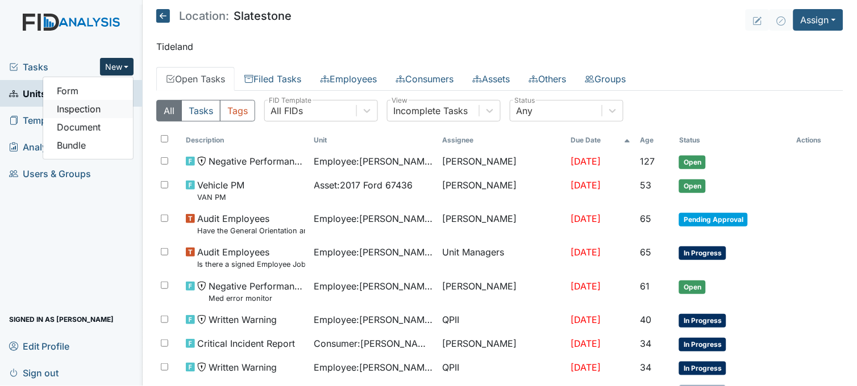
click at [105, 109] on link "Inspection" at bounding box center [88, 109] width 90 height 18
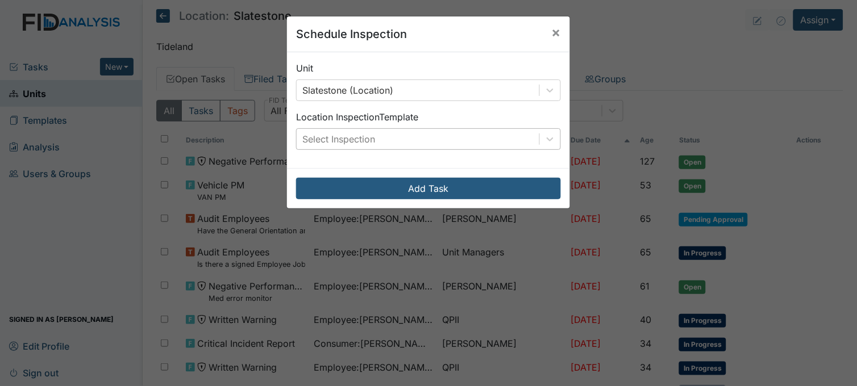
click at [402, 131] on div "Select Inspection" at bounding box center [418, 139] width 243 height 20
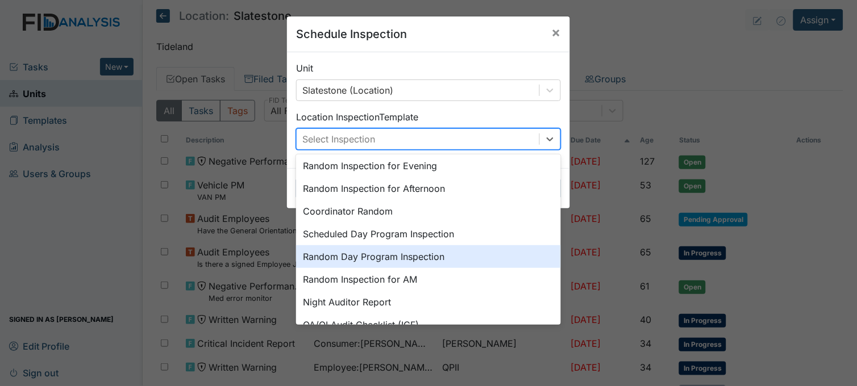
scroll to position [195, 0]
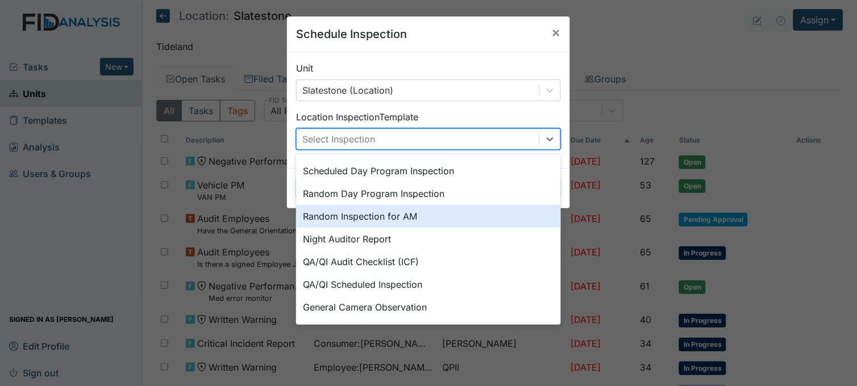
click at [378, 210] on div "Random Inspection for AM" at bounding box center [428, 216] width 265 height 23
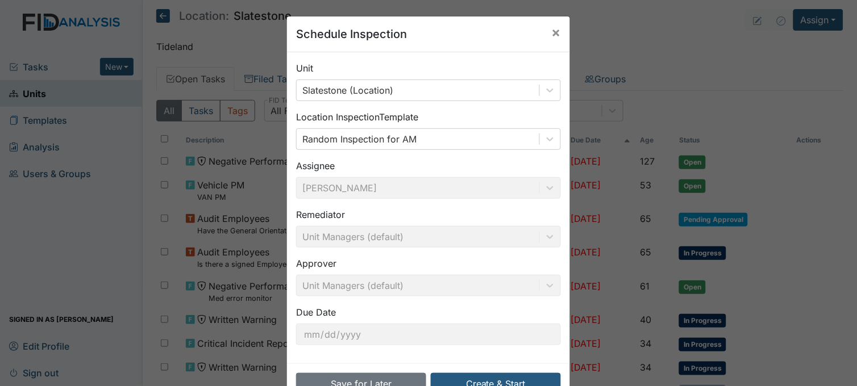
drag, startPoint x: 469, startPoint y: 302, endPoint x: 476, endPoint y: 307, distance: 9.0
click at [475, 309] on div "Unit Slatestone (Location) Location Inspection Template Random Inspection for A…" at bounding box center [428, 207] width 283 height 311
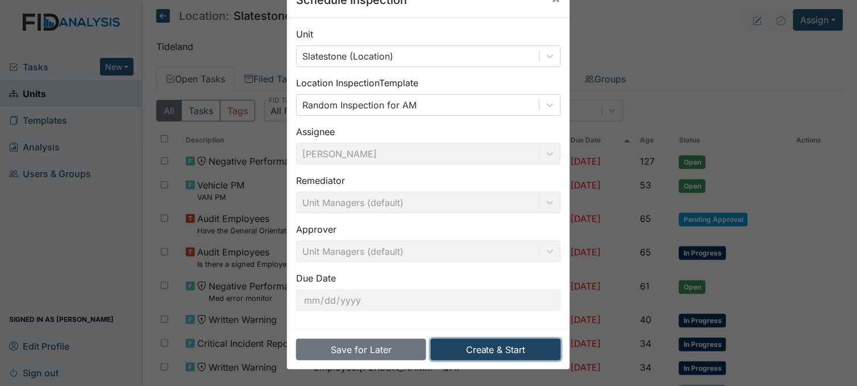
click at [479, 341] on button "Create & Start" at bounding box center [496, 350] width 130 height 22
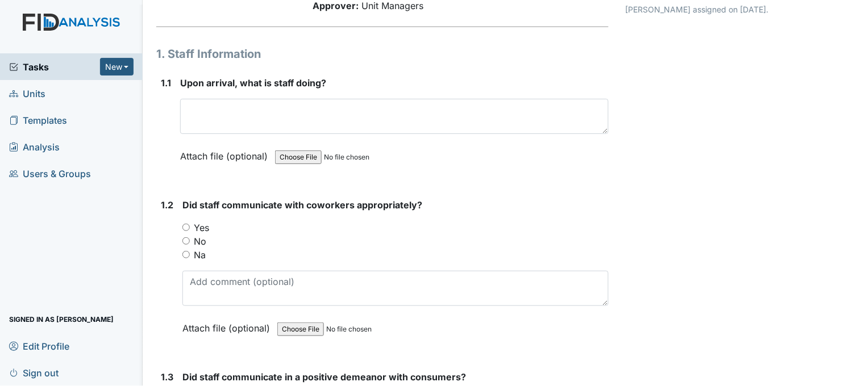
scroll to position [126, 0]
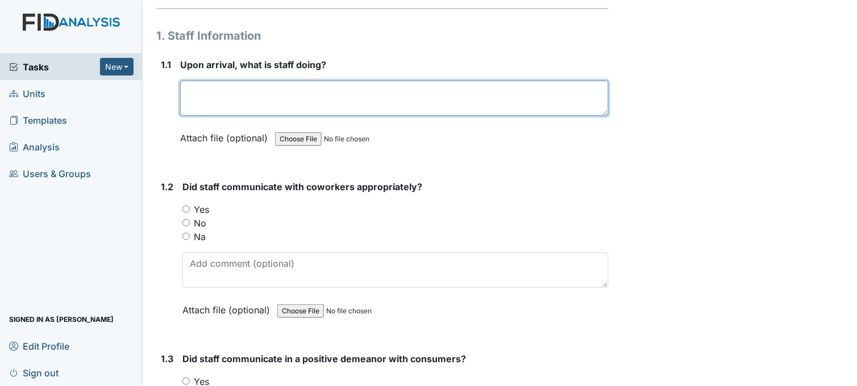
click at [331, 94] on textarea at bounding box center [394, 98] width 428 height 35
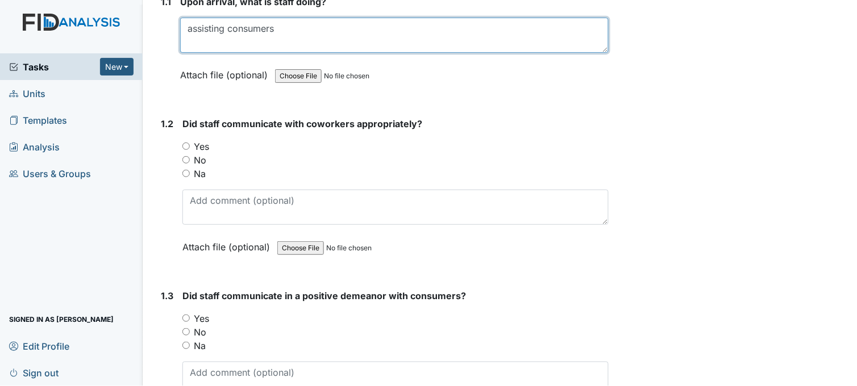
scroll to position [252, 0]
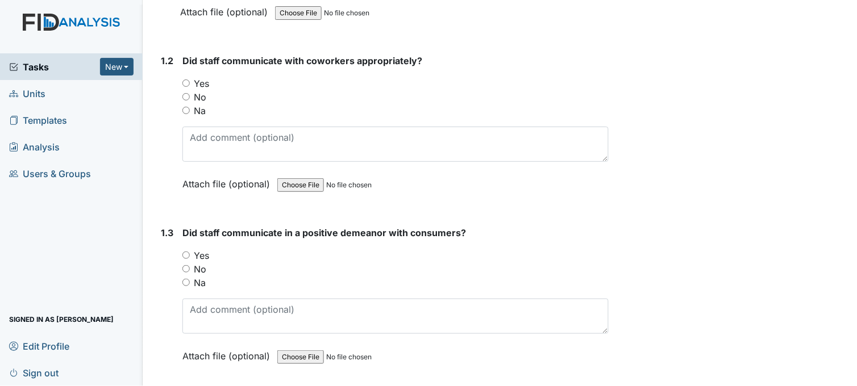
type textarea "assisting consumers"
click at [188, 83] on input "Yes" at bounding box center [185, 83] width 7 height 7
radio input "true"
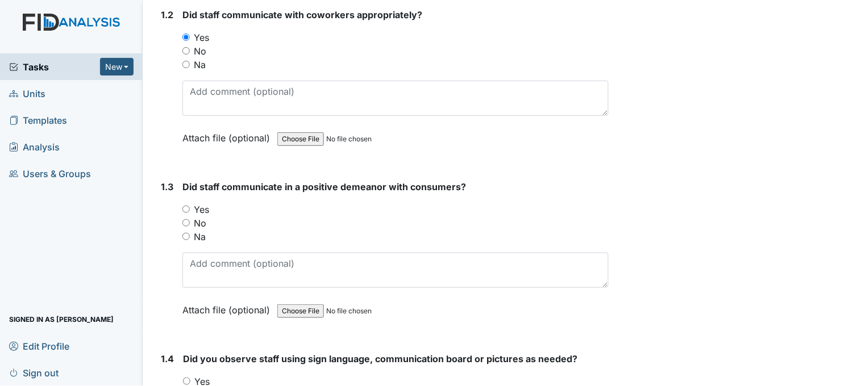
scroll to position [378, 0]
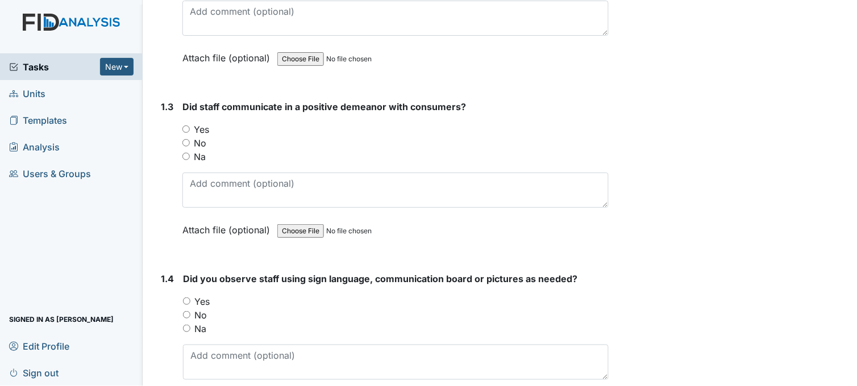
click at [186, 127] on input "Yes" at bounding box center [185, 129] width 7 height 7
radio input "true"
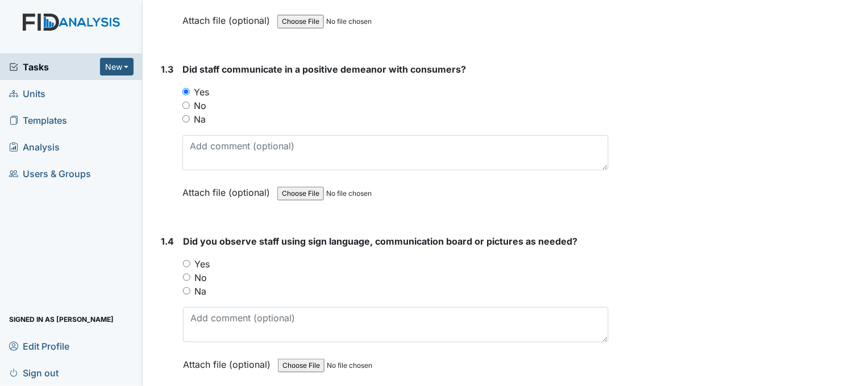
scroll to position [631, 0]
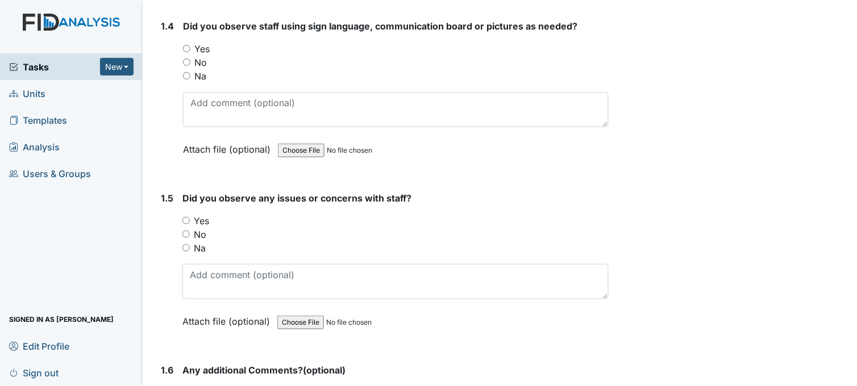
click at [186, 61] on input "No" at bounding box center [186, 62] width 7 height 7
radio input "true"
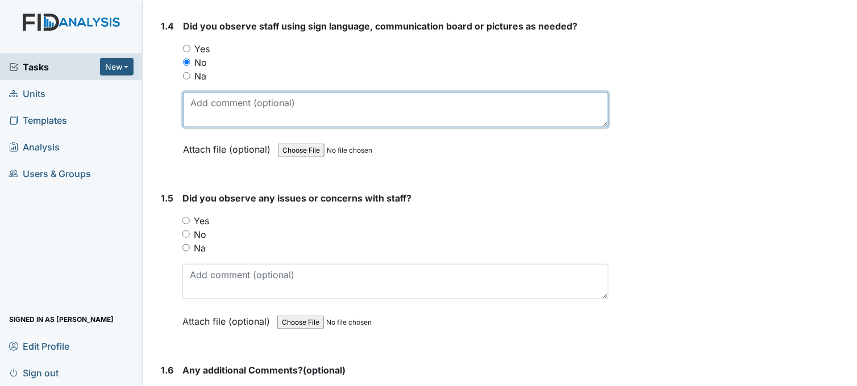
click at [249, 99] on textarea at bounding box center [396, 109] width 426 height 35
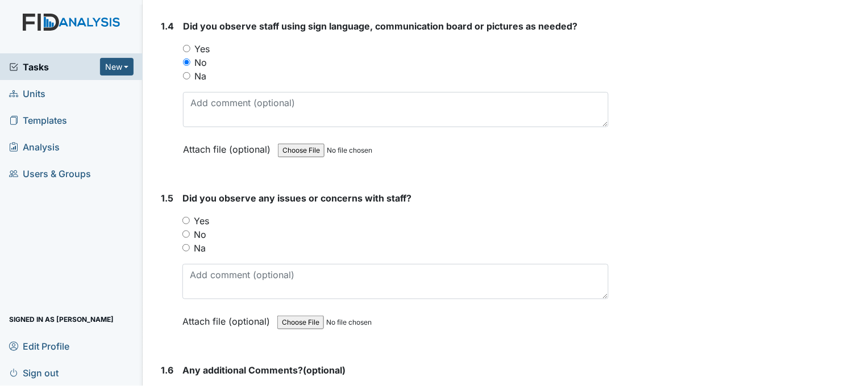
click at [185, 232] on input "No" at bounding box center [185, 234] width 7 height 7
radio input "true"
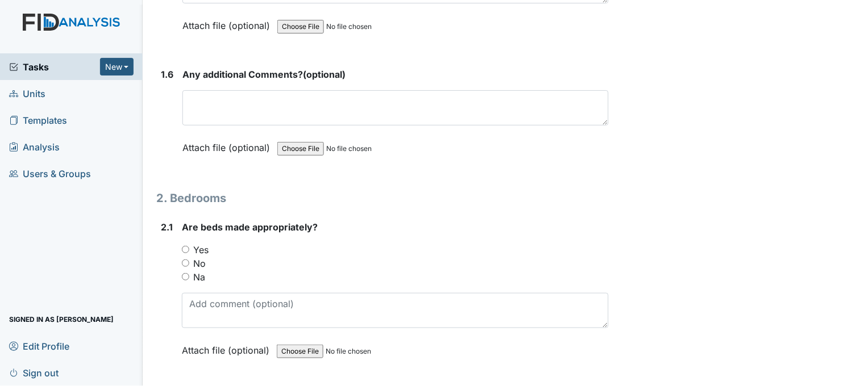
scroll to position [947, 0]
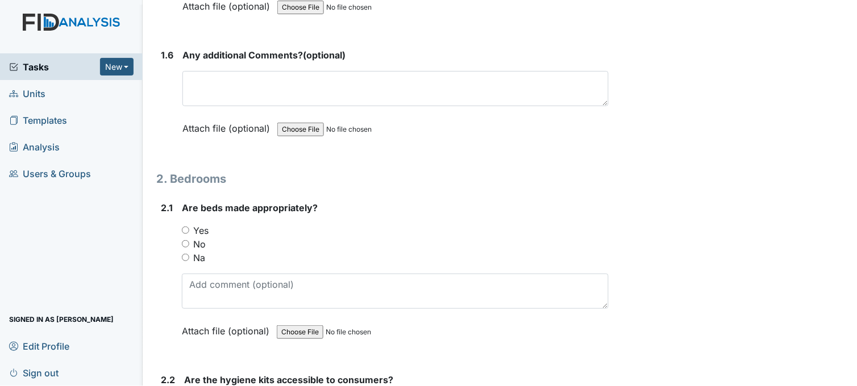
click at [184, 227] on input "Yes" at bounding box center [185, 230] width 7 height 7
radio input "true"
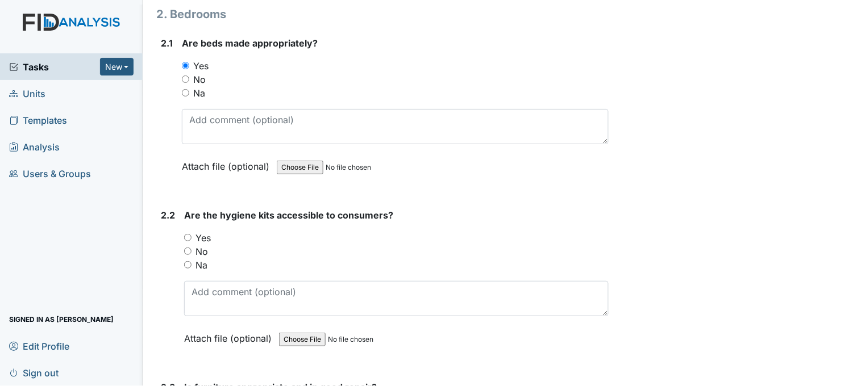
scroll to position [1137, 0]
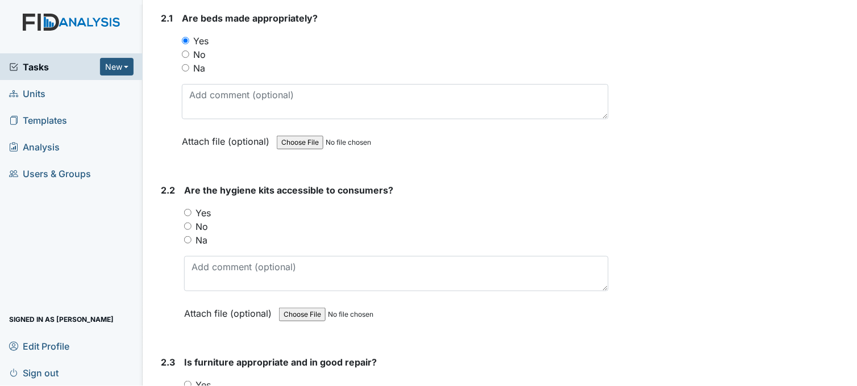
click at [190, 210] on input "Yes" at bounding box center [187, 212] width 7 height 7
radio input "true"
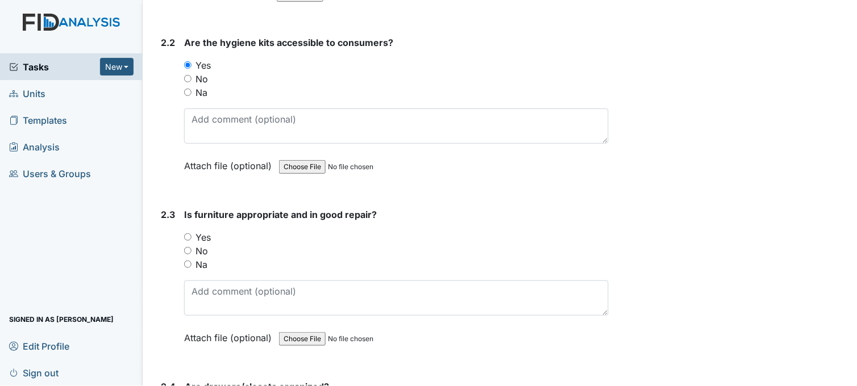
scroll to position [1326, 0]
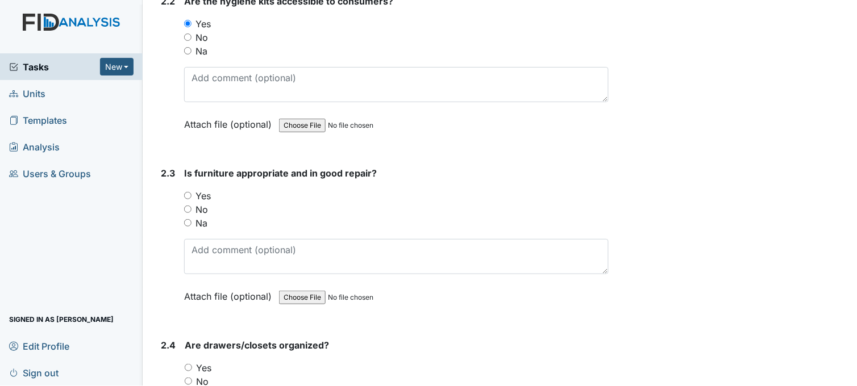
click at [189, 195] on input "Yes" at bounding box center [187, 195] width 7 height 7
radio input "true"
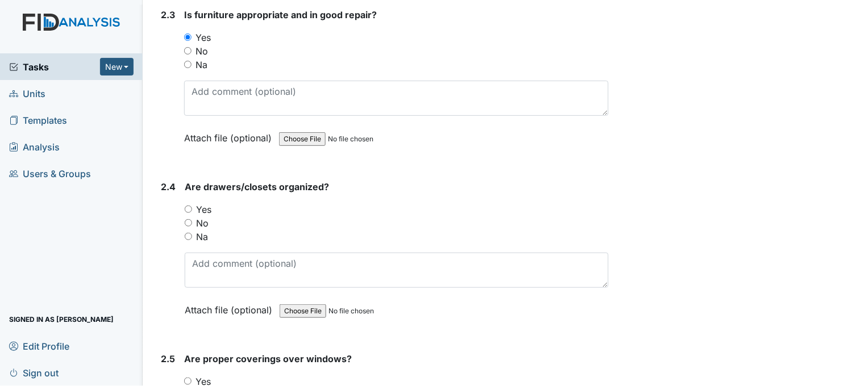
scroll to position [1515, 0]
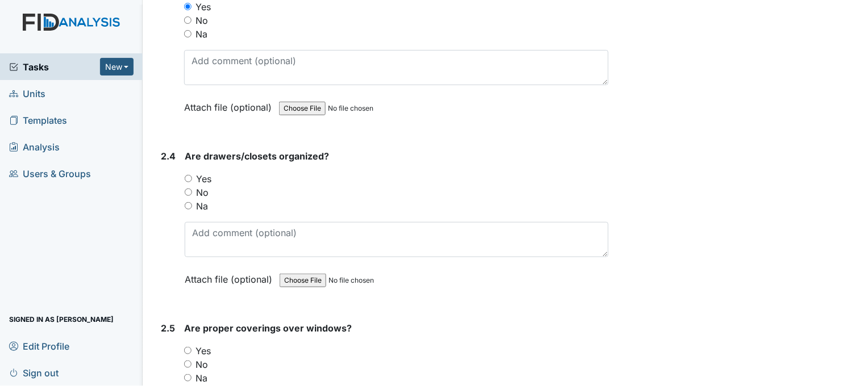
click at [186, 176] on input "Yes" at bounding box center [188, 178] width 7 height 7
radio input "true"
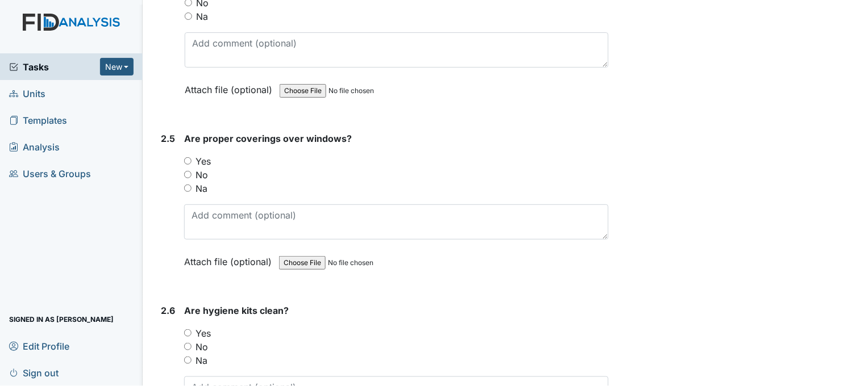
click at [188, 174] on input "No" at bounding box center [187, 174] width 7 height 7
radio input "true"
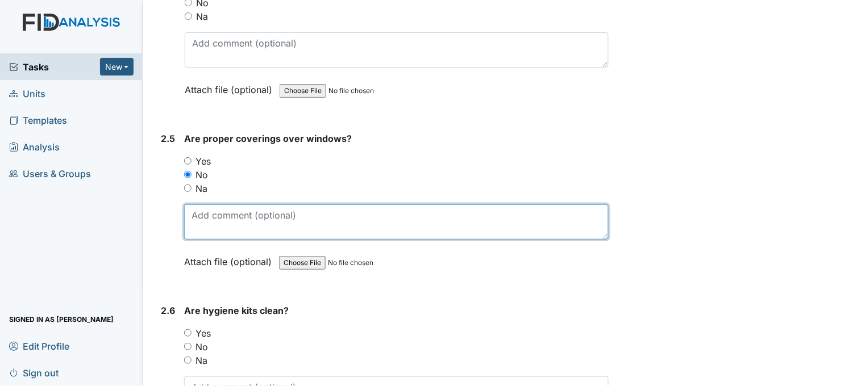
click at [277, 222] on textarea at bounding box center [396, 222] width 425 height 35
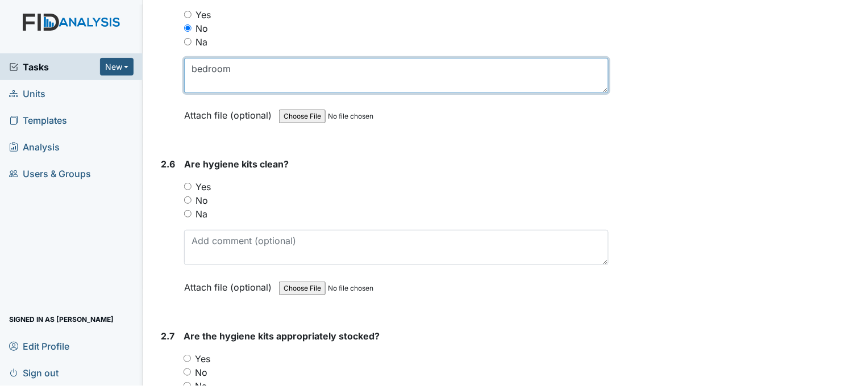
scroll to position [1894, 0]
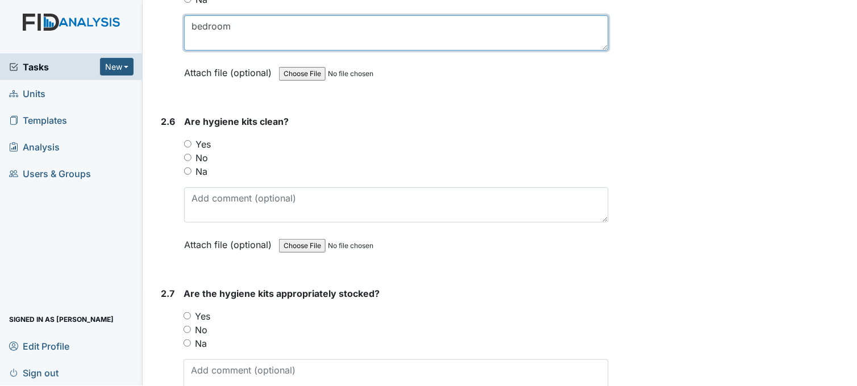
type textarea "bedroom"
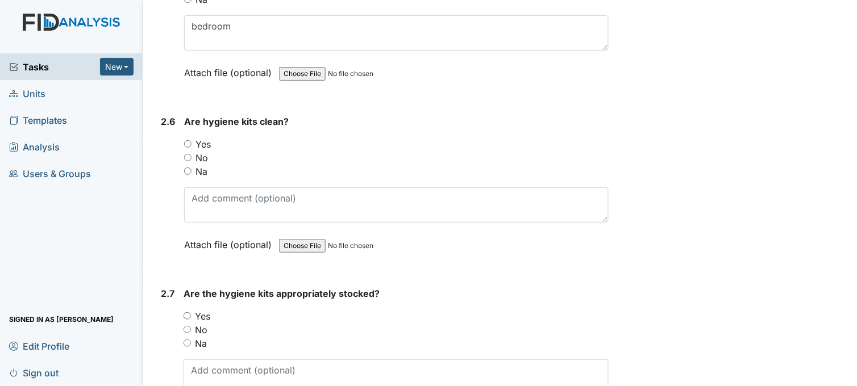
click at [190, 141] on input "Yes" at bounding box center [187, 143] width 7 height 7
radio input "true"
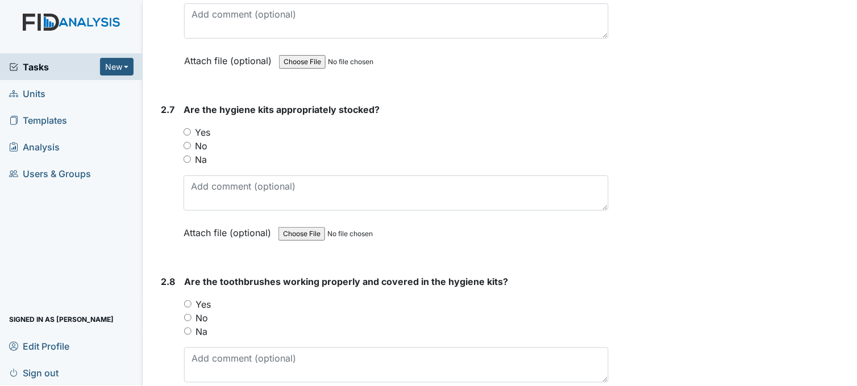
scroll to position [2083, 0]
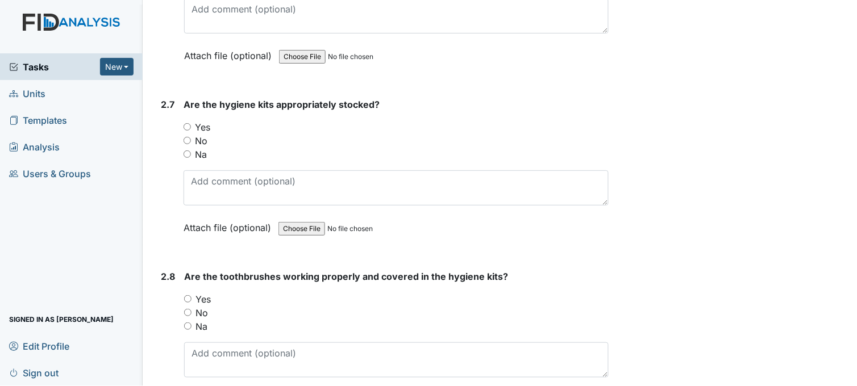
click at [186, 124] on input "Yes" at bounding box center [187, 126] width 7 height 7
radio input "true"
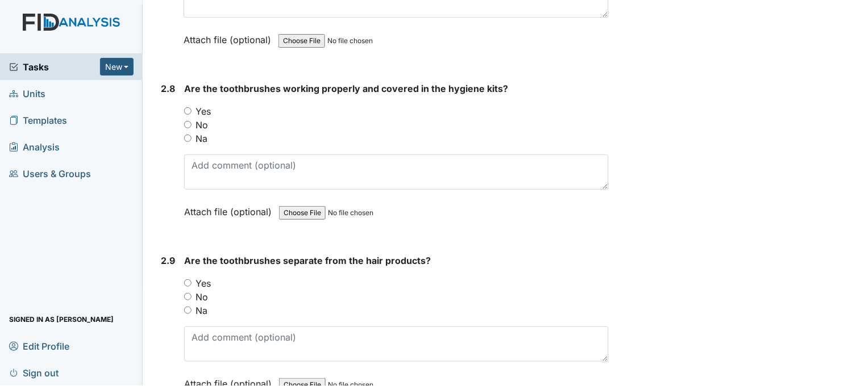
scroll to position [2273, 0]
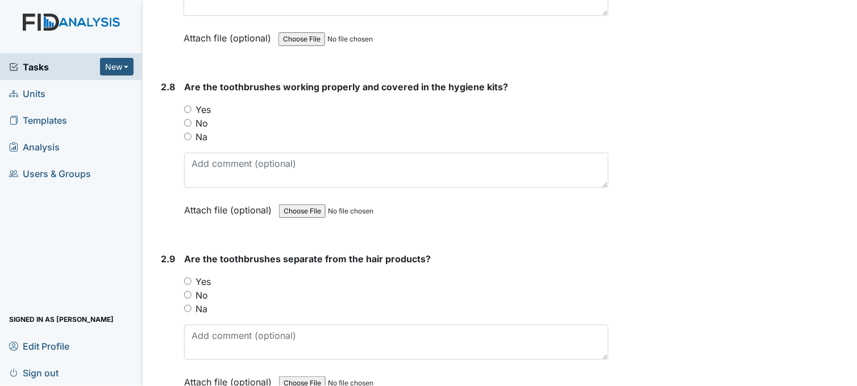
click at [189, 106] on input "Yes" at bounding box center [187, 109] width 7 height 7
radio input "true"
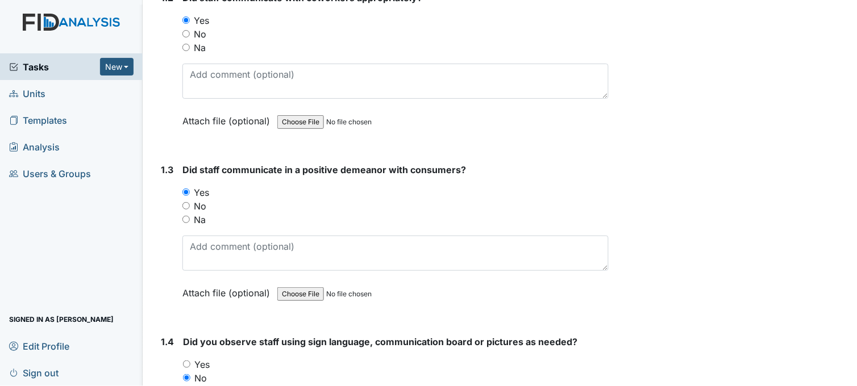
scroll to position [0, 0]
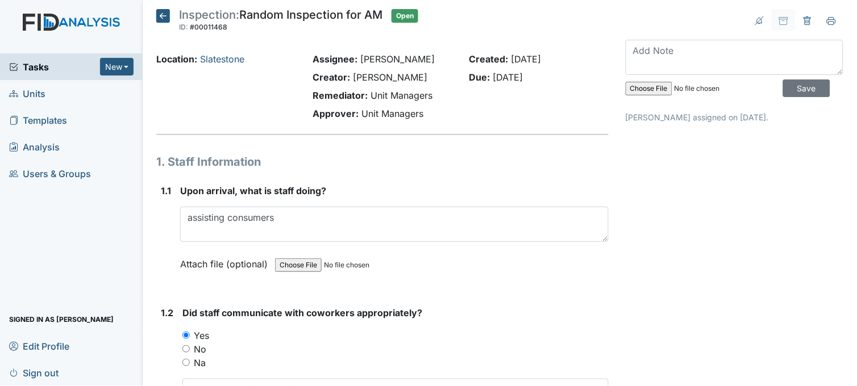
click at [164, 13] on icon at bounding box center [163, 16] width 14 height 14
